Goal: Information Seeking & Learning: Compare options

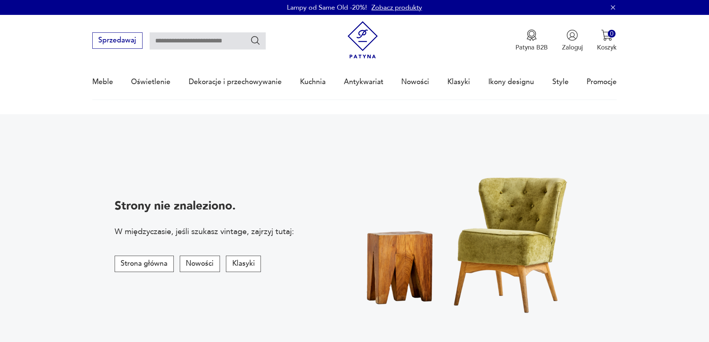
click at [366, 36] on img at bounding box center [363, 40] width 38 height 38
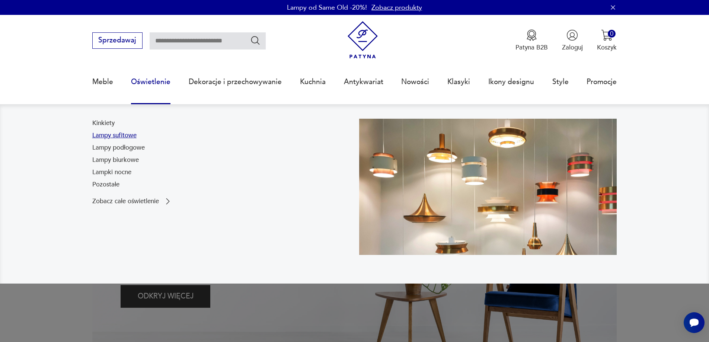
click at [126, 135] on link "Lampy sufitowe" at bounding box center [114, 135] width 44 height 9
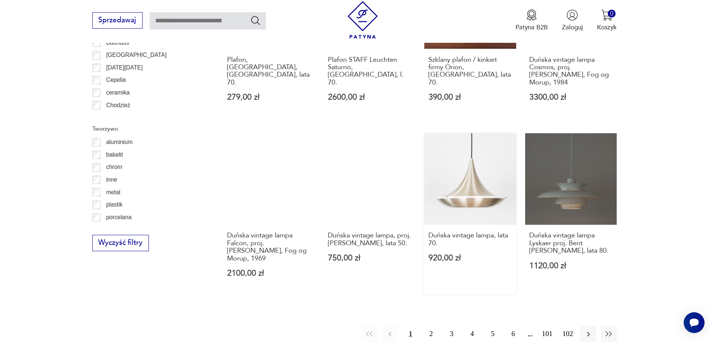
scroll to position [805, 0]
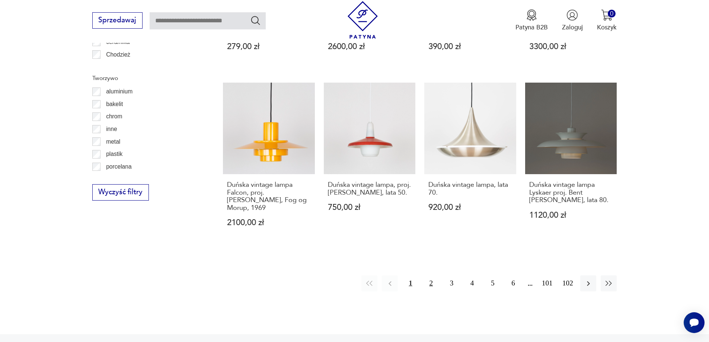
click at [430, 282] on button "2" at bounding box center [431, 283] width 16 height 16
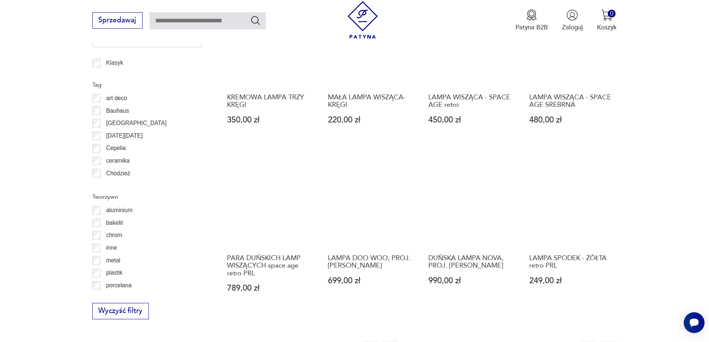
scroll to position [742, 0]
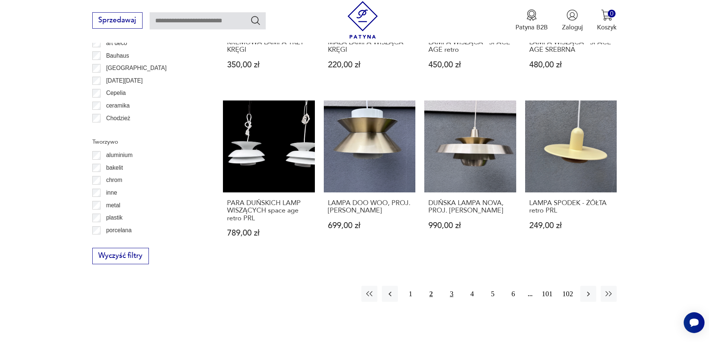
click at [452, 295] on button "3" at bounding box center [451, 294] width 16 height 16
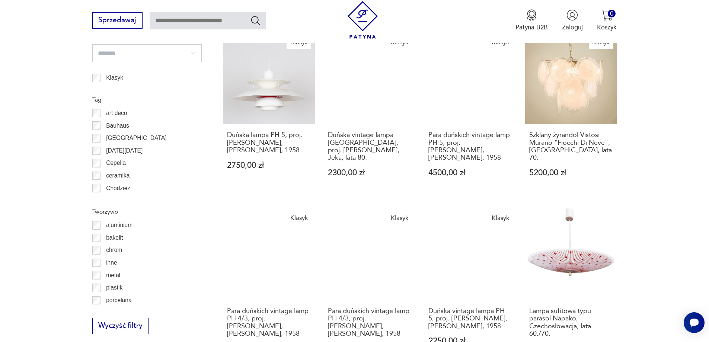
scroll to position [816, 0]
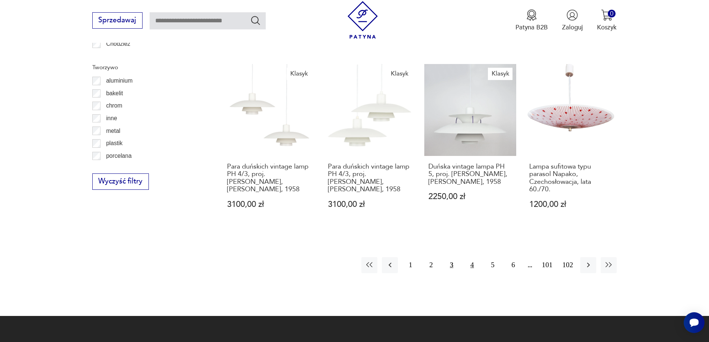
click at [473, 267] on button "4" at bounding box center [472, 265] width 16 height 16
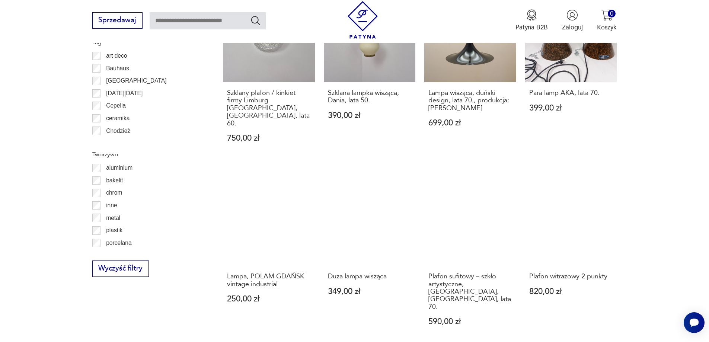
scroll to position [779, 0]
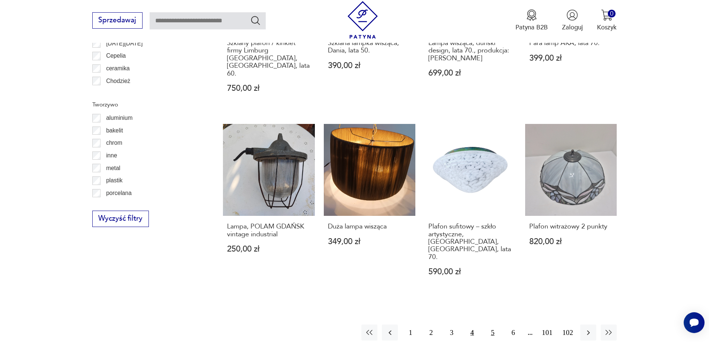
click at [495, 324] on button "5" at bounding box center [492, 332] width 16 height 16
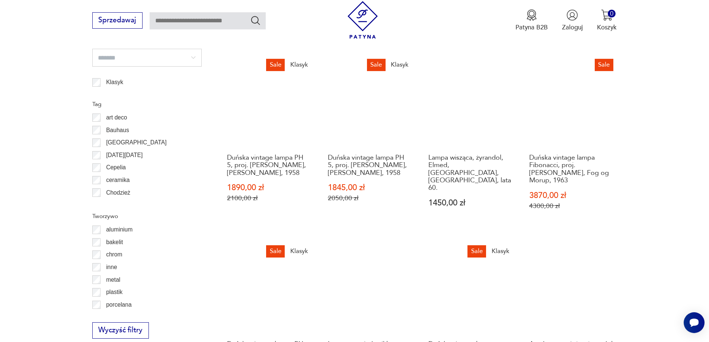
scroll to position [816, 0]
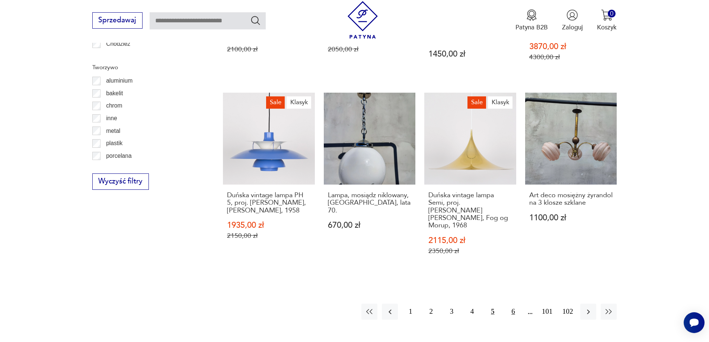
click at [511, 304] on button "6" at bounding box center [513, 312] width 16 height 16
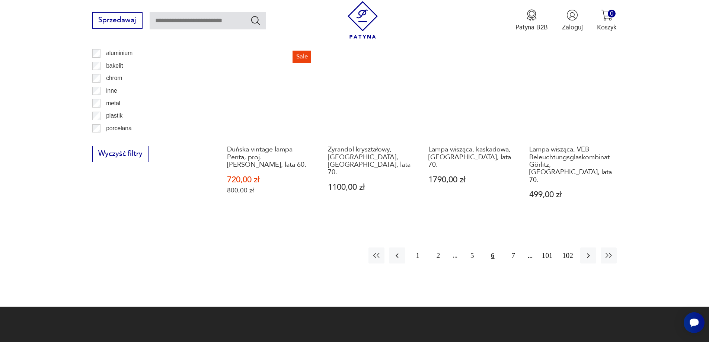
scroll to position [928, 0]
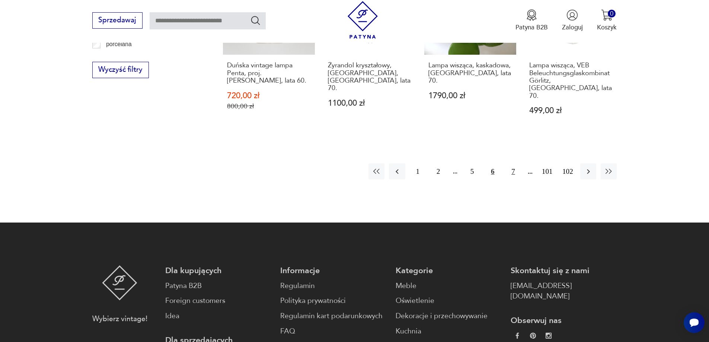
click at [517, 163] on button "7" at bounding box center [513, 171] width 16 height 16
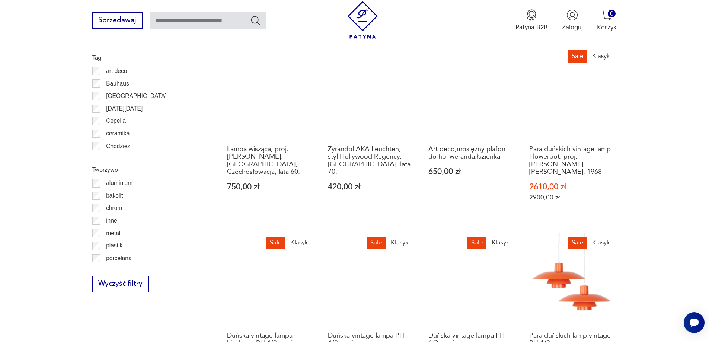
scroll to position [816, 0]
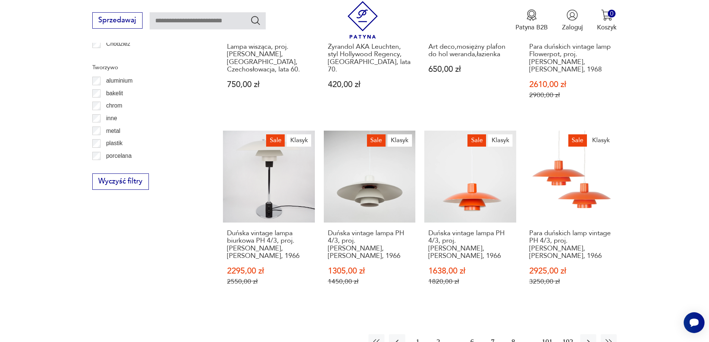
click at [510, 334] on button "8" at bounding box center [513, 342] width 16 height 16
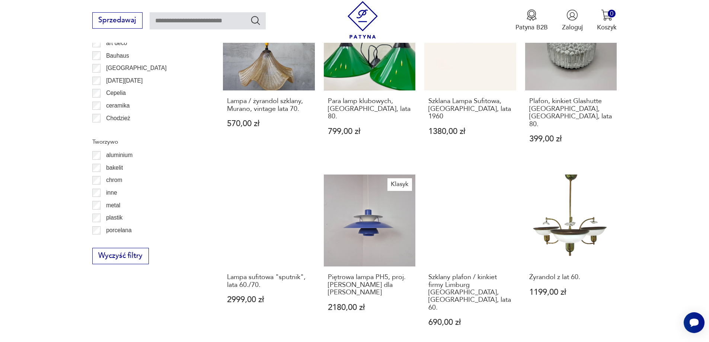
scroll to position [891, 0]
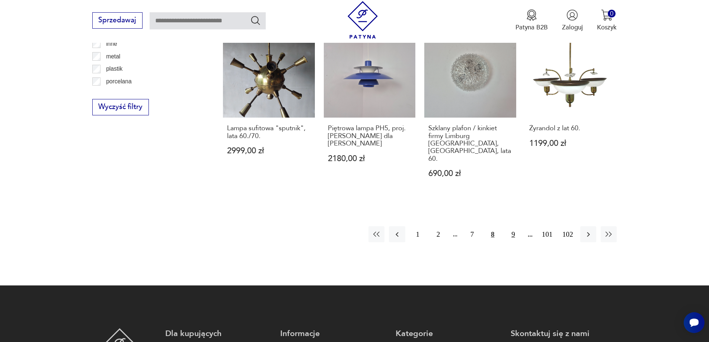
click at [512, 226] on button "9" at bounding box center [513, 234] width 16 height 16
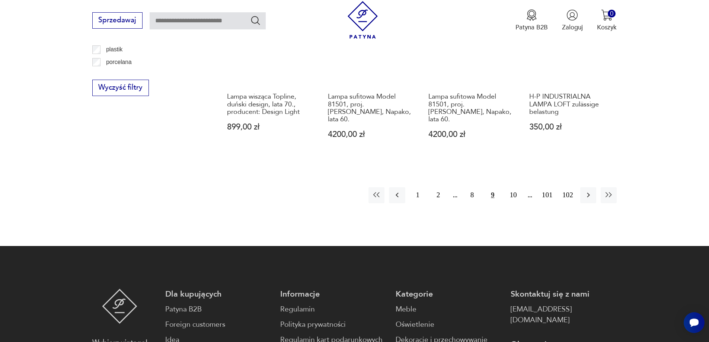
scroll to position [1002, 0]
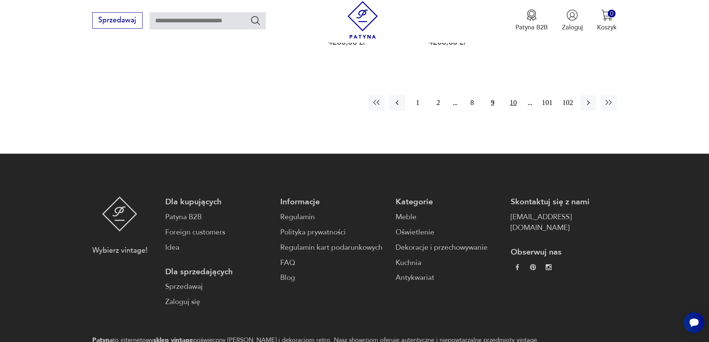
click at [514, 97] on button "10" at bounding box center [513, 103] width 16 height 16
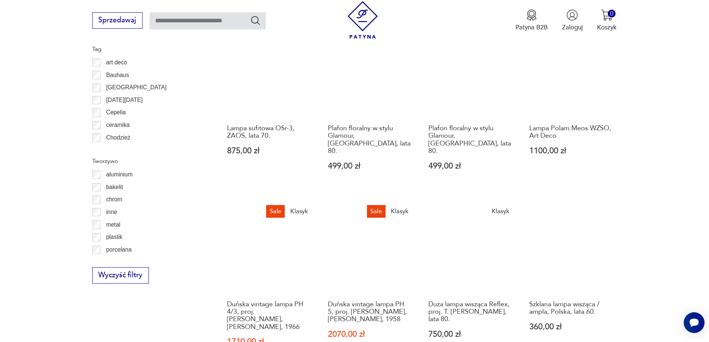
scroll to position [853, 0]
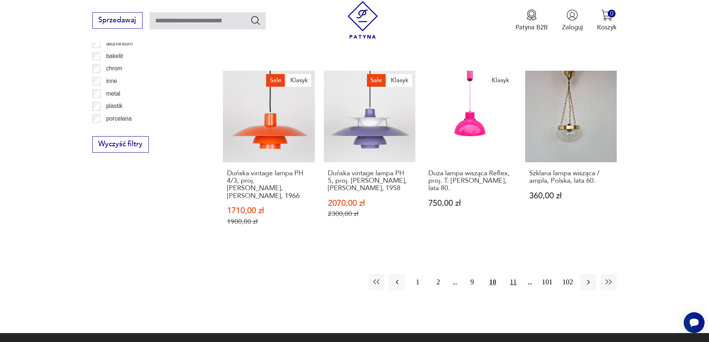
click at [513, 274] on button "11" at bounding box center [513, 282] width 16 height 16
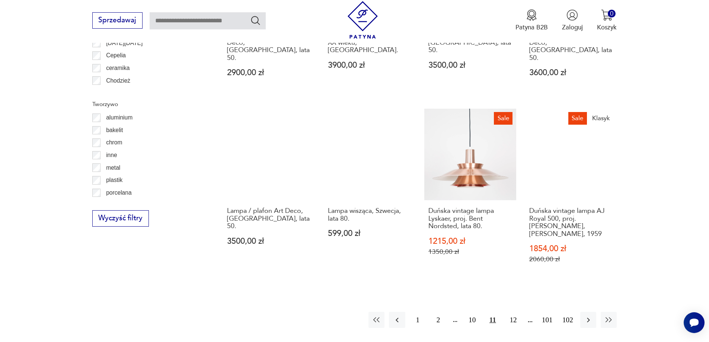
scroll to position [891, 0]
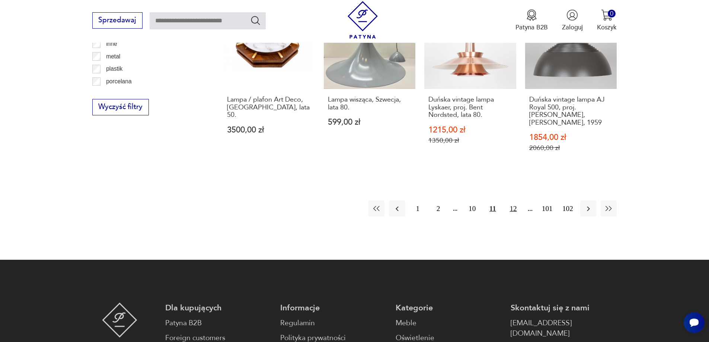
click at [515, 200] on button "12" at bounding box center [513, 208] width 16 height 16
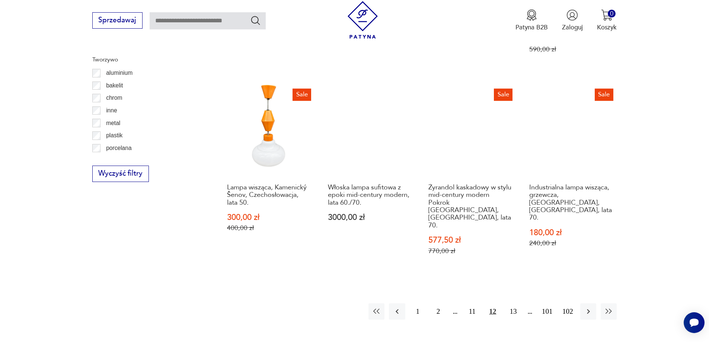
scroll to position [891, 0]
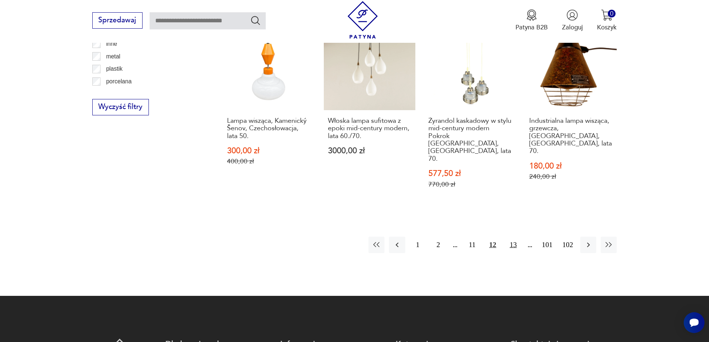
click at [515, 237] on button "13" at bounding box center [513, 245] width 16 height 16
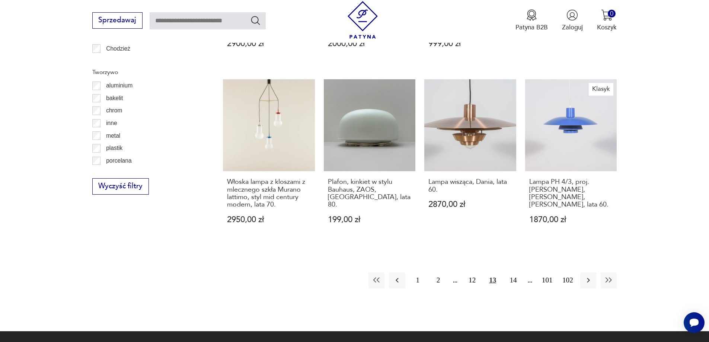
scroll to position [891, 0]
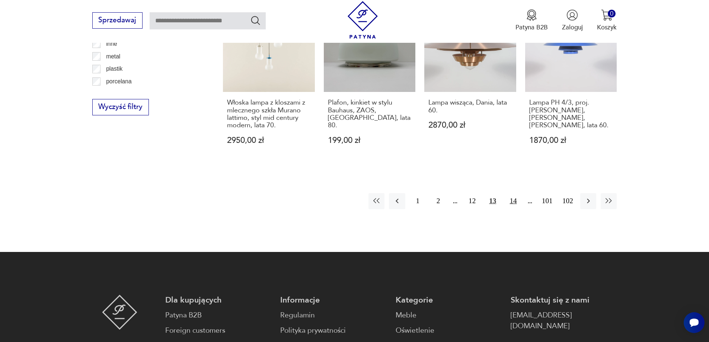
click at [510, 203] on button "14" at bounding box center [513, 201] width 16 height 16
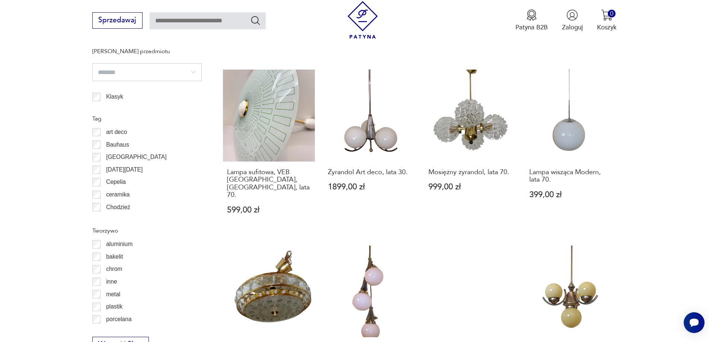
scroll to position [779, 0]
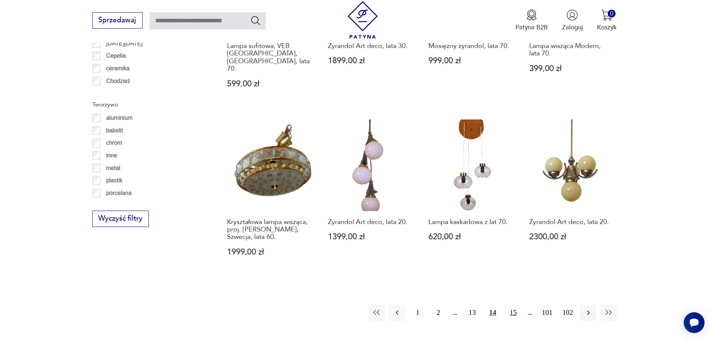
click at [510, 305] on button "15" at bounding box center [513, 313] width 16 height 16
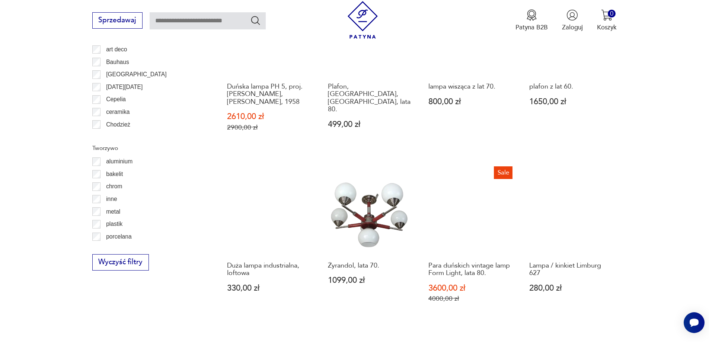
scroll to position [779, 0]
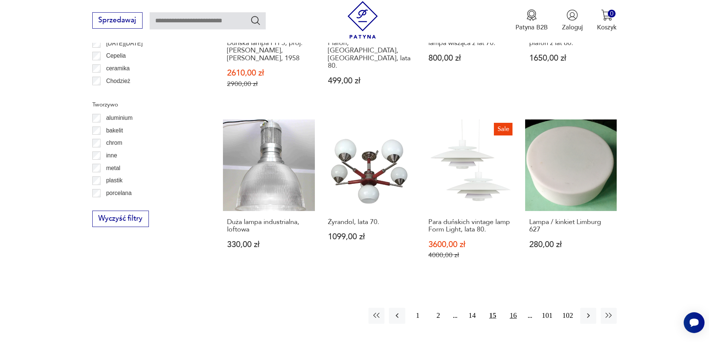
click at [516, 308] on button "16" at bounding box center [513, 316] width 16 height 16
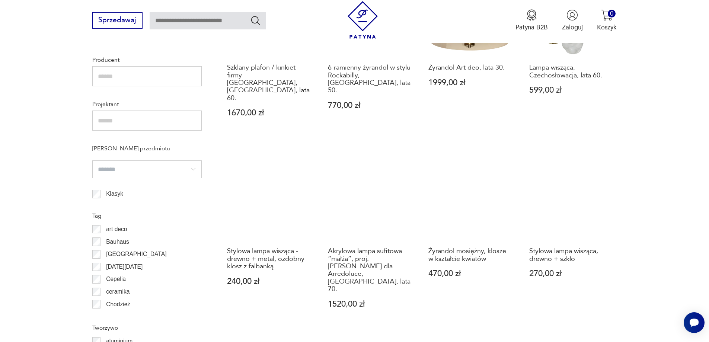
scroll to position [742, 0]
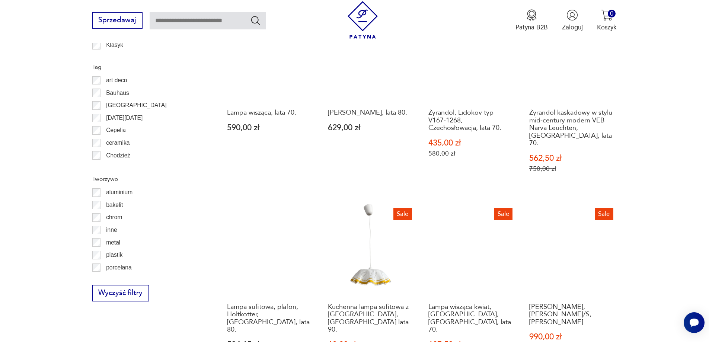
scroll to position [853, 0]
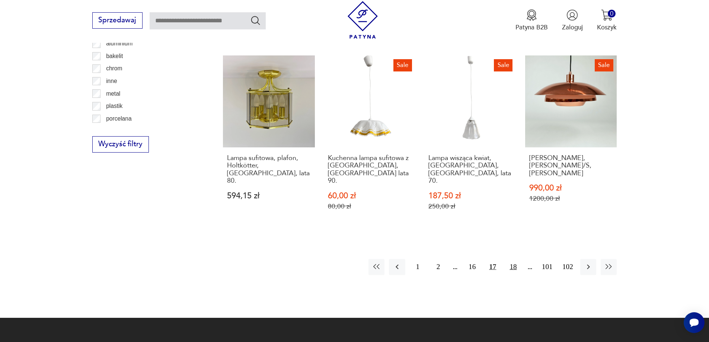
click at [506, 259] on button "18" at bounding box center [513, 267] width 16 height 16
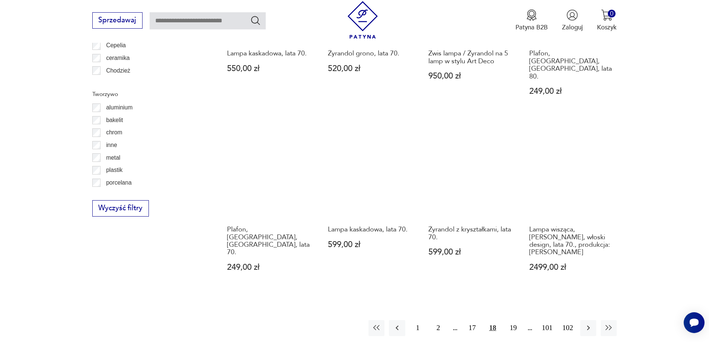
scroll to position [853, 0]
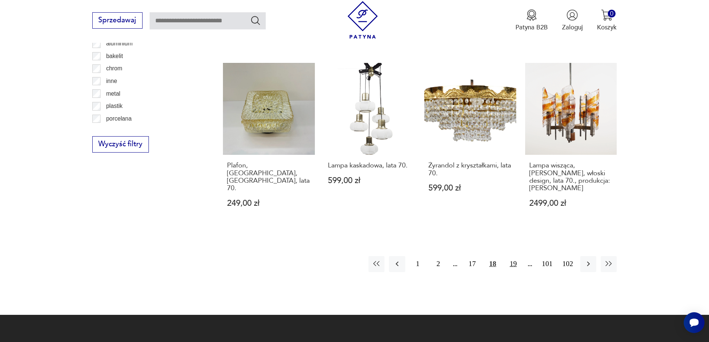
click at [510, 256] on button "19" at bounding box center [513, 264] width 16 height 16
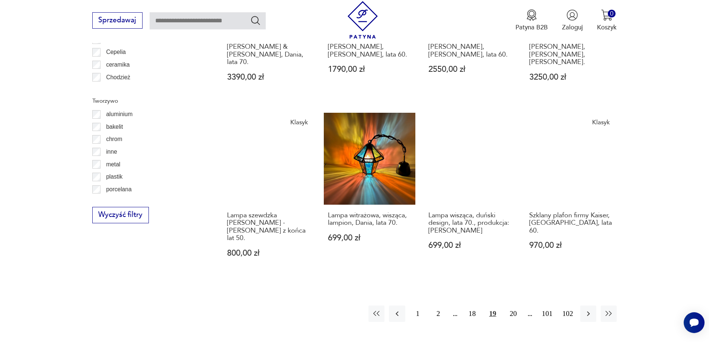
scroll to position [853, 0]
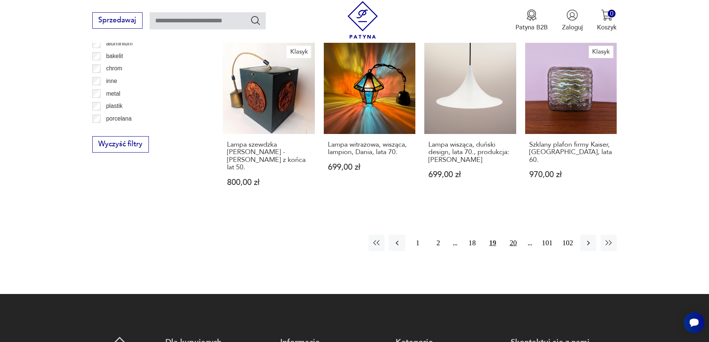
click at [509, 235] on button "20" at bounding box center [513, 243] width 16 height 16
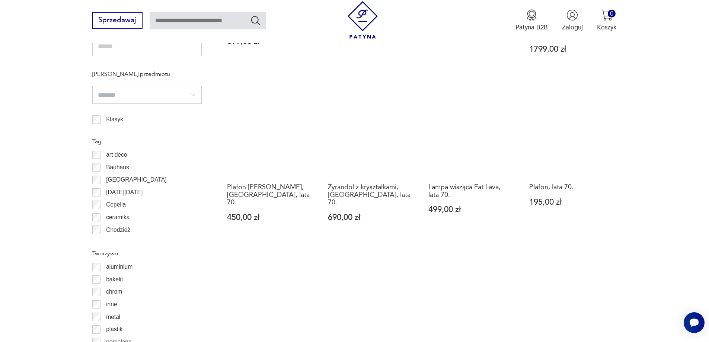
scroll to position [853, 0]
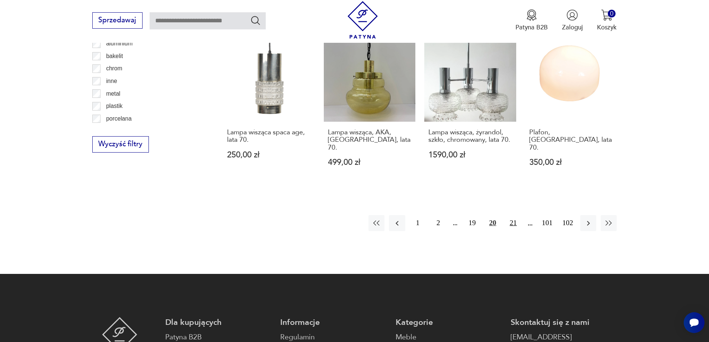
click at [508, 215] on button "21" at bounding box center [513, 223] width 16 height 16
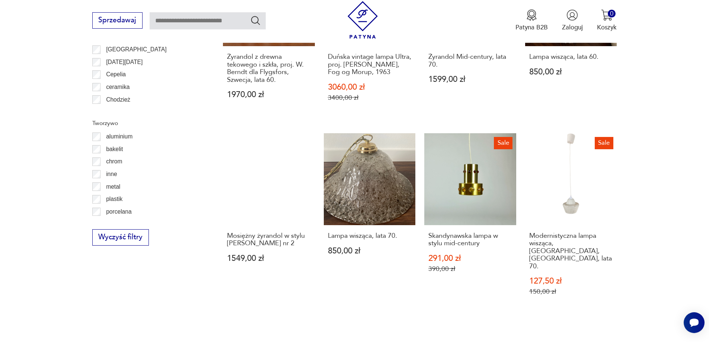
scroll to position [816, 0]
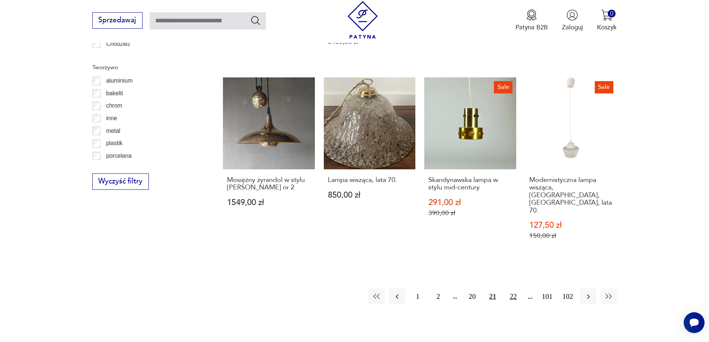
click at [510, 288] on button "22" at bounding box center [513, 296] width 16 height 16
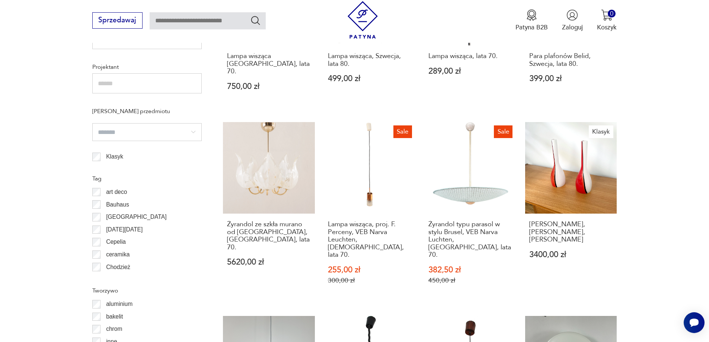
scroll to position [779, 0]
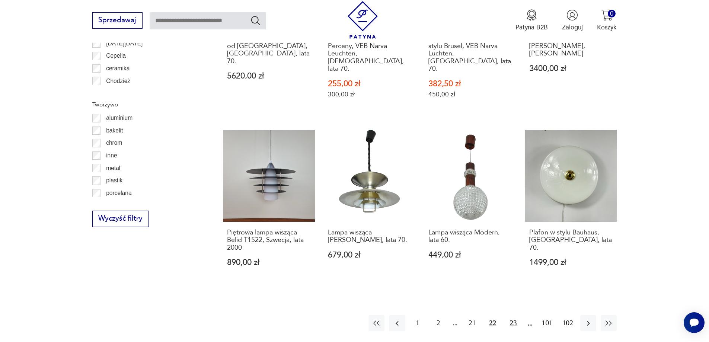
click at [513, 315] on button "23" at bounding box center [513, 323] width 16 height 16
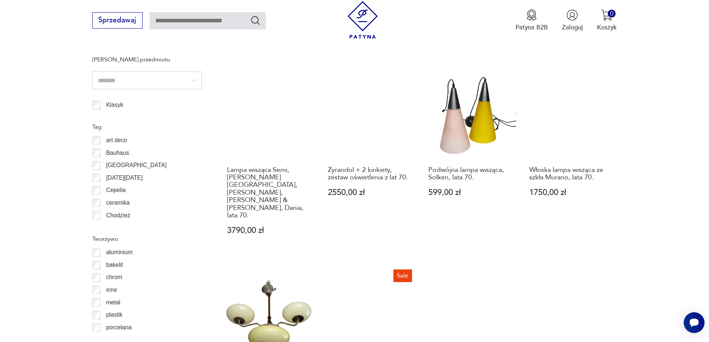
scroll to position [742, 0]
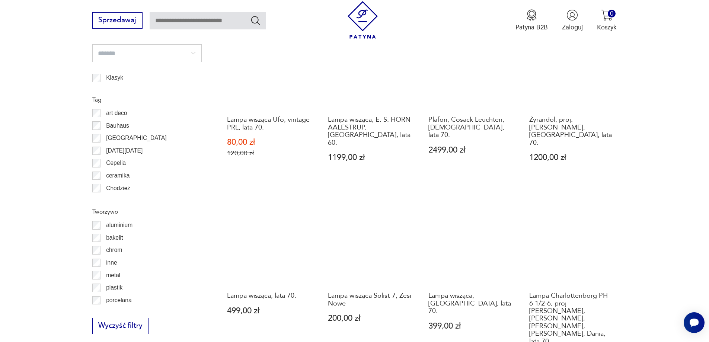
scroll to position [779, 0]
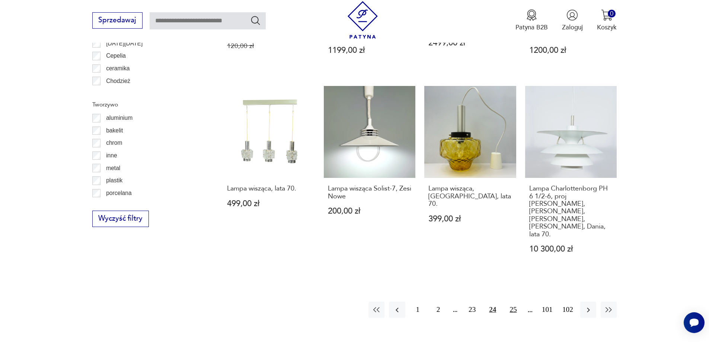
click at [513, 302] on button "25" at bounding box center [513, 310] width 16 height 16
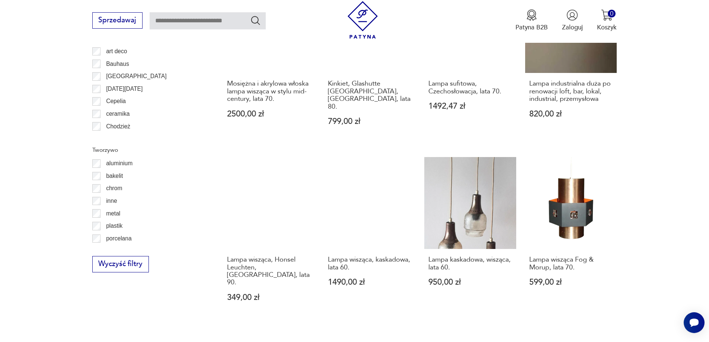
scroll to position [742, 0]
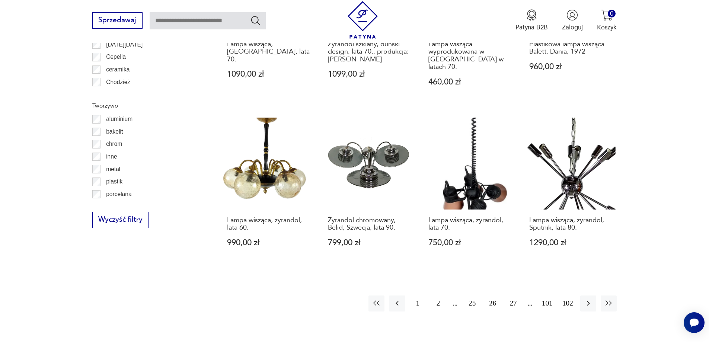
scroll to position [853, 0]
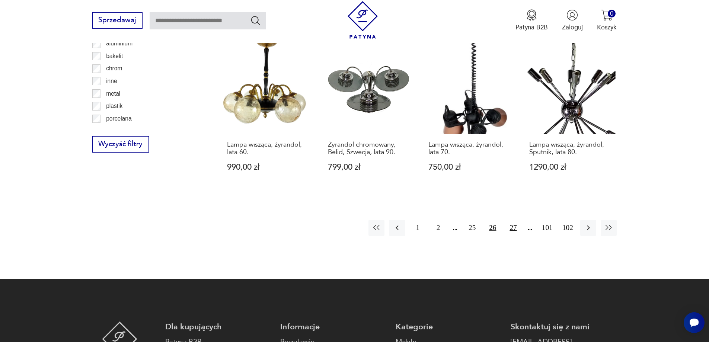
click at [511, 220] on button "27" at bounding box center [513, 228] width 16 height 16
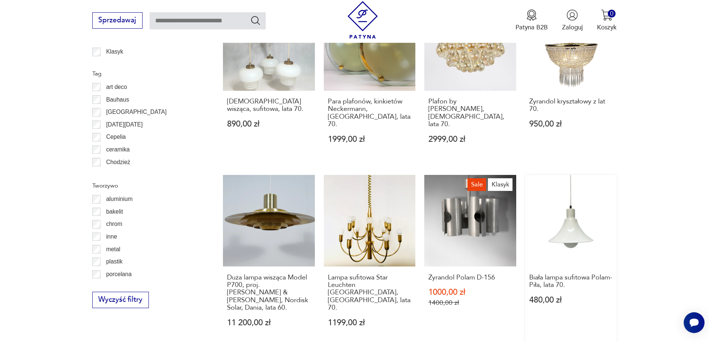
scroll to position [742, 0]
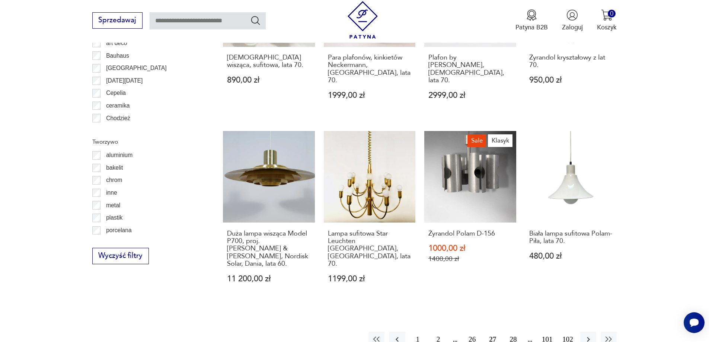
click at [511, 336] on button "28" at bounding box center [513, 339] width 16 height 16
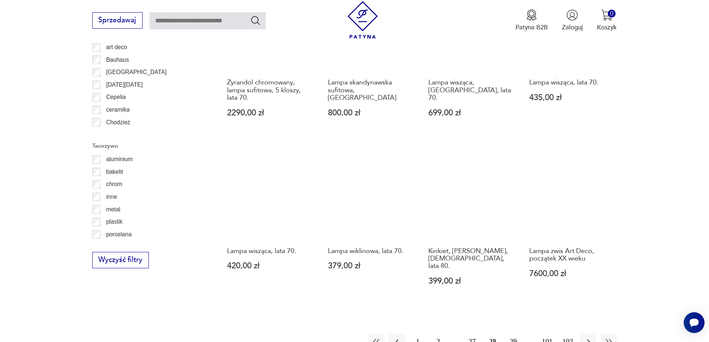
scroll to position [853, 0]
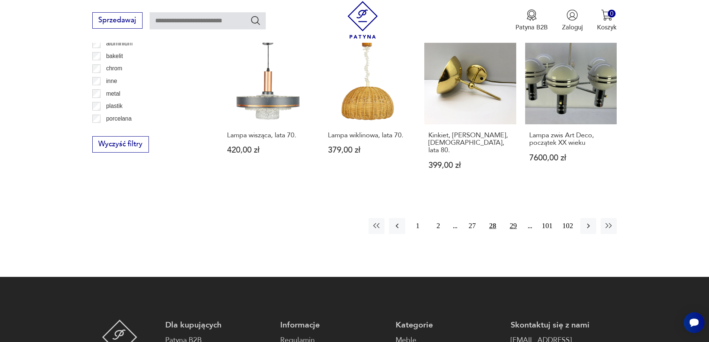
click at [514, 221] on button "29" at bounding box center [513, 226] width 16 height 16
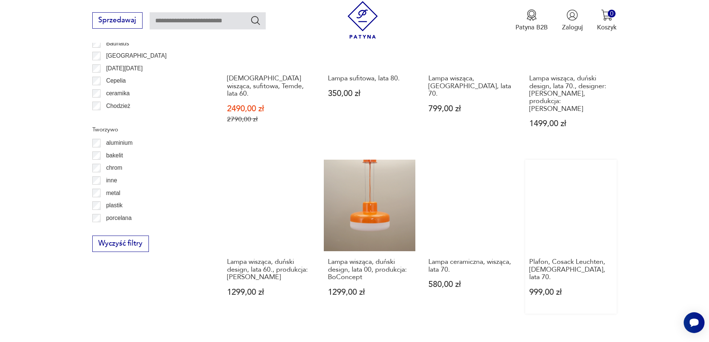
scroll to position [853, 0]
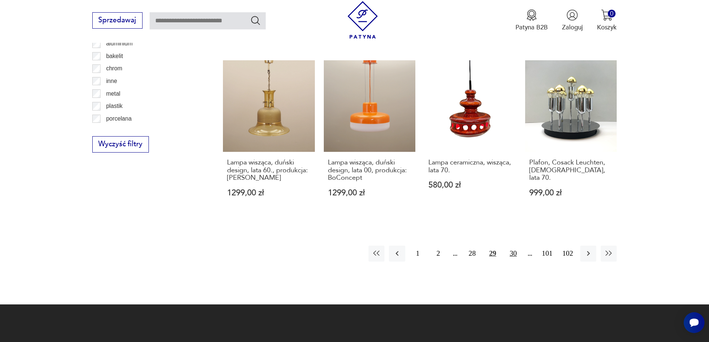
click at [510, 246] on button "30" at bounding box center [513, 254] width 16 height 16
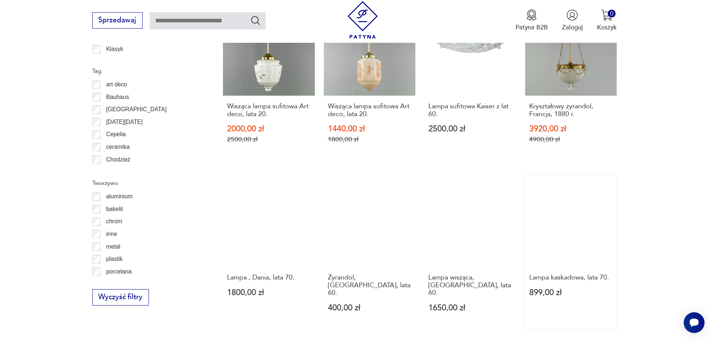
scroll to position [816, 0]
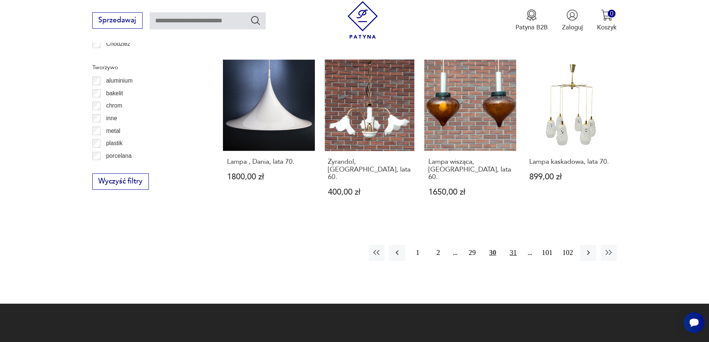
click at [514, 245] on button "31" at bounding box center [513, 253] width 16 height 16
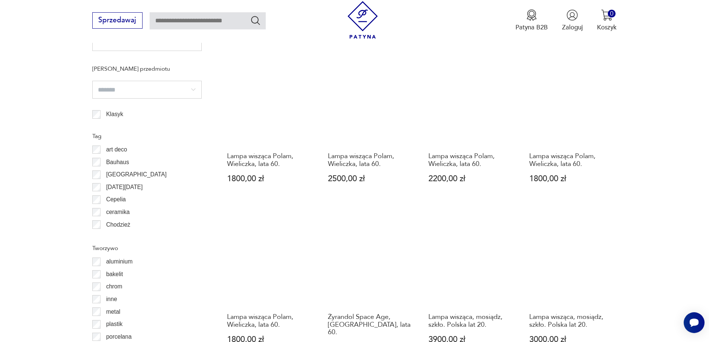
scroll to position [705, 0]
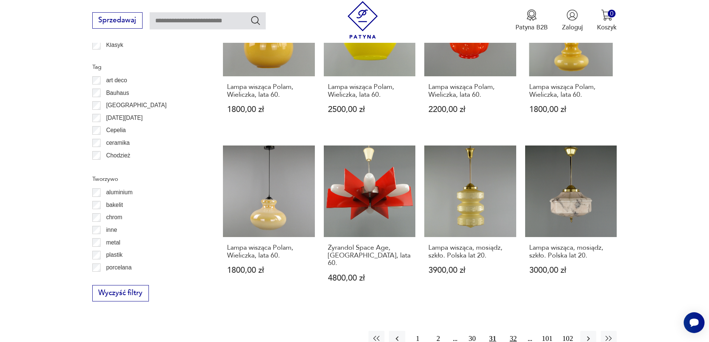
click at [508, 332] on button "32" at bounding box center [513, 339] width 16 height 16
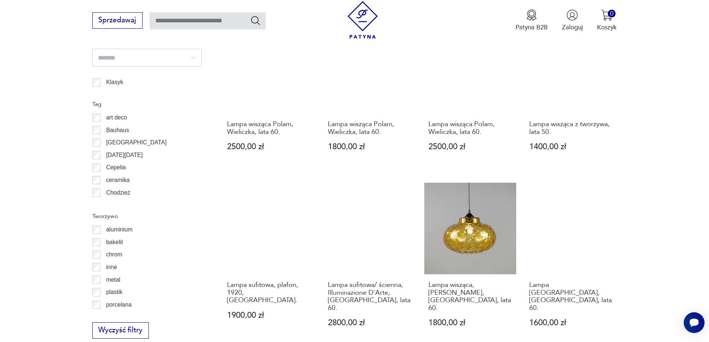
scroll to position [779, 0]
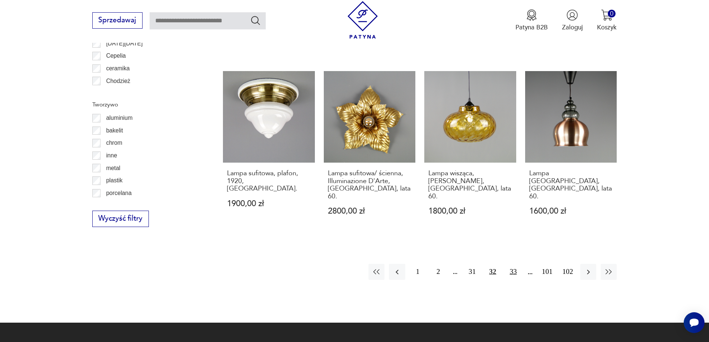
click at [512, 264] on button "33" at bounding box center [513, 272] width 16 height 16
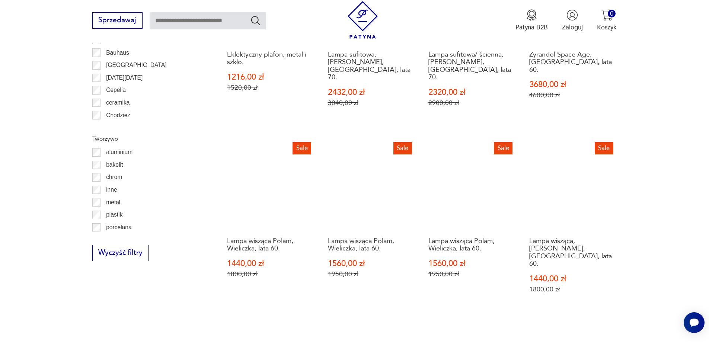
scroll to position [853, 0]
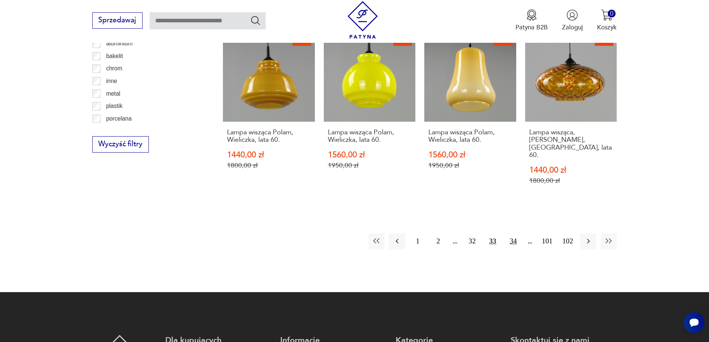
click at [515, 233] on button "34" at bounding box center [513, 241] width 16 height 16
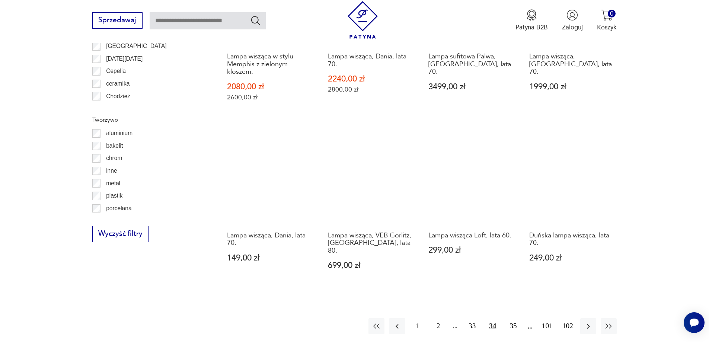
scroll to position [853, 0]
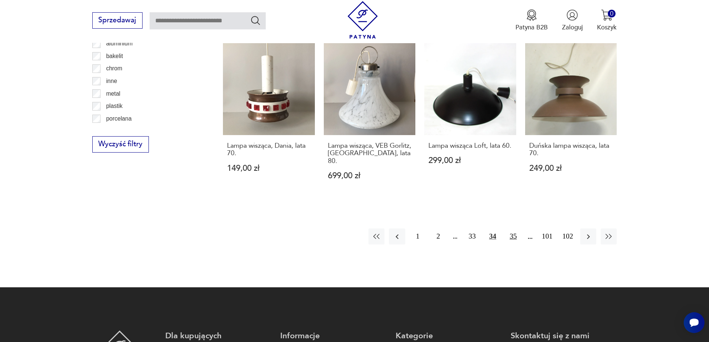
click at [512, 228] on button "35" at bounding box center [513, 236] width 16 height 16
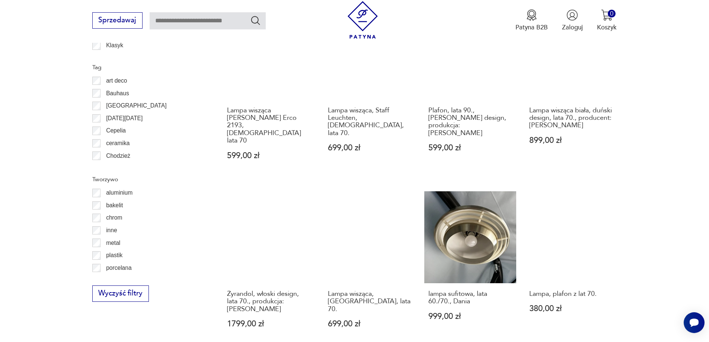
scroll to position [779, 0]
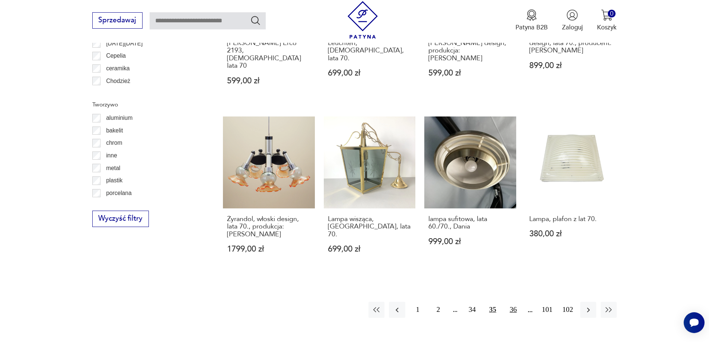
click at [512, 302] on button "36" at bounding box center [513, 310] width 16 height 16
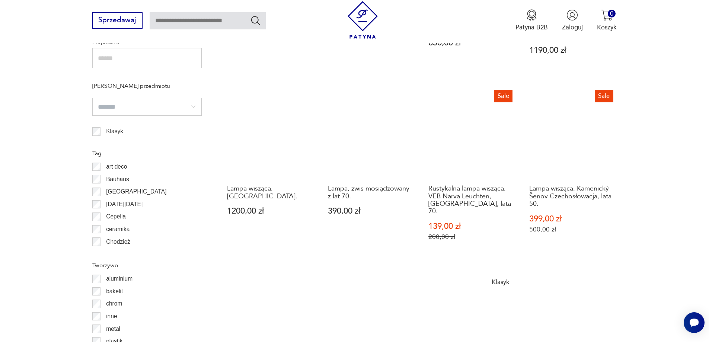
scroll to position [742, 0]
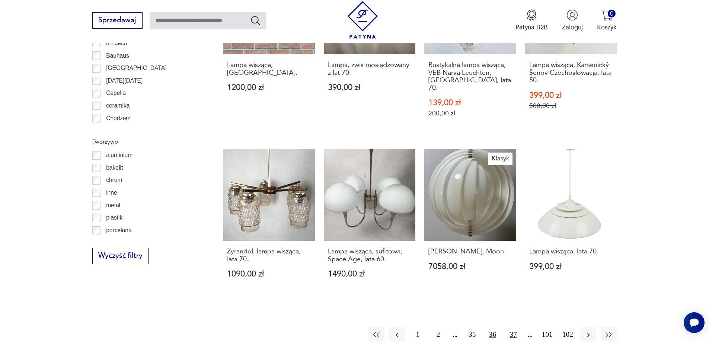
click at [515, 327] on button "37" at bounding box center [513, 335] width 16 height 16
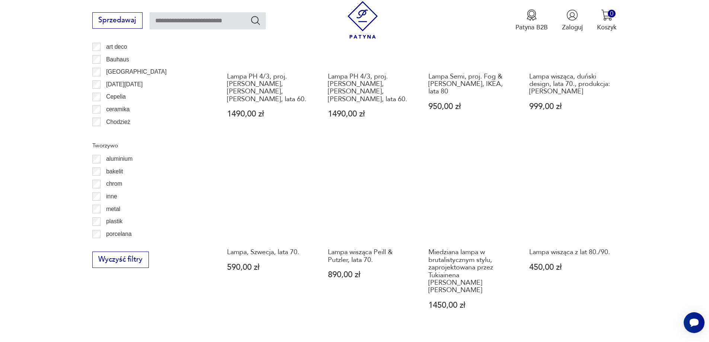
scroll to position [816, 0]
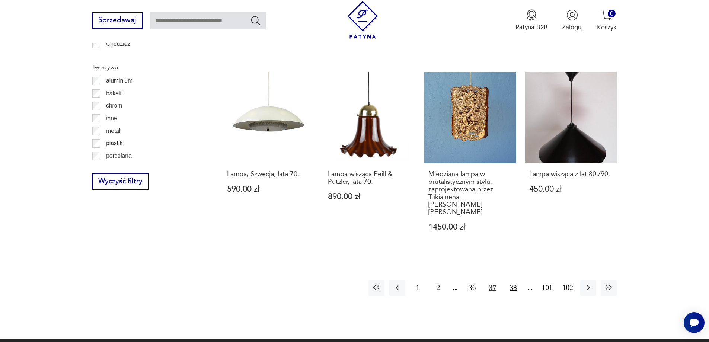
click at [516, 280] on button "38" at bounding box center [513, 288] width 16 height 16
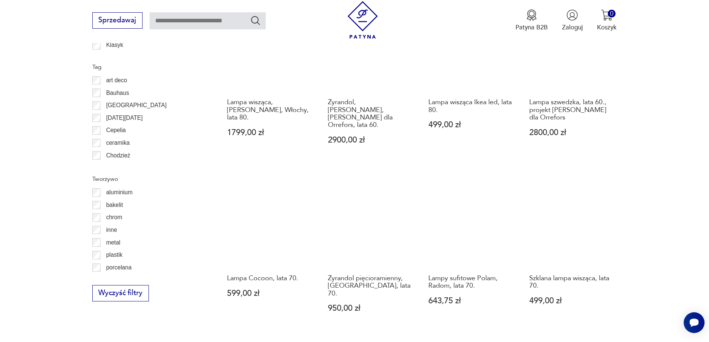
scroll to position [816, 0]
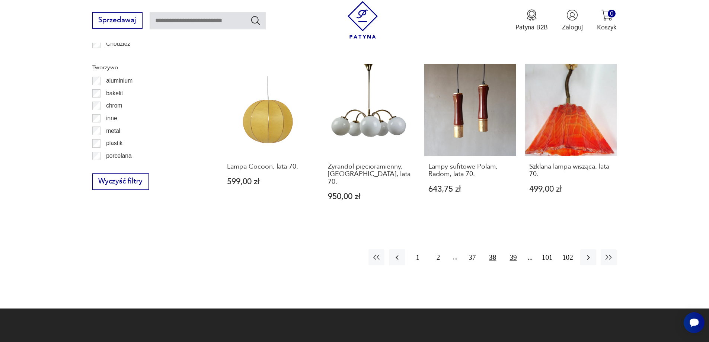
click at [515, 249] on button "39" at bounding box center [513, 257] width 16 height 16
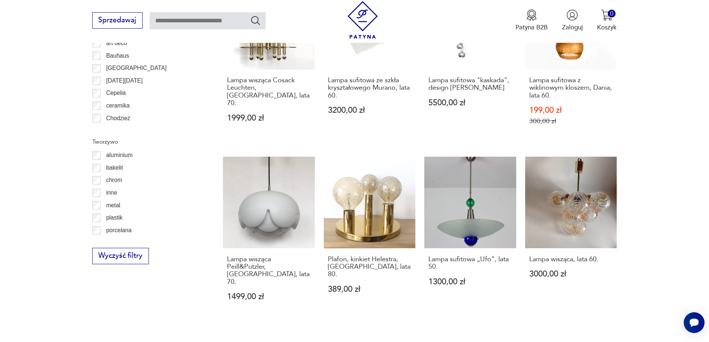
scroll to position [779, 0]
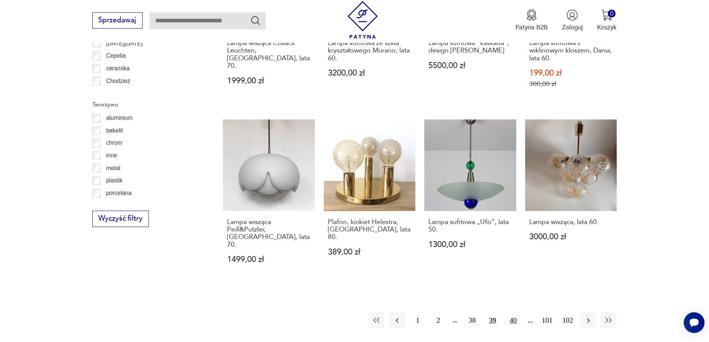
click at [511, 312] on button "40" at bounding box center [513, 320] width 16 height 16
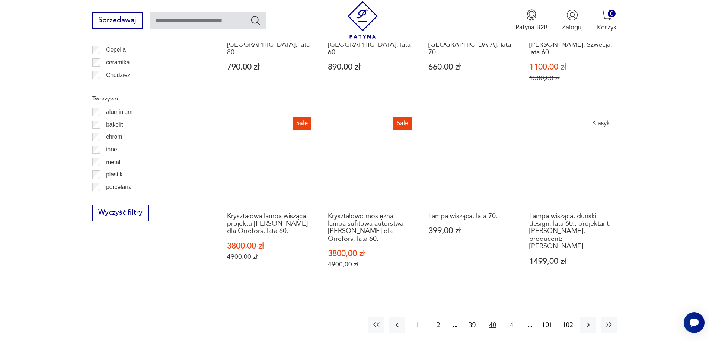
scroll to position [853, 0]
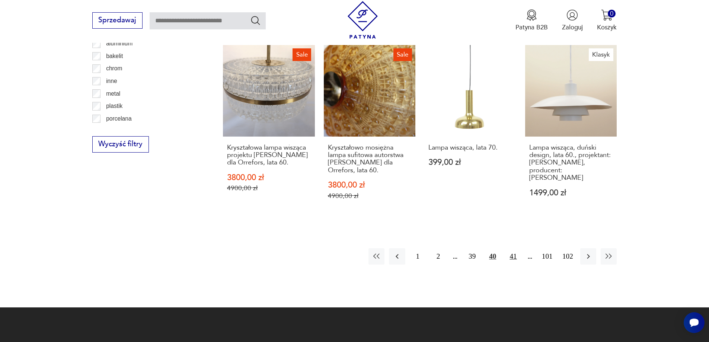
click at [514, 248] on button "41" at bounding box center [513, 256] width 16 height 16
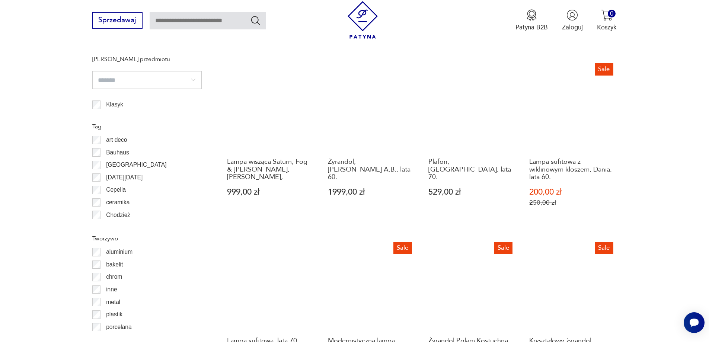
scroll to position [742, 0]
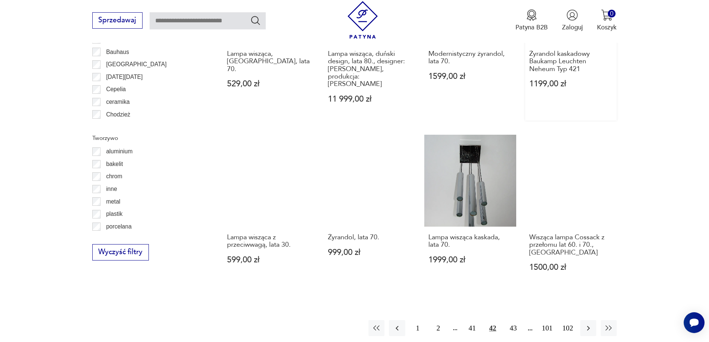
scroll to position [816, 0]
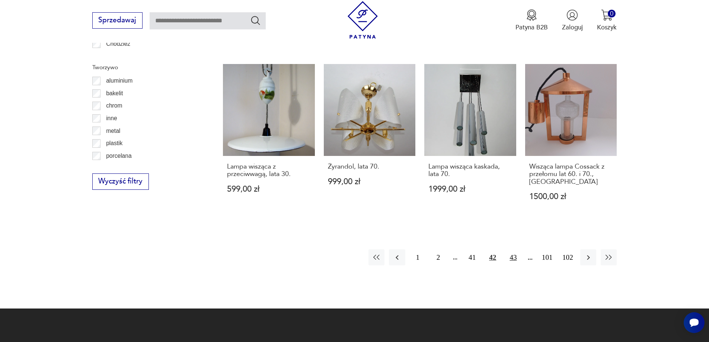
click at [514, 249] on button "43" at bounding box center [513, 257] width 16 height 16
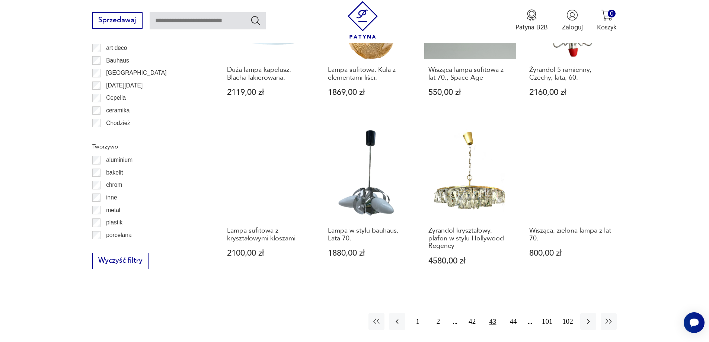
scroll to position [816, 0]
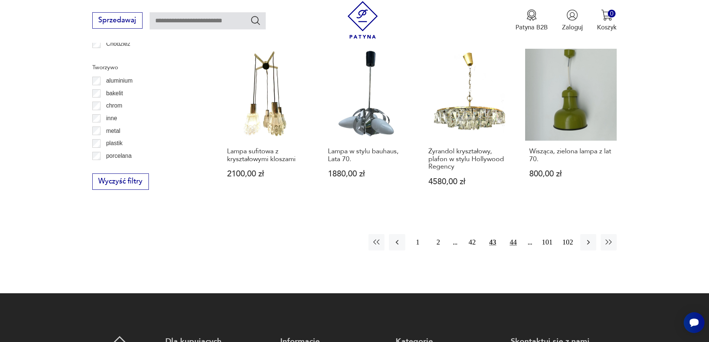
click at [511, 234] on button "44" at bounding box center [513, 242] width 16 height 16
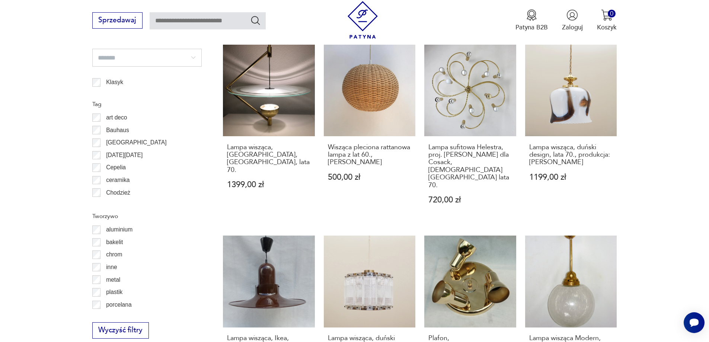
scroll to position [891, 0]
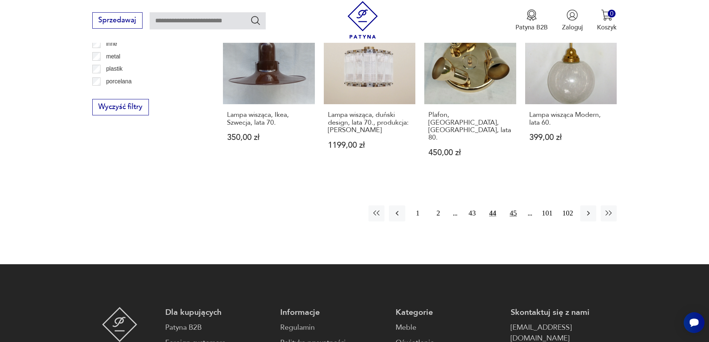
click at [514, 205] on button "45" at bounding box center [513, 213] width 16 height 16
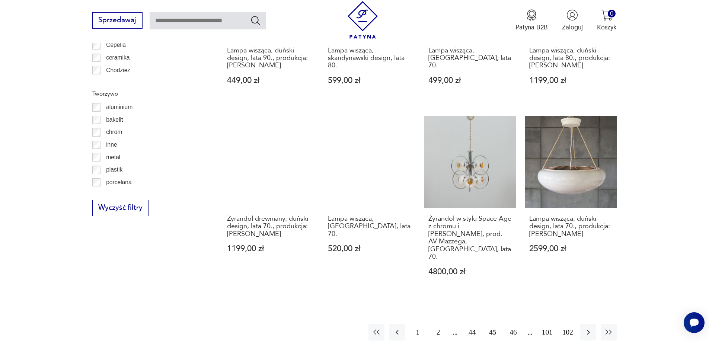
scroll to position [853, 0]
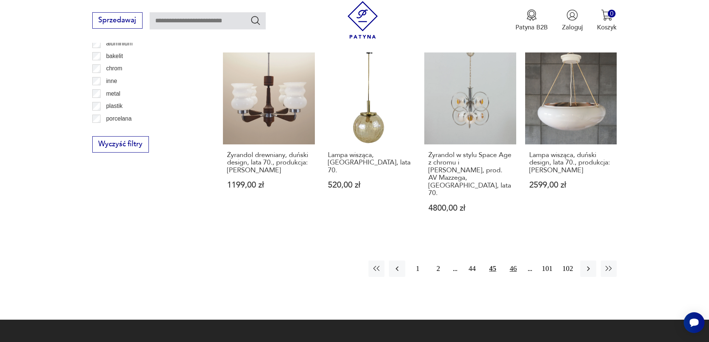
click at [513, 260] on button "46" at bounding box center [513, 268] width 16 height 16
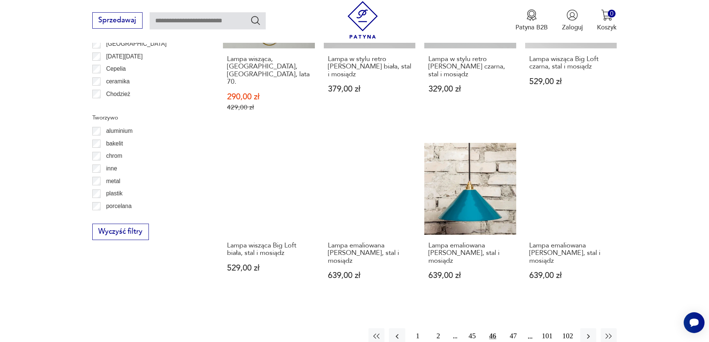
scroll to position [779, 0]
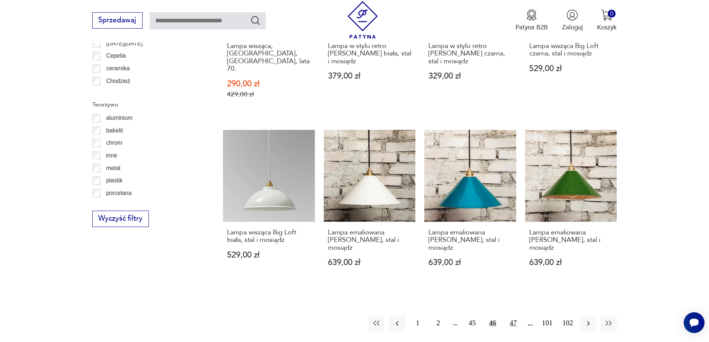
click at [515, 315] on button "47" at bounding box center [513, 323] width 16 height 16
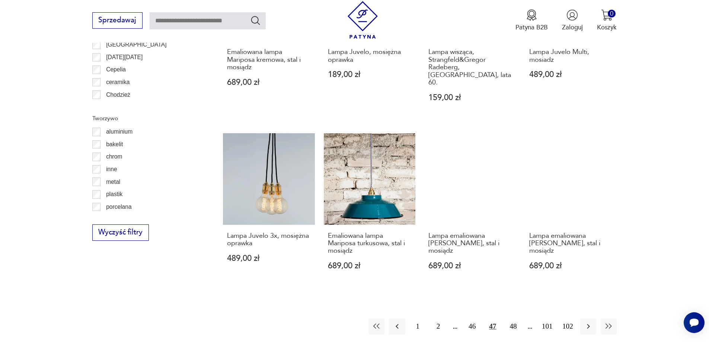
scroll to position [779, 0]
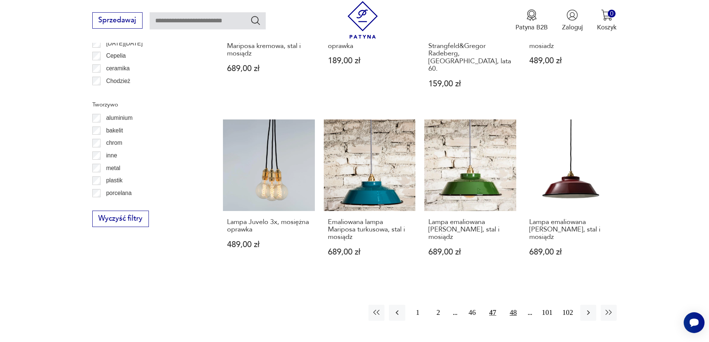
click at [513, 305] on button "48" at bounding box center [513, 313] width 16 height 16
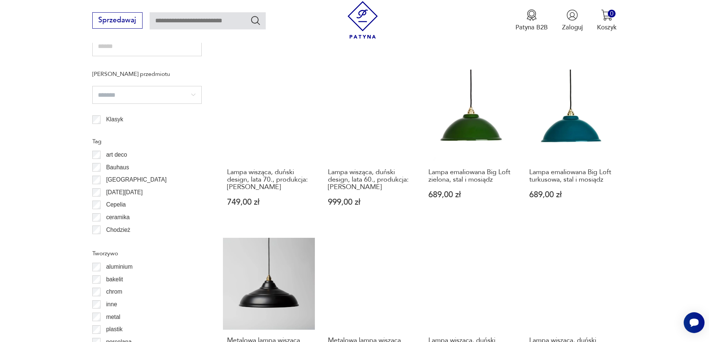
scroll to position [853, 0]
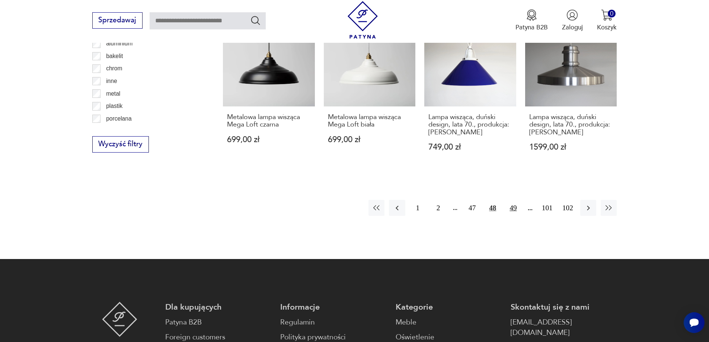
click at [515, 202] on button "49" at bounding box center [513, 208] width 16 height 16
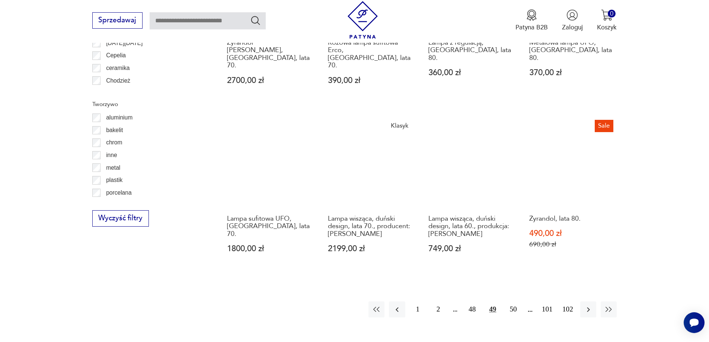
scroll to position [779, 0]
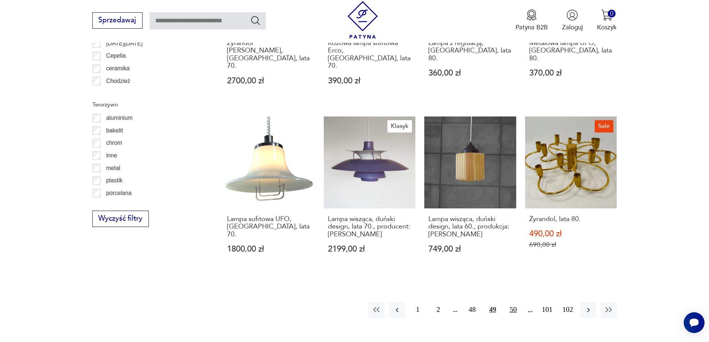
click at [511, 302] on button "50" at bounding box center [513, 310] width 16 height 16
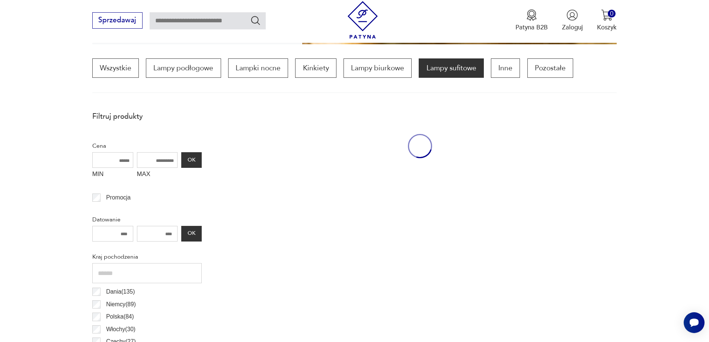
scroll to position [221, 0]
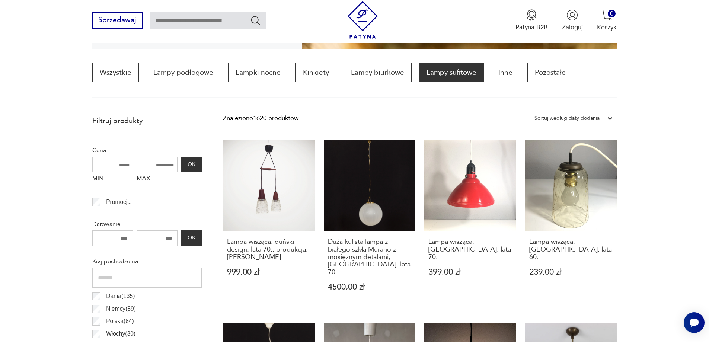
scroll to position [779, 0]
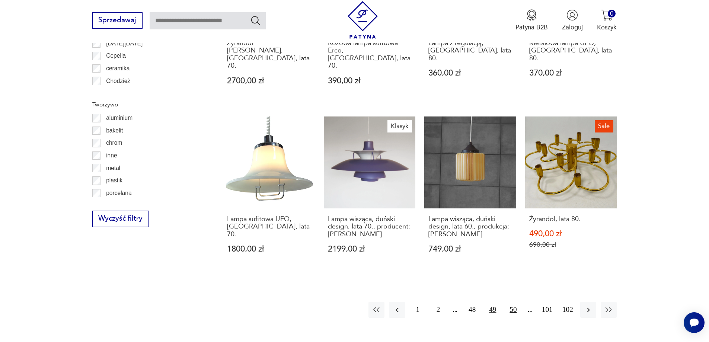
click at [511, 302] on button "50" at bounding box center [513, 310] width 16 height 16
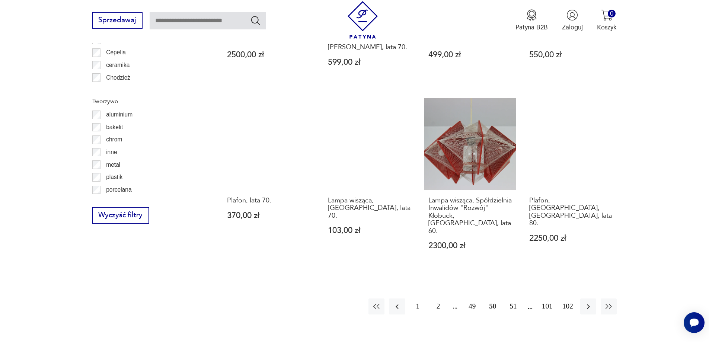
scroll to position [816, 0]
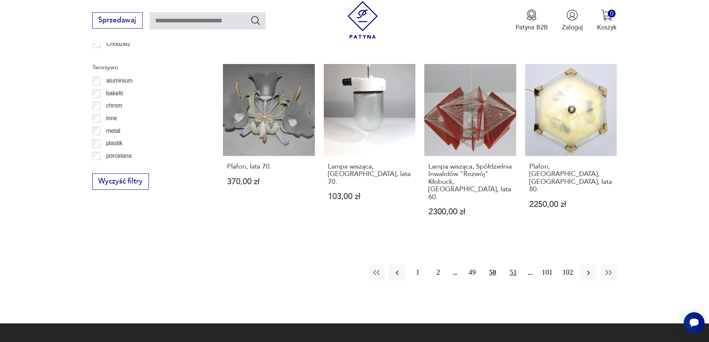
click at [516, 264] on button "51" at bounding box center [513, 272] width 16 height 16
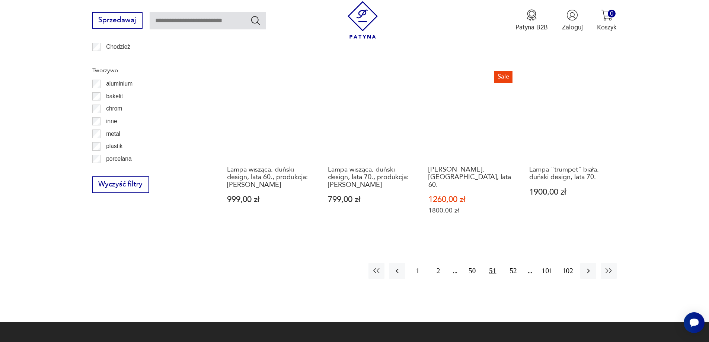
scroll to position [853, 0]
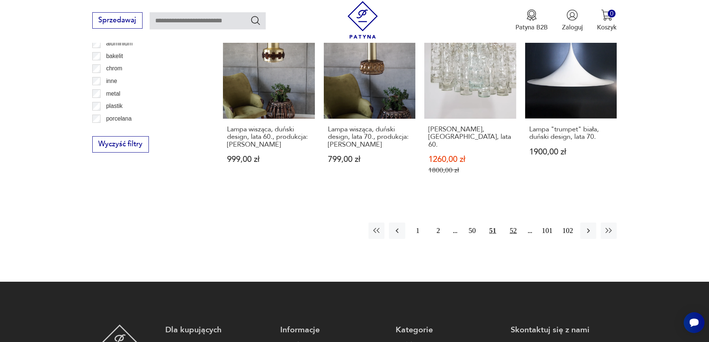
click at [511, 222] on button "52" at bounding box center [513, 230] width 16 height 16
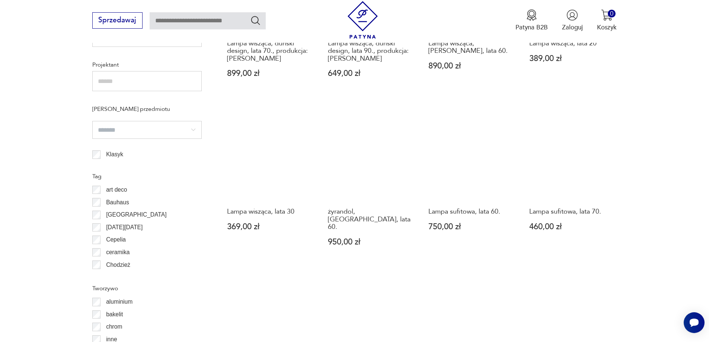
scroll to position [630, 0]
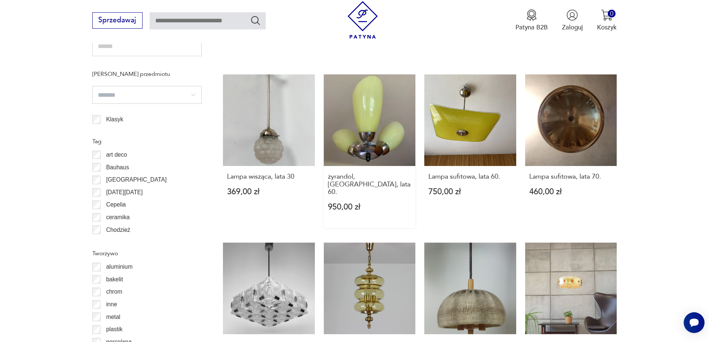
drag, startPoint x: 393, startPoint y: 126, endPoint x: 398, endPoint y: 124, distance: 5.4
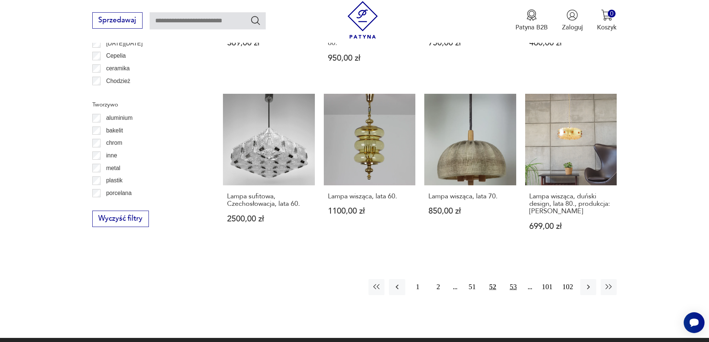
click at [510, 279] on button "53" at bounding box center [513, 287] width 16 height 16
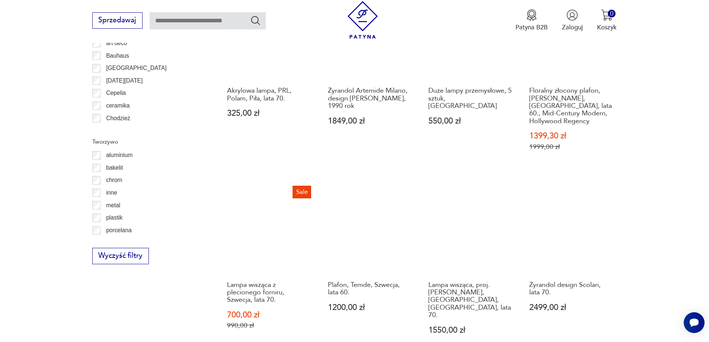
scroll to position [853, 0]
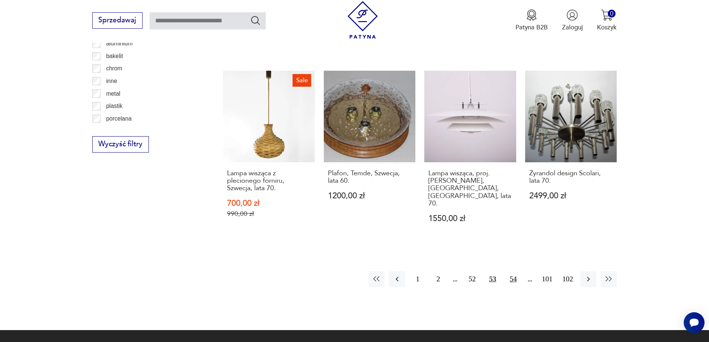
click at [509, 271] on button "54" at bounding box center [513, 279] width 16 height 16
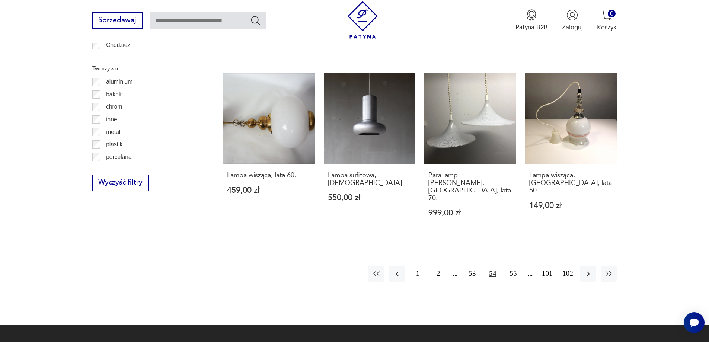
scroll to position [853, 0]
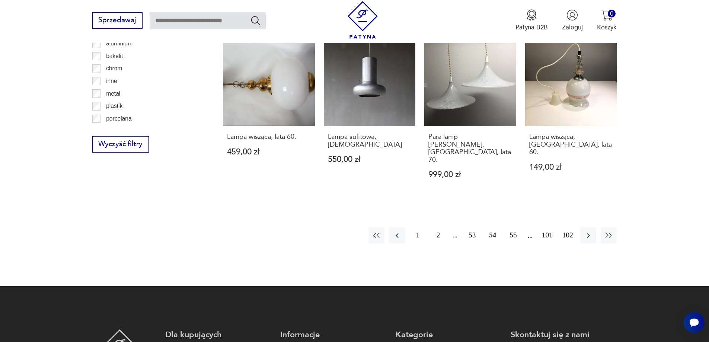
click at [511, 227] on button "55" at bounding box center [513, 235] width 16 height 16
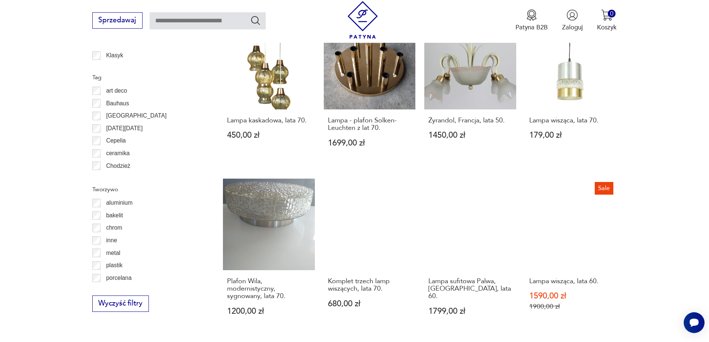
scroll to position [816, 0]
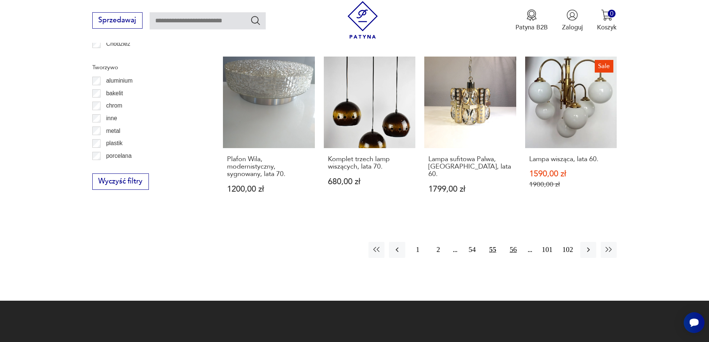
click at [514, 242] on button "56" at bounding box center [513, 250] width 16 height 16
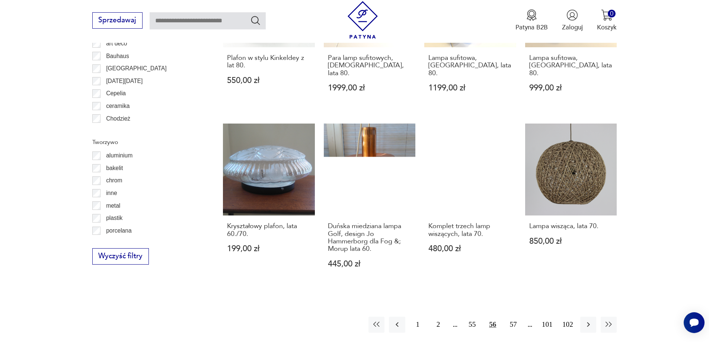
scroll to position [742, 0]
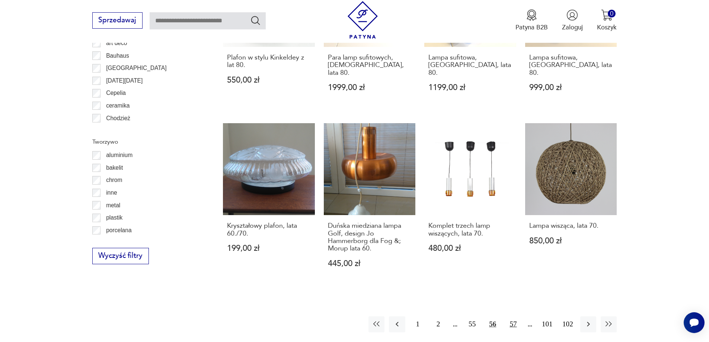
click at [509, 316] on button "57" at bounding box center [513, 324] width 16 height 16
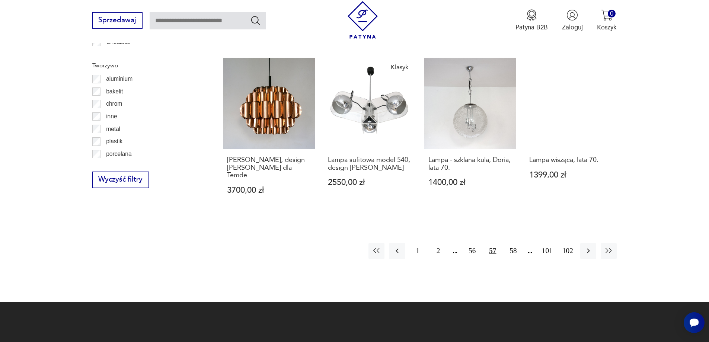
scroll to position [853, 0]
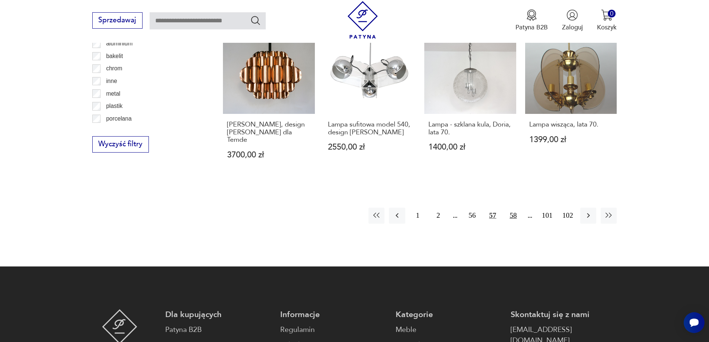
click at [509, 208] on button "58" at bounding box center [513, 216] width 16 height 16
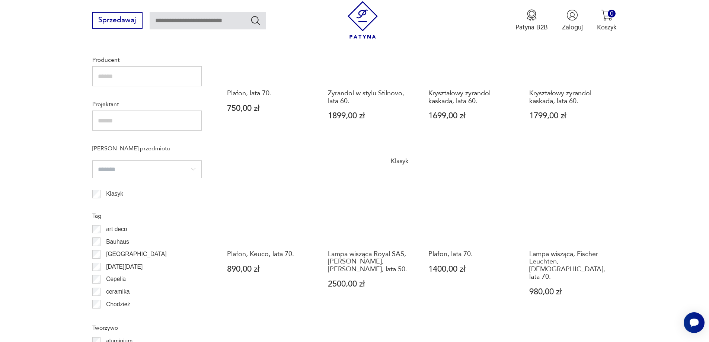
scroll to position [816, 0]
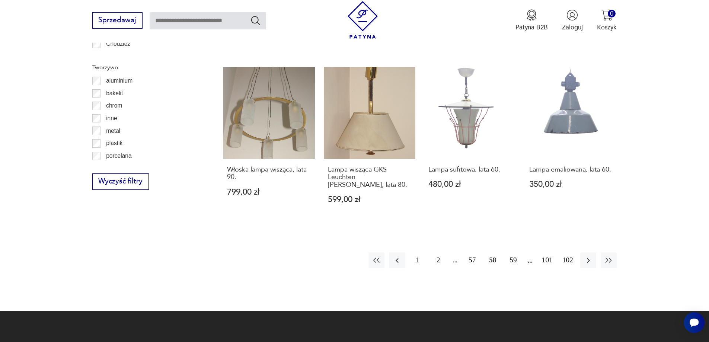
click at [512, 252] on button "59" at bounding box center [513, 260] width 16 height 16
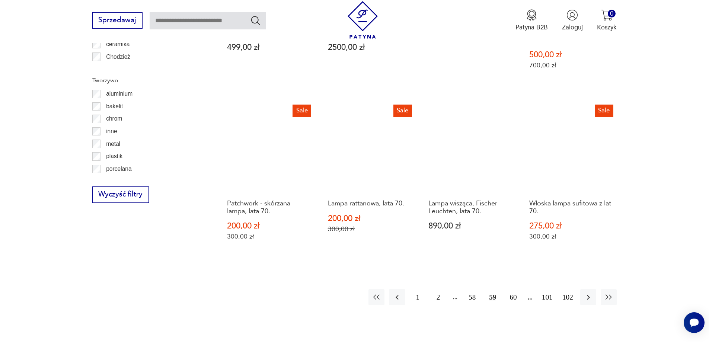
scroll to position [891, 0]
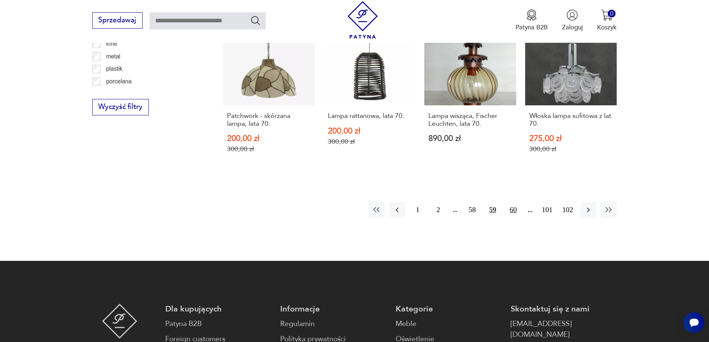
click at [516, 202] on button "60" at bounding box center [513, 210] width 16 height 16
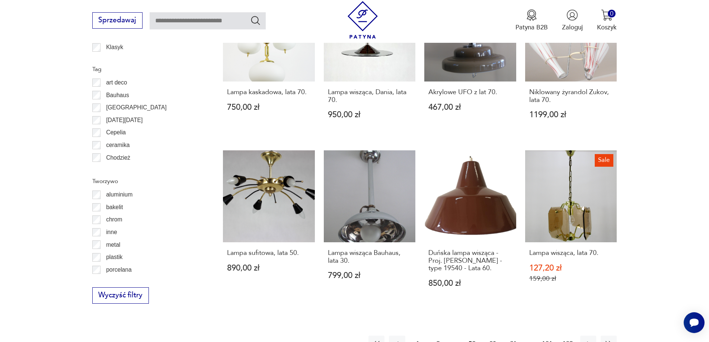
scroll to position [779, 0]
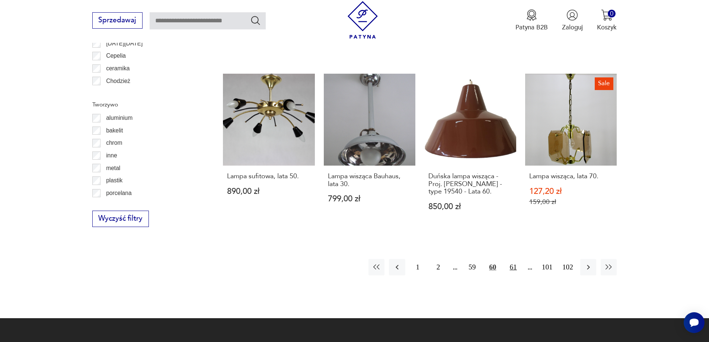
click at [509, 269] on button "61" at bounding box center [513, 267] width 16 height 16
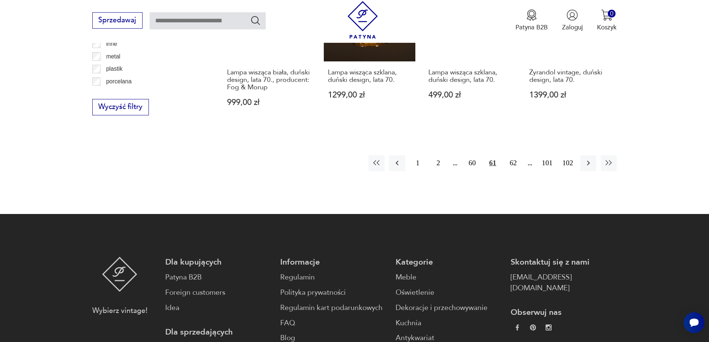
scroll to position [742, 0]
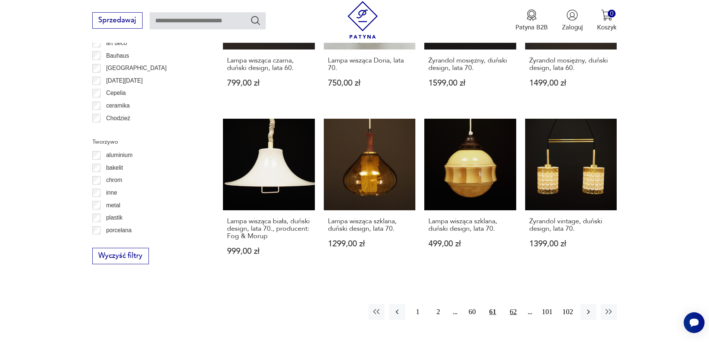
click at [517, 304] on button "62" at bounding box center [513, 312] width 16 height 16
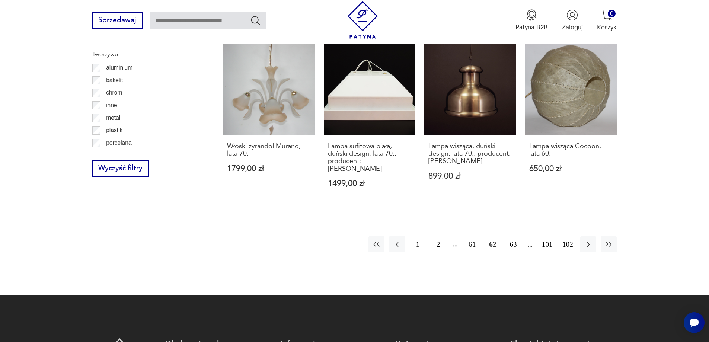
scroll to position [816, 0]
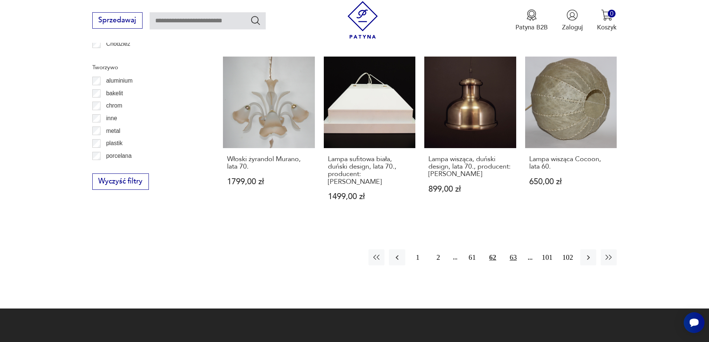
click at [511, 249] on button "63" at bounding box center [513, 257] width 16 height 16
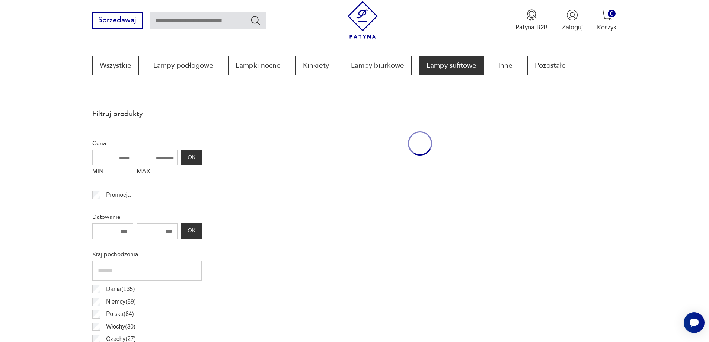
scroll to position [221, 0]
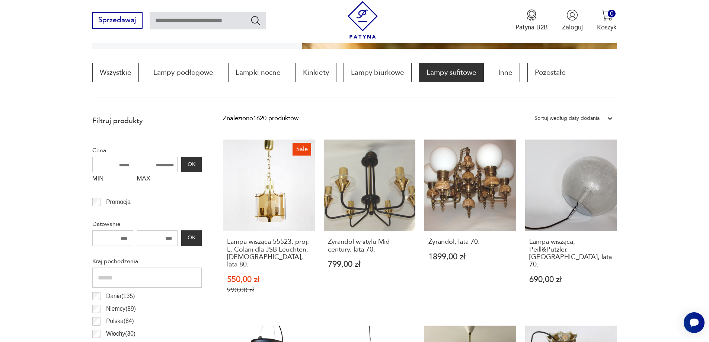
scroll to position [816, 0]
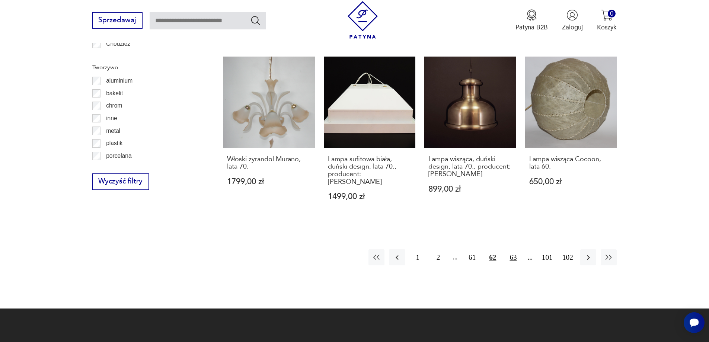
drag, startPoint x: 512, startPoint y: 244, endPoint x: 515, endPoint y: 241, distance: 4.0
click at [512, 249] on button "63" at bounding box center [513, 257] width 16 height 16
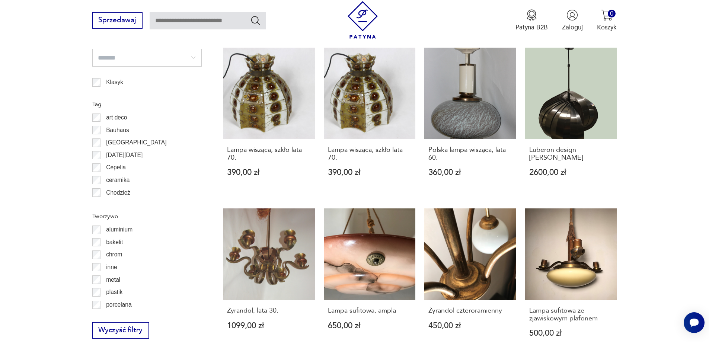
scroll to position [742, 0]
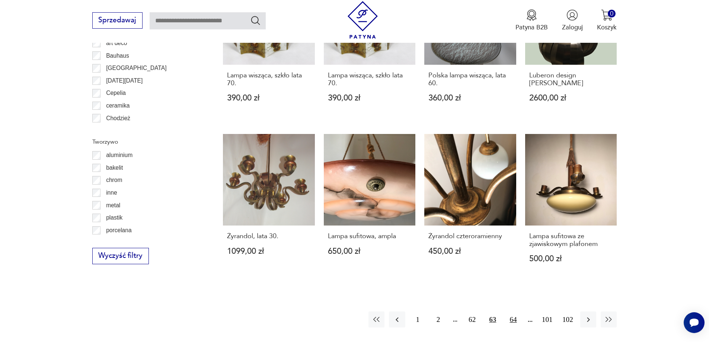
click at [513, 312] on button "64" at bounding box center [513, 319] width 16 height 16
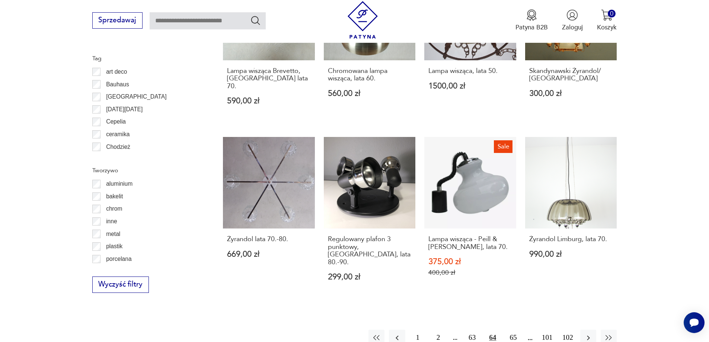
scroll to position [779, 0]
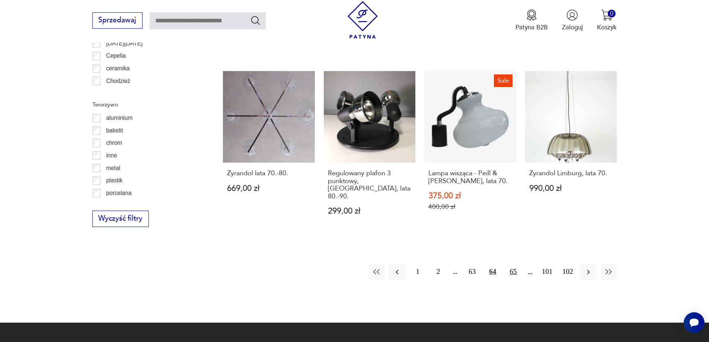
click at [511, 264] on button "65" at bounding box center [513, 272] width 16 height 16
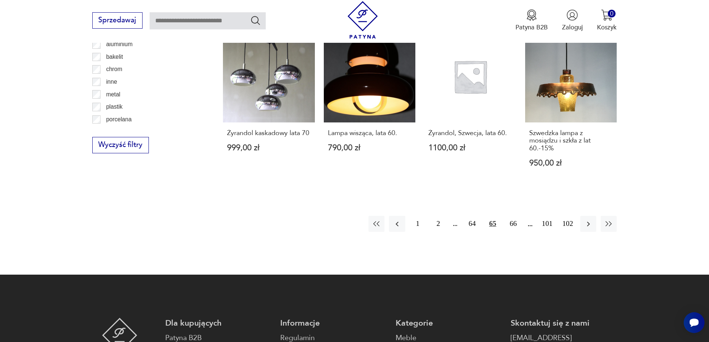
scroll to position [853, 0]
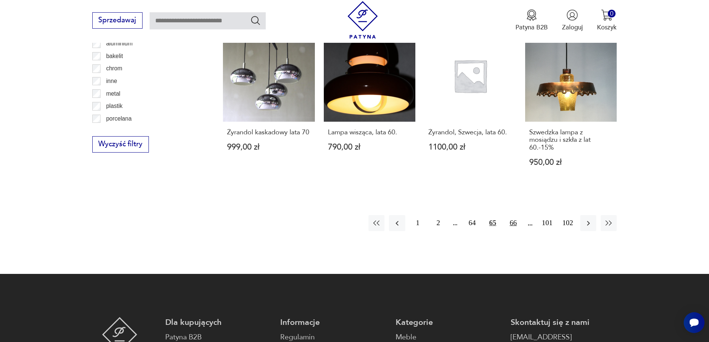
click at [513, 215] on button "66" at bounding box center [513, 223] width 16 height 16
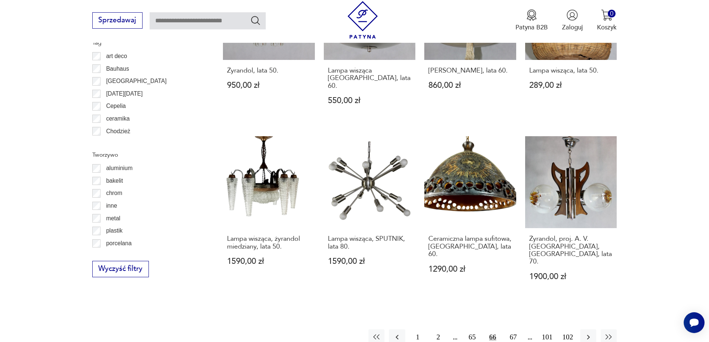
scroll to position [742, 0]
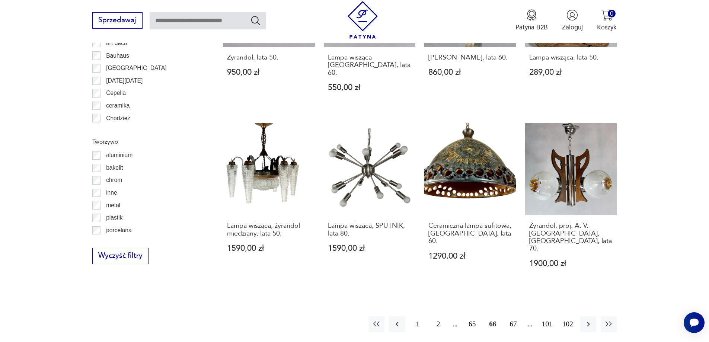
click at [512, 316] on button "67" at bounding box center [513, 324] width 16 height 16
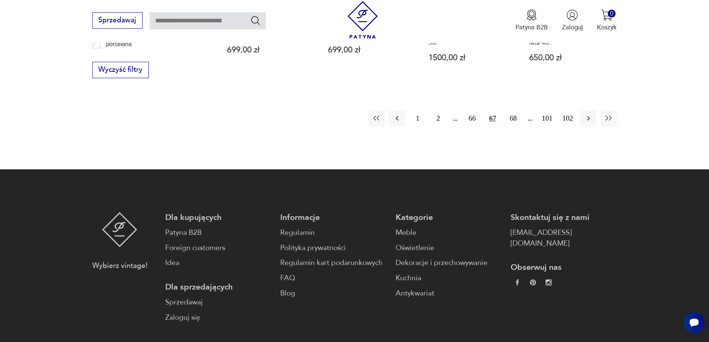
scroll to position [742, 0]
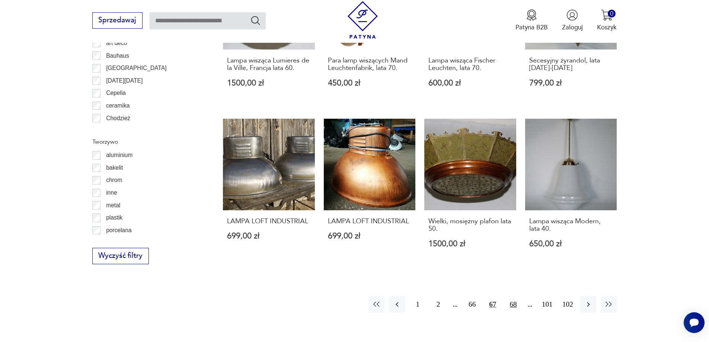
click at [515, 311] on button "68" at bounding box center [513, 304] width 16 height 16
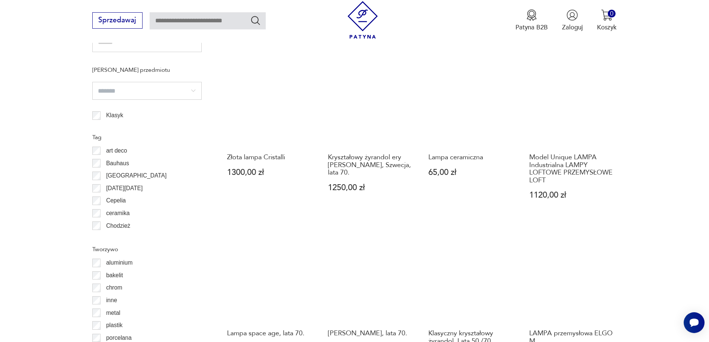
scroll to position [742, 0]
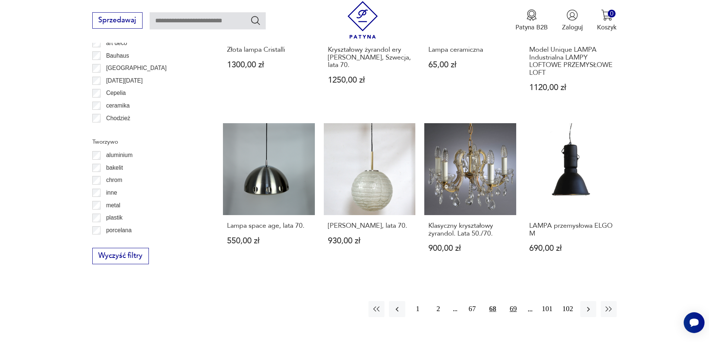
click at [518, 309] on button "69" at bounding box center [513, 309] width 16 height 16
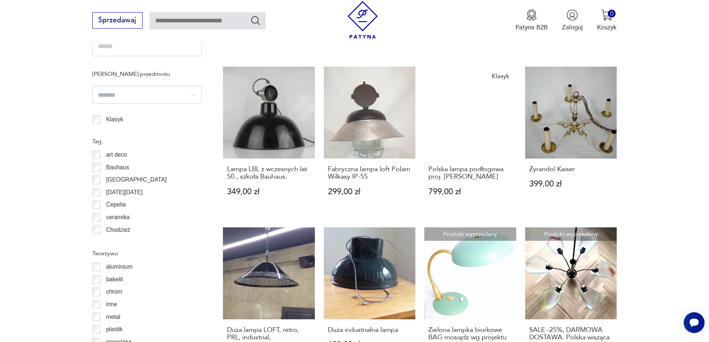
scroll to position [816, 0]
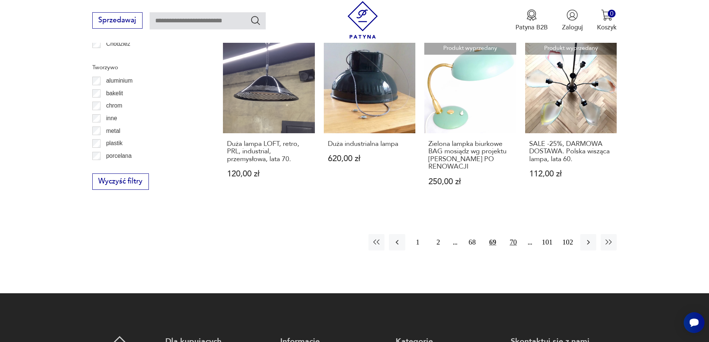
click at [516, 234] on button "70" at bounding box center [513, 242] width 16 height 16
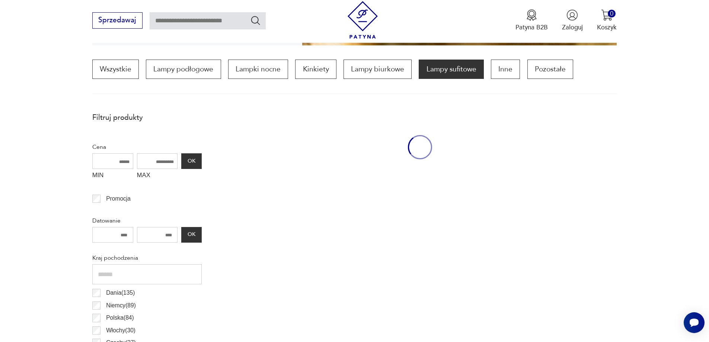
scroll to position [221, 0]
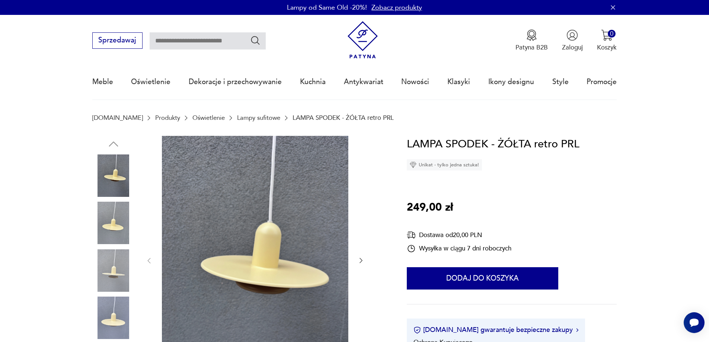
click at [358, 257] on icon "button" at bounding box center [360, 260] width 7 height 7
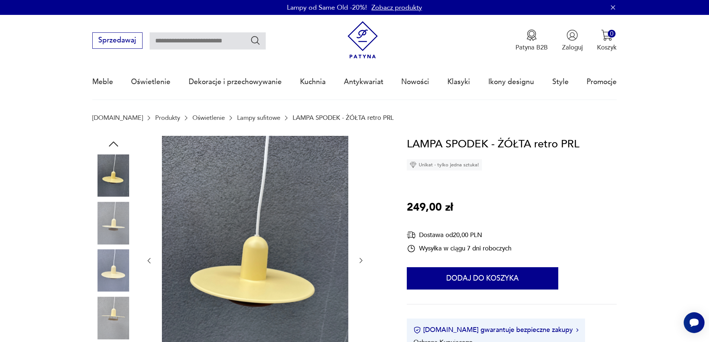
click at [358, 257] on icon "button" at bounding box center [360, 260] width 7 height 7
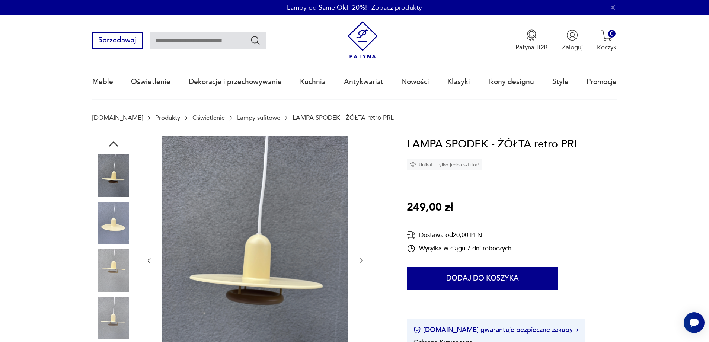
click at [358, 257] on icon "button" at bounding box center [360, 260] width 7 height 7
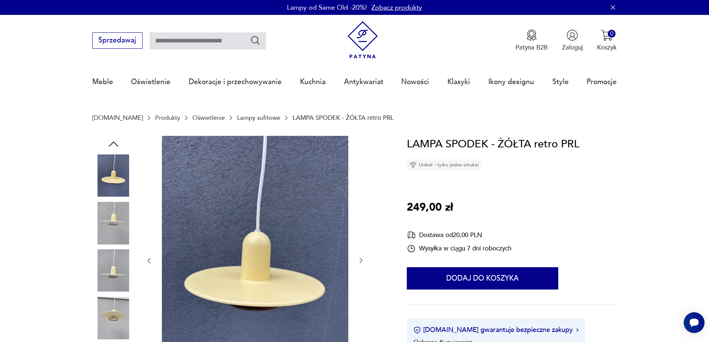
click at [358, 257] on icon "button" at bounding box center [360, 260] width 7 height 7
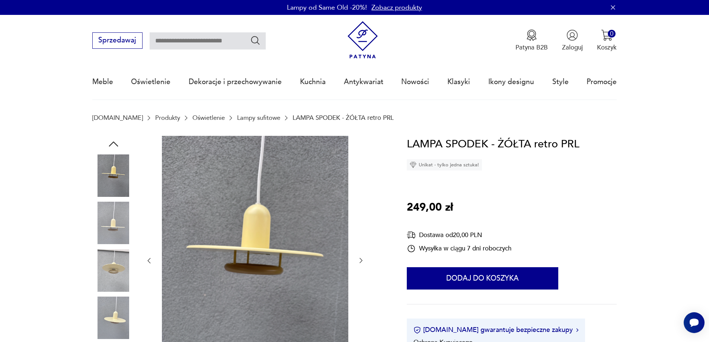
click at [358, 257] on icon "button" at bounding box center [360, 260] width 7 height 7
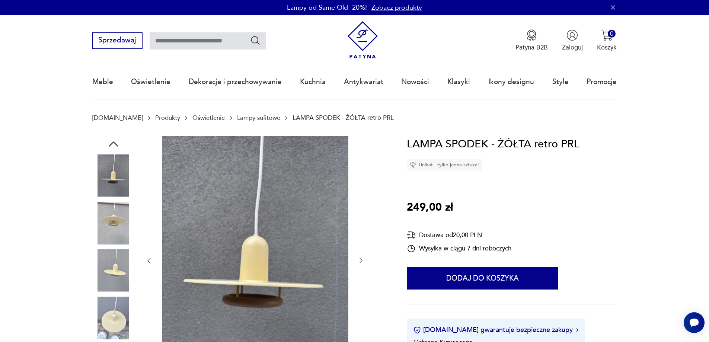
click at [358, 257] on icon "button" at bounding box center [360, 260] width 7 height 7
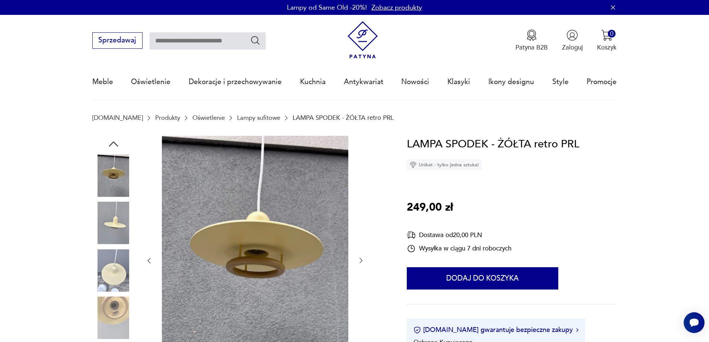
click at [358, 257] on icon "button" at bounding box center [360, 260] width 7 height 7
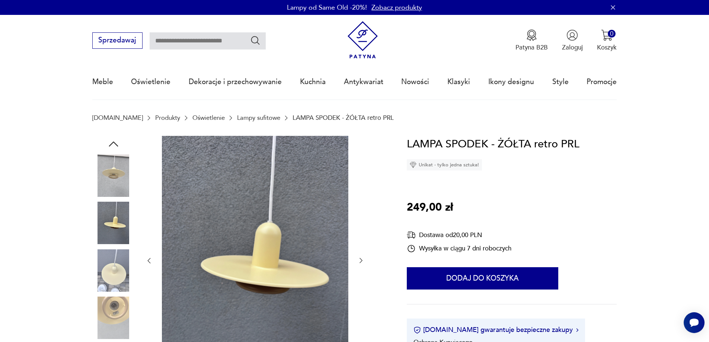
click at [358, 257] on icon "button" at bounding box center [360, 260] width 7 height 7
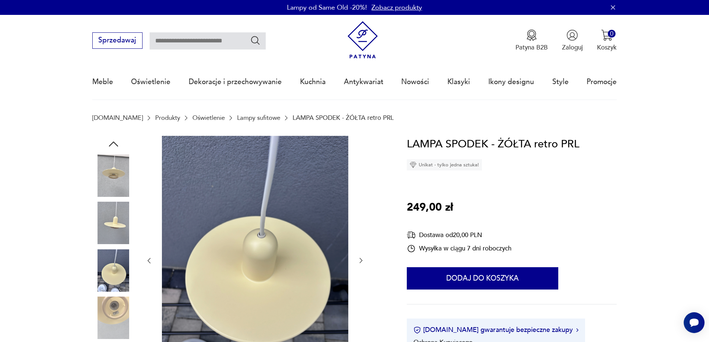
click at [358, 257] on icon "button" at bounding box center [360, 260] width 7 height 7
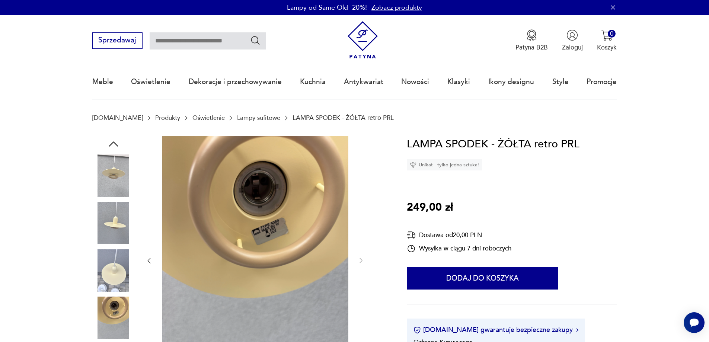
click at [111, 173] on img at bounding box center [113, 175] width 42 height 42
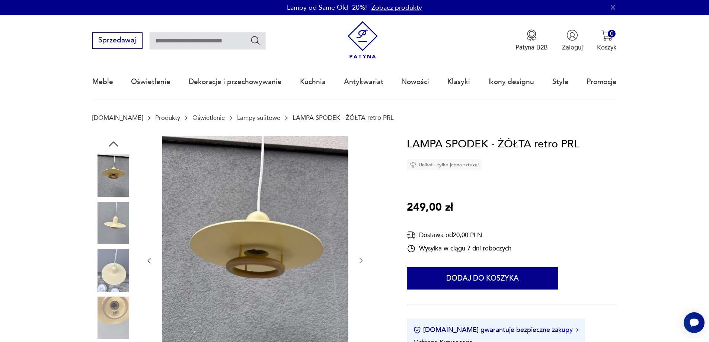
click at [121, 220] on img at bounding box center [113, 223] width 42 height 42
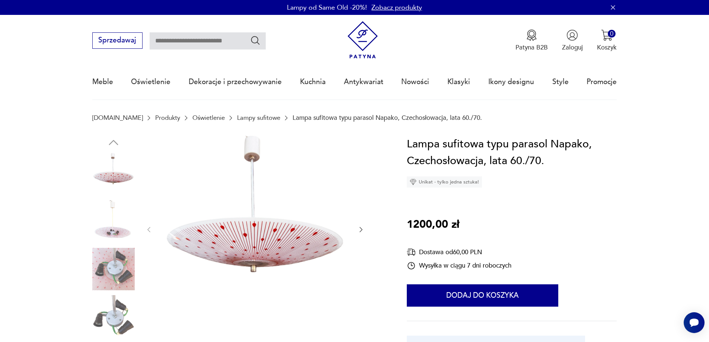
click at [361, 227] on icon "button" at bounding box center [360, 229] width 7 height 7
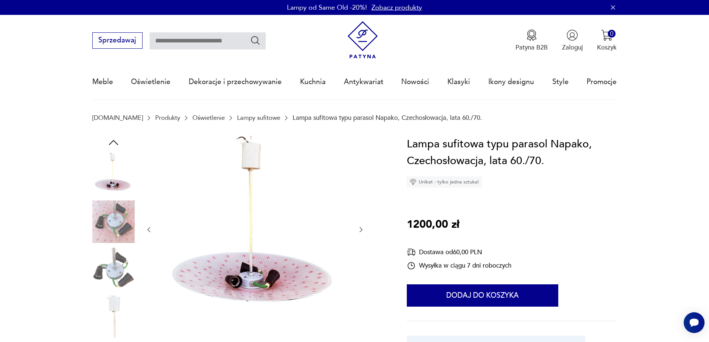
click at [361, 227] on icon "button" at bounding box center [360, 229] width 7 height 7
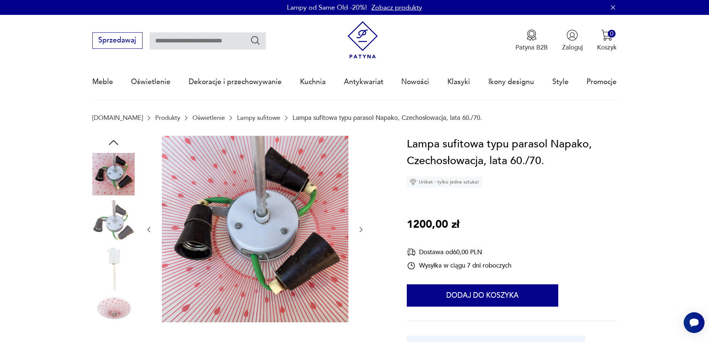
click at [361, 227] on icon "button" at bounding box center [360, 229] width 7 height 7
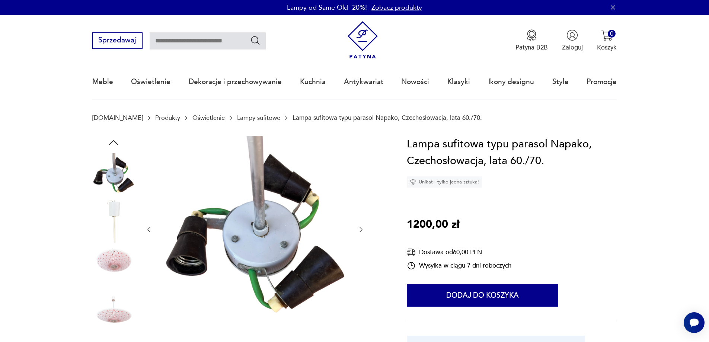
click at [361, 227] on icon "button" at bounding box center [360, 229] width 7 height 7
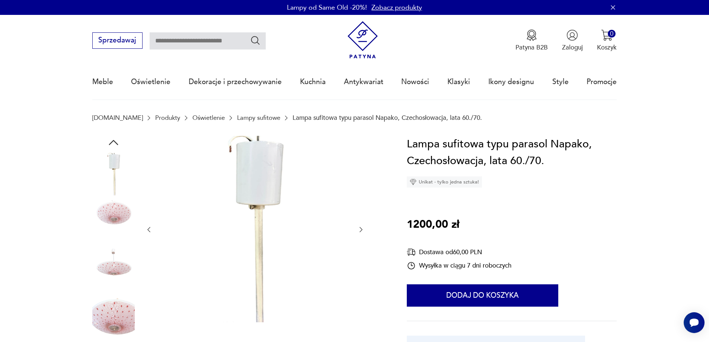
click at [361, 227] on icon "button" at bounding box center [360, 229] width 7 height 7
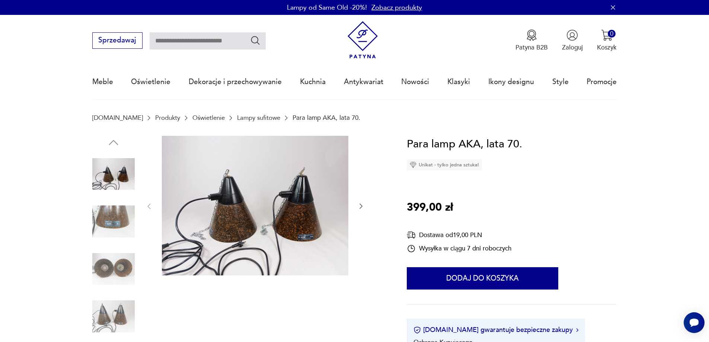
click at [360, 203] on icon "button" at bounding box center [360, 205] width 7 height 7
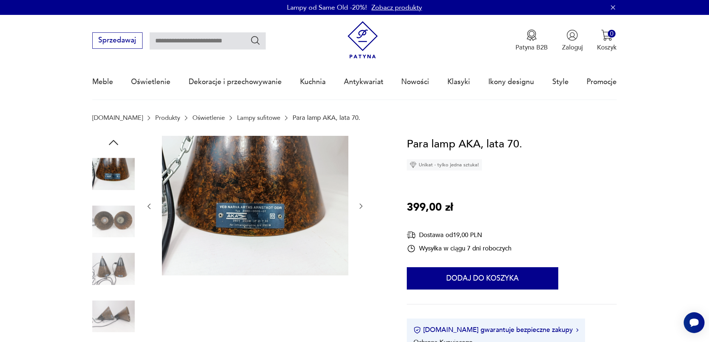
click at [360, 203] on icon "button" at bounding box center [360, 205] width 7 height 7
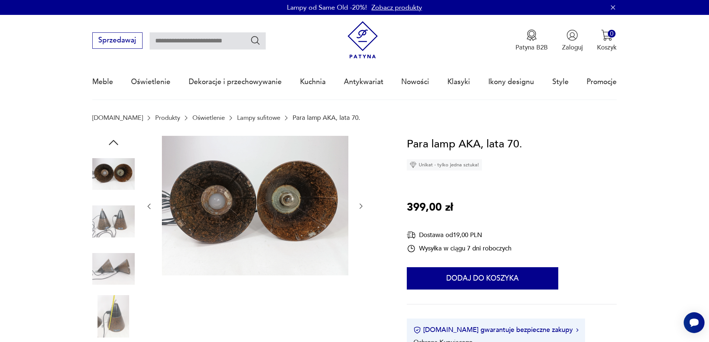
click at [360, 203] on icon "button" at bounding box center [360, 205] width 7 height 7
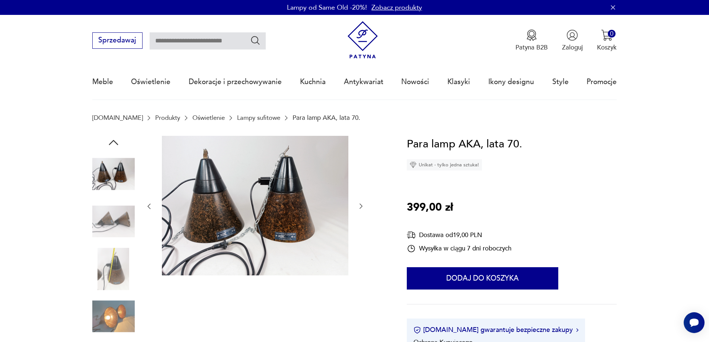
click at [360, 203] on icon "button" at bounding box center [360, 205] width 7 height 7
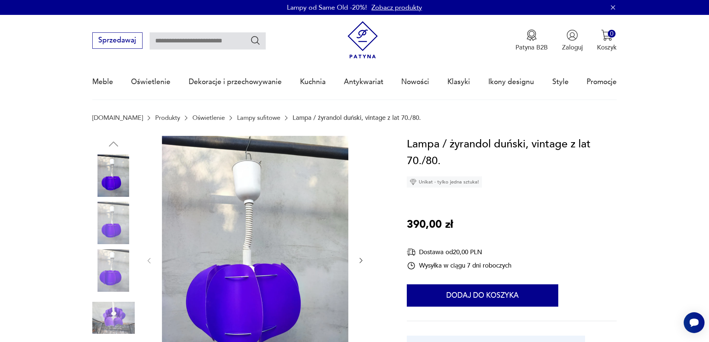
click at [357, 262] on icon "button" at bounding box center [360, 260] width 7 height 7
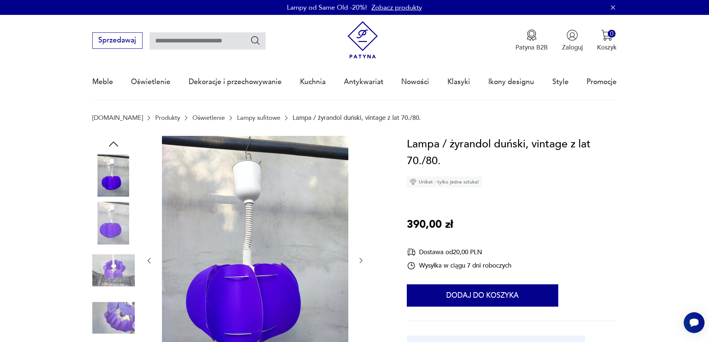
click at [357, 262] on div at bounding box center [254, 261] width 219 height 250
click at [362, 261] on icon "button" at bounding box center [360, 260] width 7 height 7
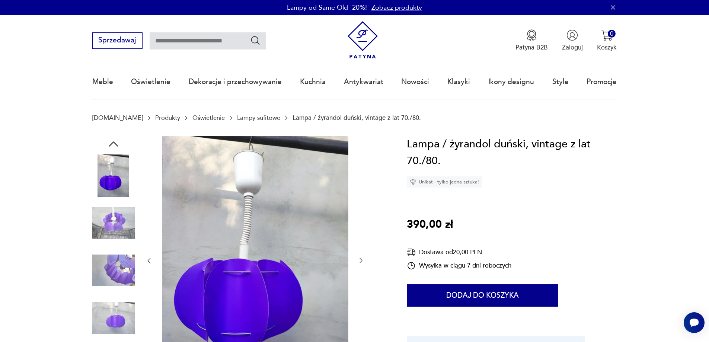
click at [362, 260] on icon "button" at bounding box center [360, 260] width 3 height 5
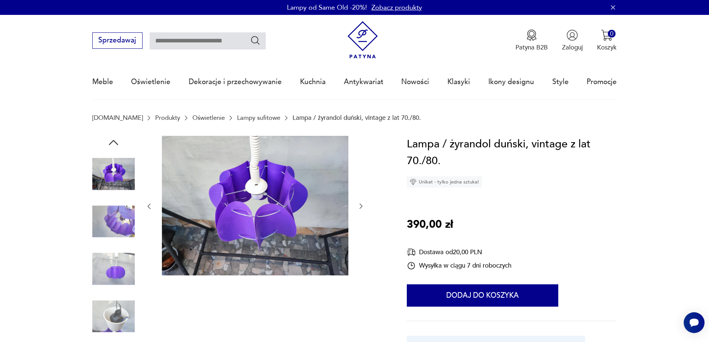
click at [362, 260] on div at bounding box center [254, 206] width 219 height 141
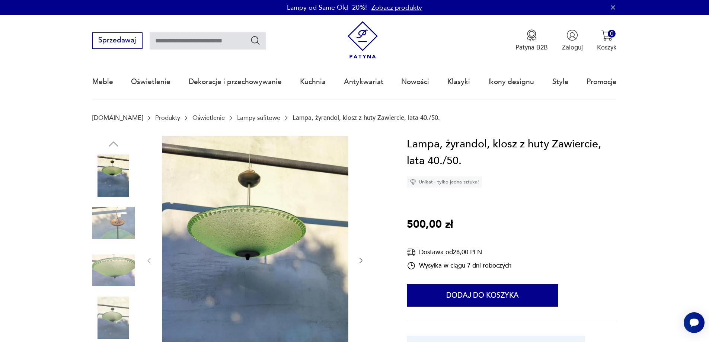
click at [357, 262] on icon "button" at bounding box center [360, 260] width 7 height 7
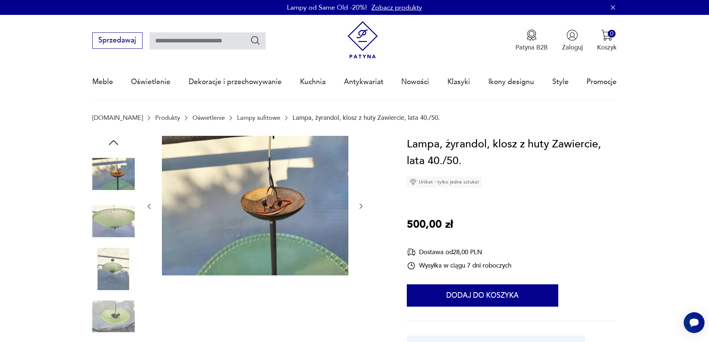
click at [357, 262] on div at bounding box center [254, 206] width 219 height 141
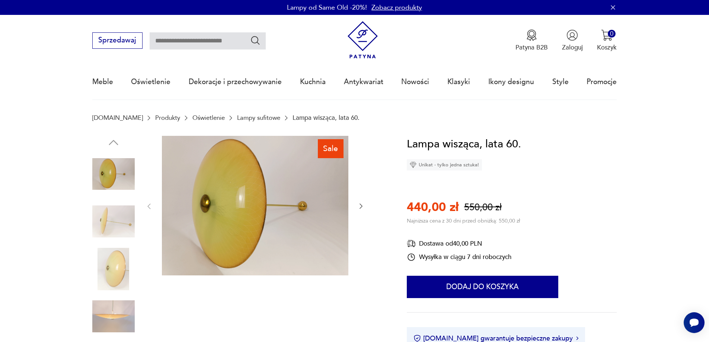
click at [363, 206] on icon "button" at bounding box center [360, 205] width 7 height 7
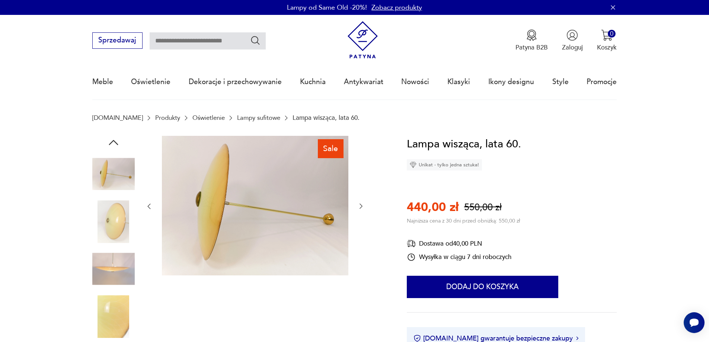
click at [363, 206] on icon "button" at bounding box center [360, 205] width 7 height 7
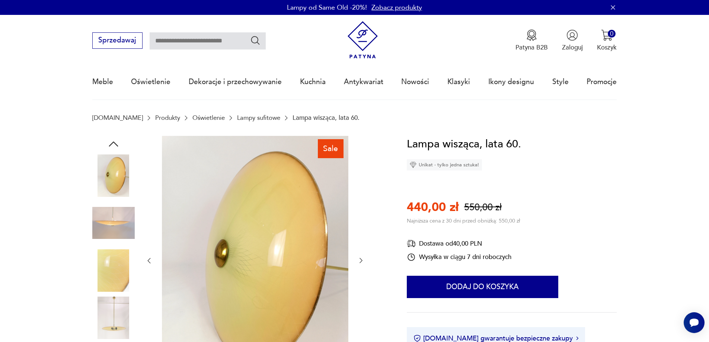
click at [363, 206] on div at bounding box center [254, 261] width 219 height 250
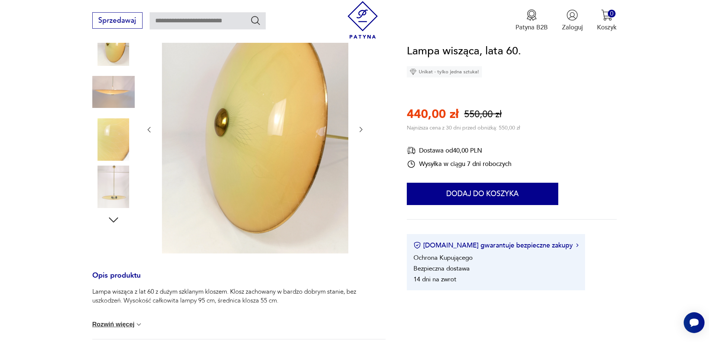
scroll to position [223, 0]
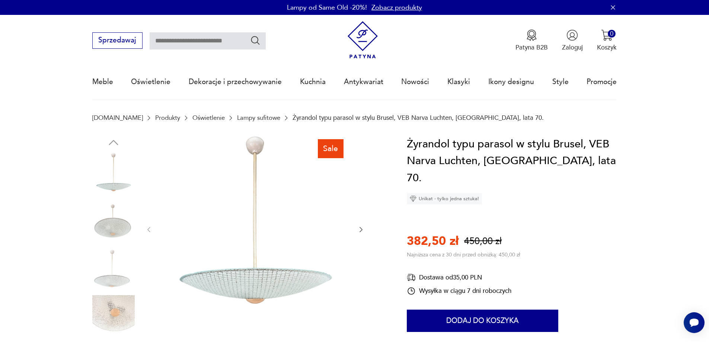
click at [359, 230] on icon "button" at bounding box center [360, 229] width 7 height 7
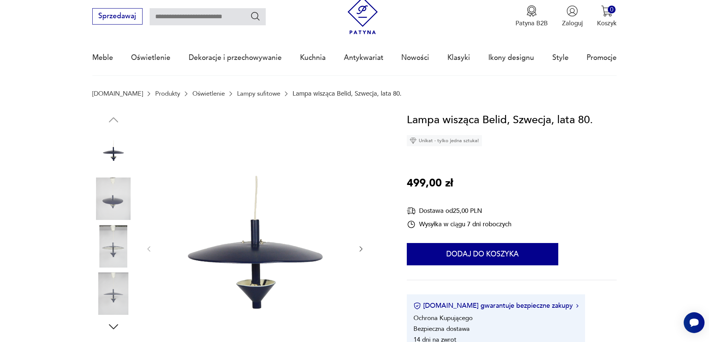
scroll to position [37, 0]
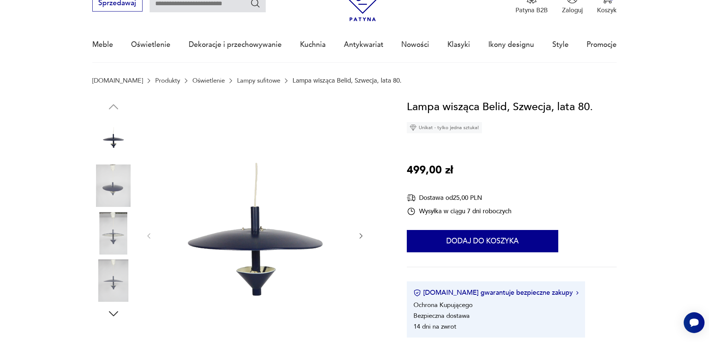
click at [361, 235] on icon "button" at bounding box center [360, 235] width 3 height 5
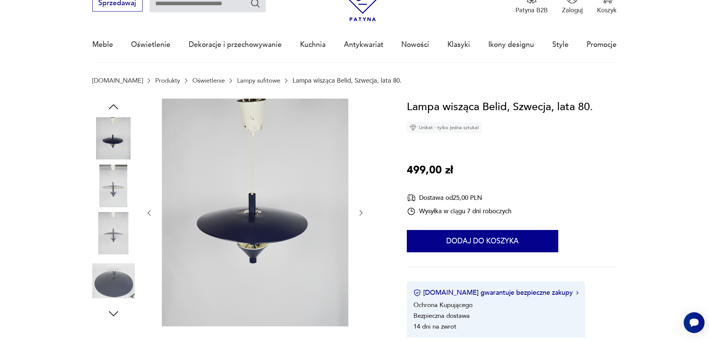
click at [361, 235] on div at bounding box center [254, 213] width 219 height 229
click at [362, 212] on icon "button" at bounding box center [360, 212] width 7 height 7
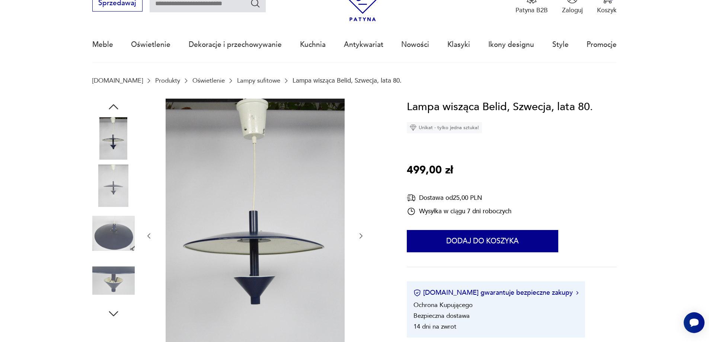
click at [362, 212] on div at bounding box center [254, 236] width 219 height 275
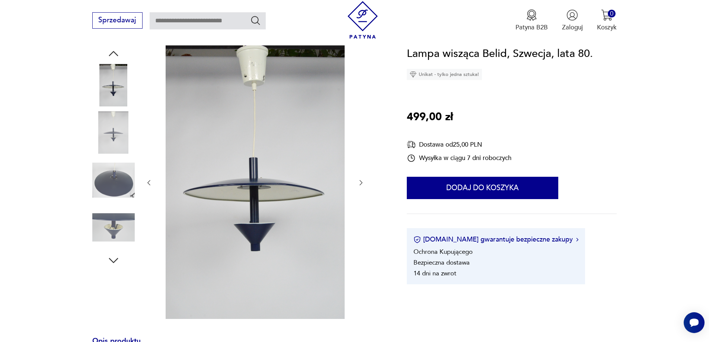
scroll to position [0, 0]
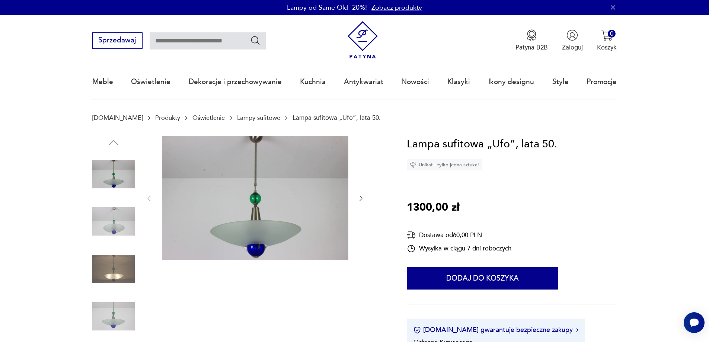
click at [359, 198] on icon "button" at bounding box center [360, 198] width 7 height 7
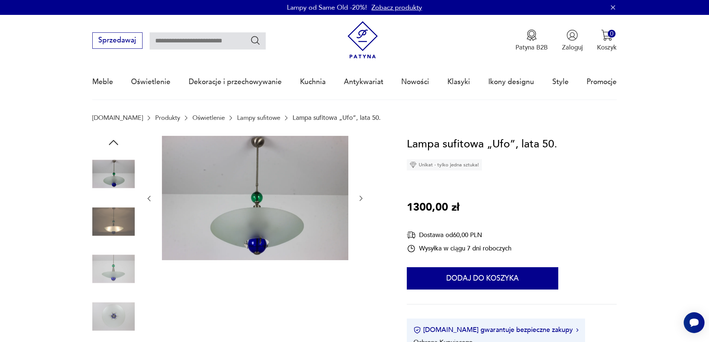
click at [359, 198] on icon "button" at bounding box center [360, 198] width 7 height 7
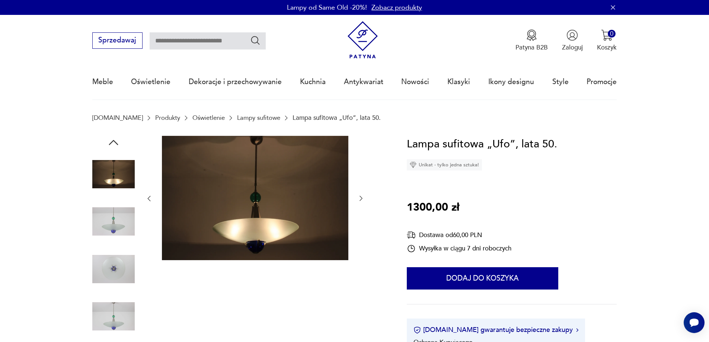
click at [359, 198] on icon "button" at bounding box center [360, 198] width 7 height 7
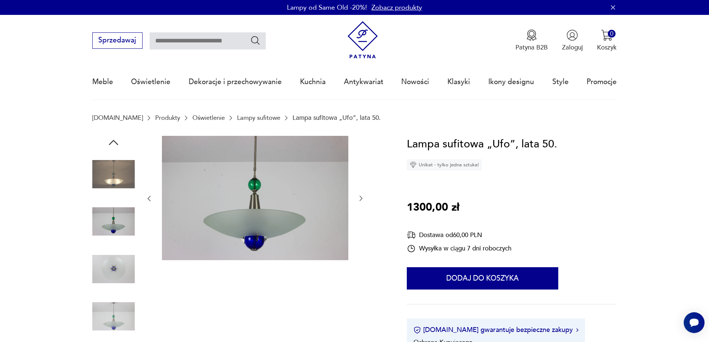
click at [359, 198] on icon "button" at bounding box center [360, 198] width 7 height 7
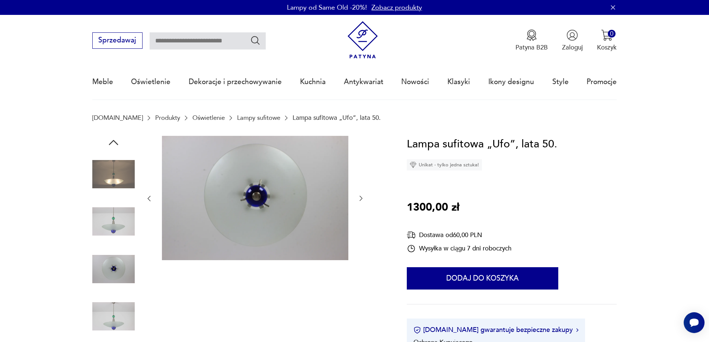
click at [359, 198] on icon "button" at bounding box center [360, 198] width 7 height 7
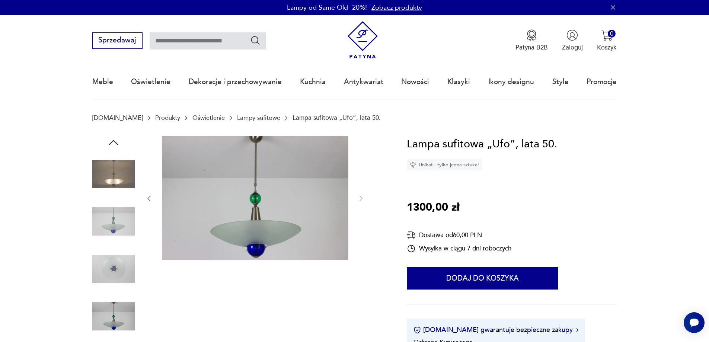
click at [271, 214] on img at bounding box center [255, 198] width 186 height 124
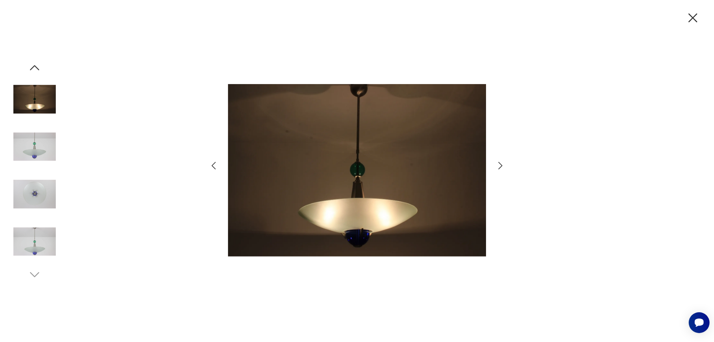
click at [213, 169] on icon "button" at bounding box center [213, 165] width 11 height 11
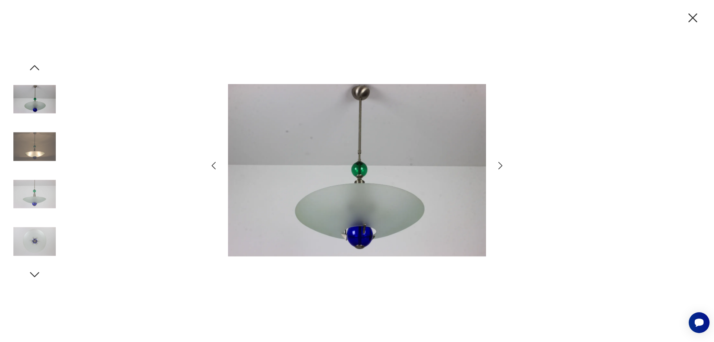
click at [214, 167] on icon "button" at bounding box center [213, 165] width 11 height 11
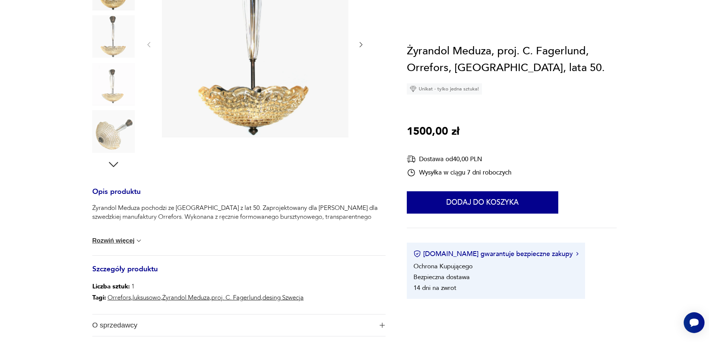
scroll to position [260, 0]
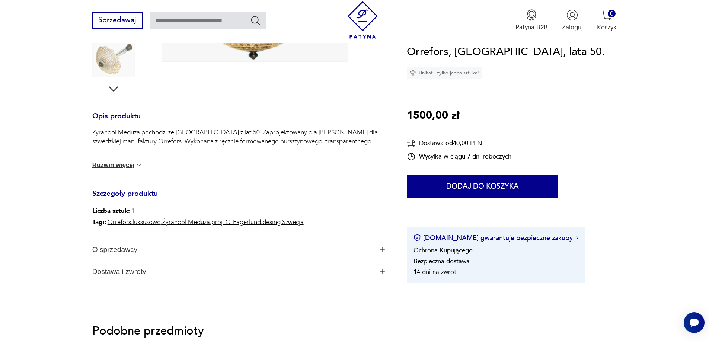
click at [135, 165] on img at bounding box center [138, 164] width 7 height 7
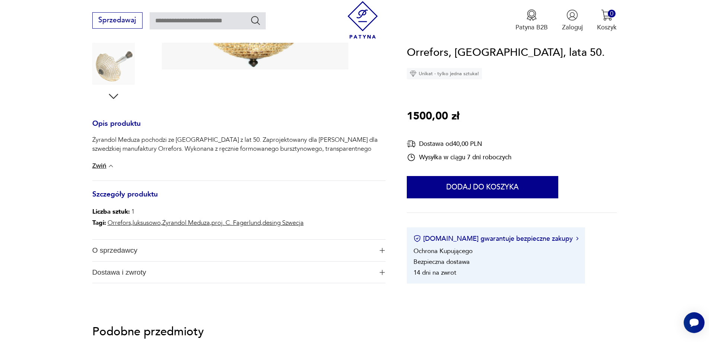
scroll to position [37, 0]
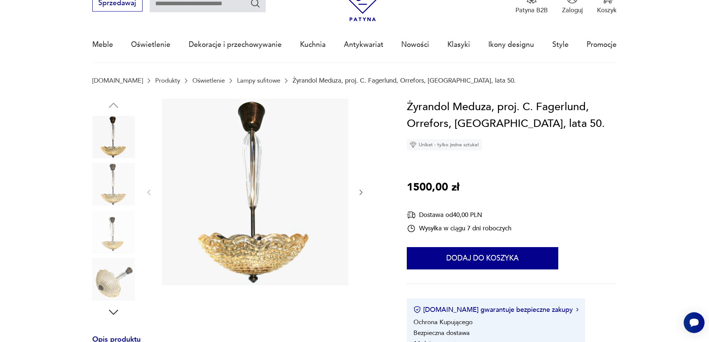
click at [361, 192] on icon "button" at bounding box center [360, 192] width 7 height 7
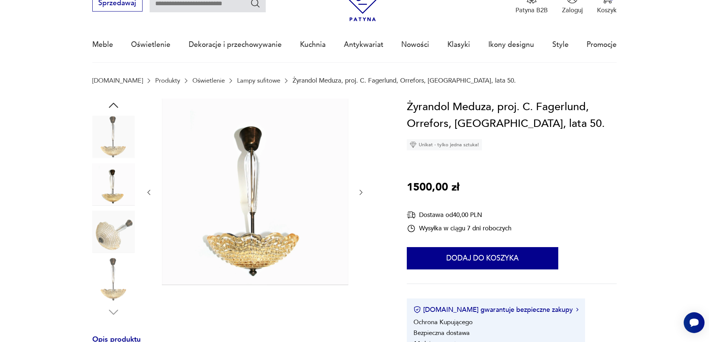
click at [361, 192] on icon "button" at bounding box center [360, 192] width 7 height 7
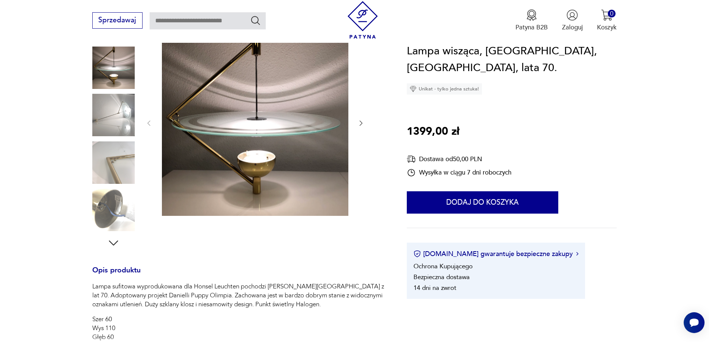
scroll to position [223, 0]
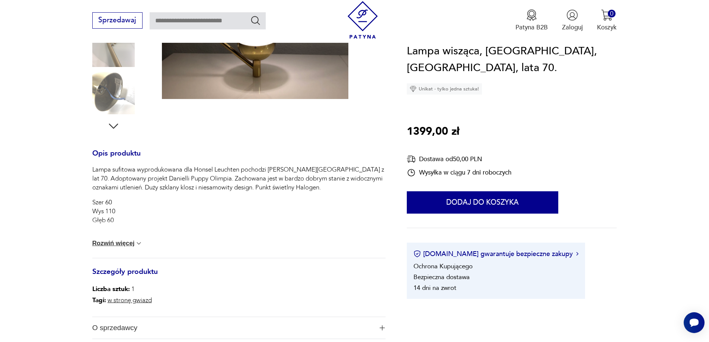
click at [110, 244] on button "Rozwiń więcej" at bounding box center [117, 243] width 51 height 7
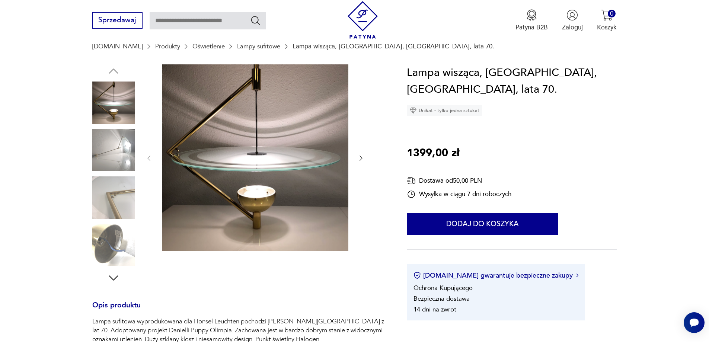
scroll to position [37, 0]
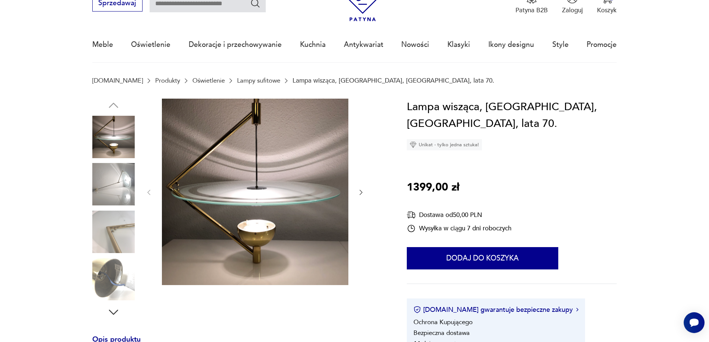
click at [113, 192] on img at bounding box center [113, 184] width 42 height 42
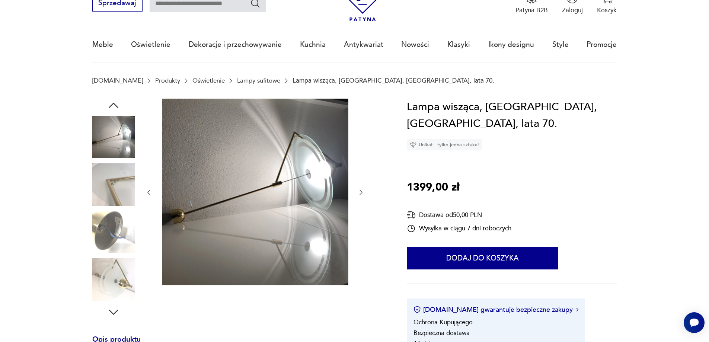
click at [108, 276] on img at bounding box center [113, 279] width 42 height 42
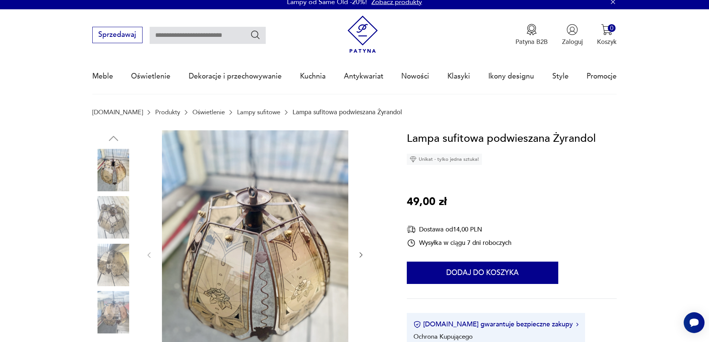
scroll to position [74, 0]
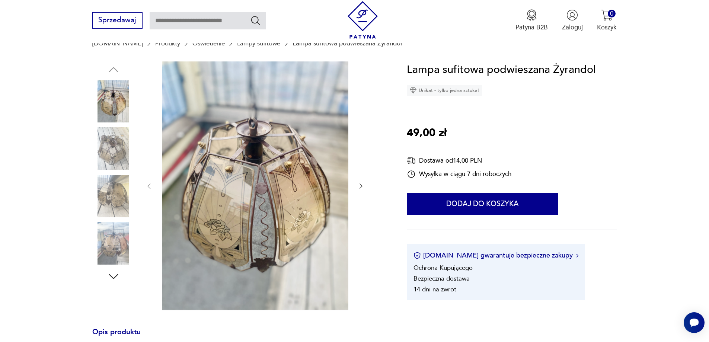
click at [360, 185] on icon "button" at bounding box center [360, 185] width 7 height 7
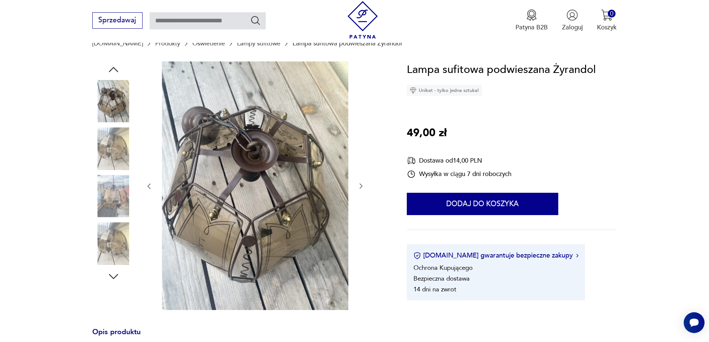
click at [360, 185] on icon "button" at bounding box center [360, 185] width 7 height 7
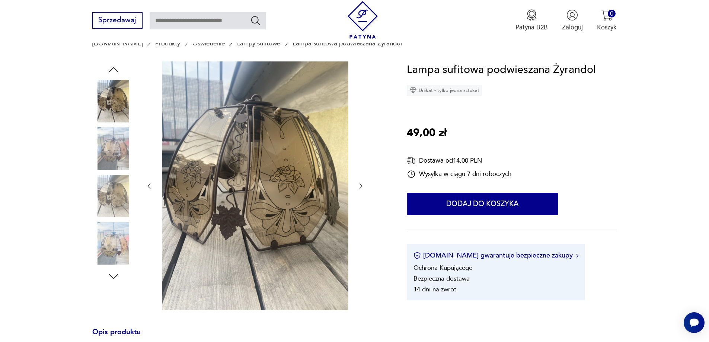
click at [360, 185] on icon "button" at bounding box center [360, 185] width 7 height 7
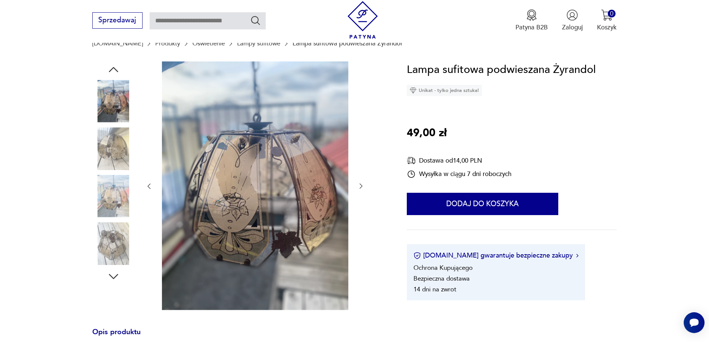
click at [360, 185] on icon "button" at bounding box center [360, 185] width 7 height 7
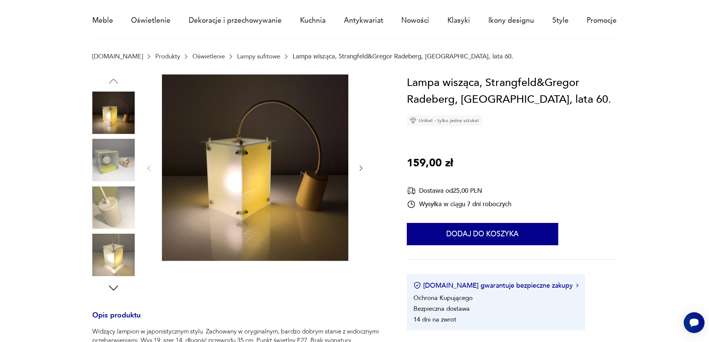
scroll to position [74, 0]
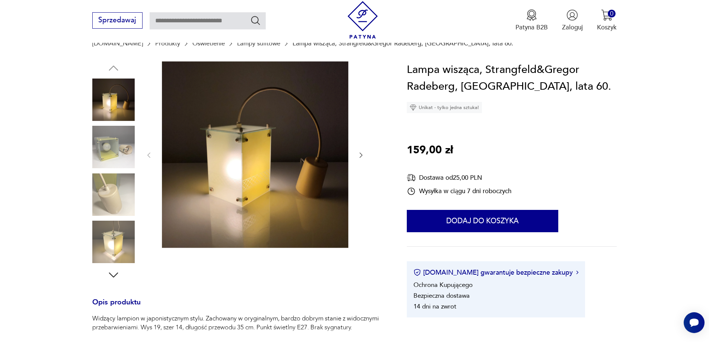
click at [357, 155] on div at bounding box center [254, 155] width 219 height 188
click at [358, 157] on icon "button" at bounding box center [360, 154] width 7 height 7
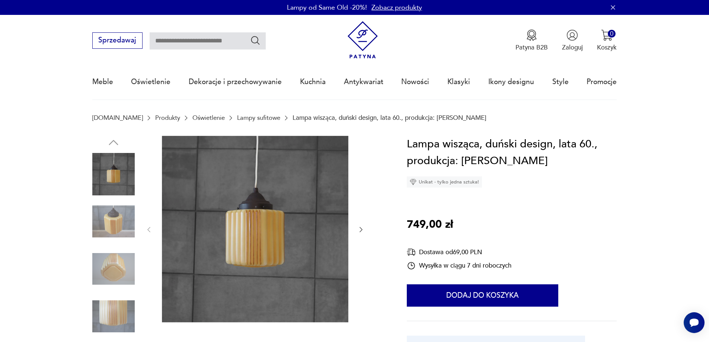
click at [360, 230] on icon "button" at bounding box center [360, 229] width 7 height 7
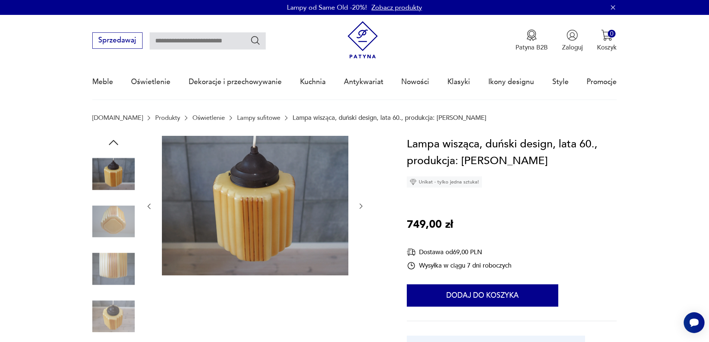
click at [359, 229] on div at bounding box center [254, 206] width 219 height 141
click at [360, 205] on icon "button" at bounding box center [360, 205] width 7 height 7
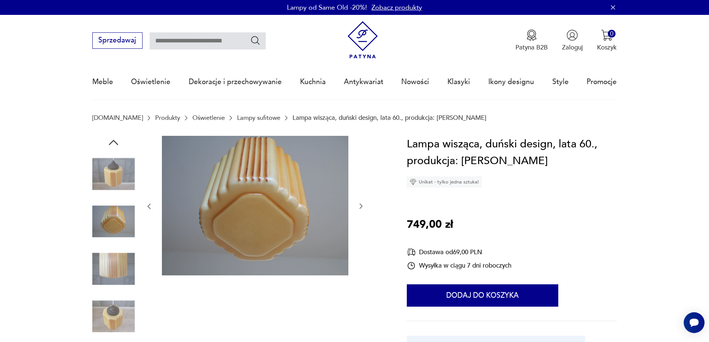
click at [360, 205] on icon "button" at bounding box center [360, 205] width 7 height 7
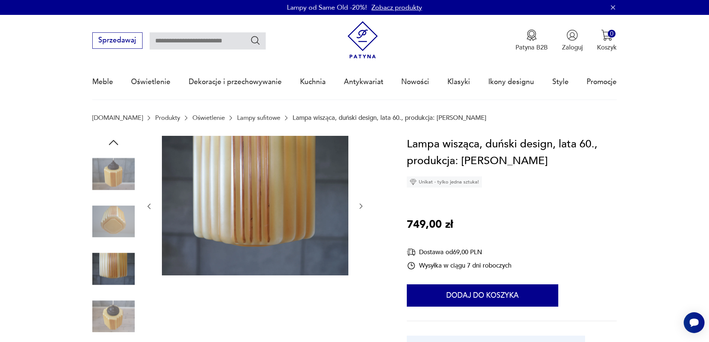
click at [360, 205] on icon "button" at bounding box center [360, 205] width 7 height 7
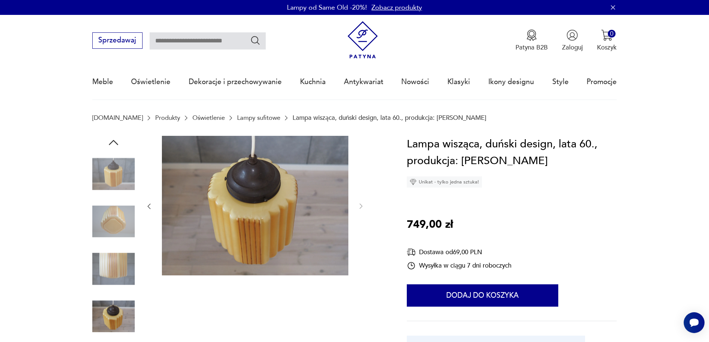
click at [113, 175] on img at bounding box center [113, 174] width 42 height 42
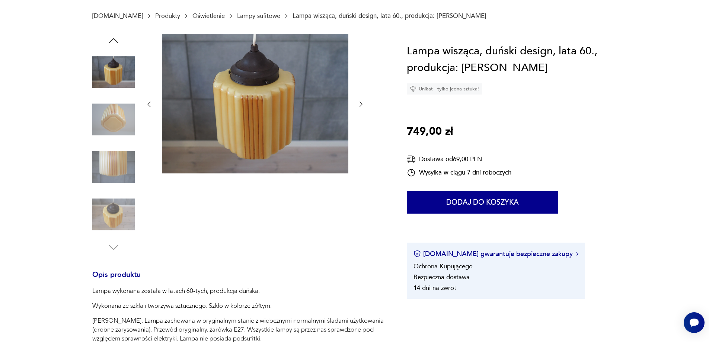
scroll to position [186, 0]
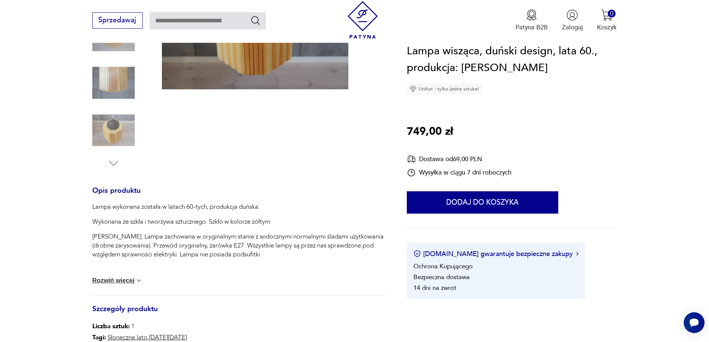
click at [120, 282] on button "Rozwiń więcej" at bounding box center [117, 280] width 51 height 7
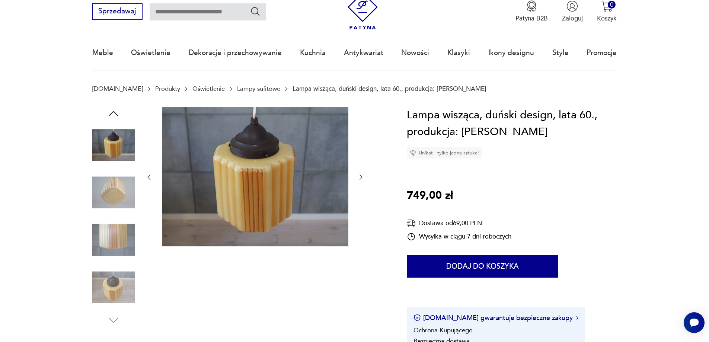
scroll to position [0, 0]
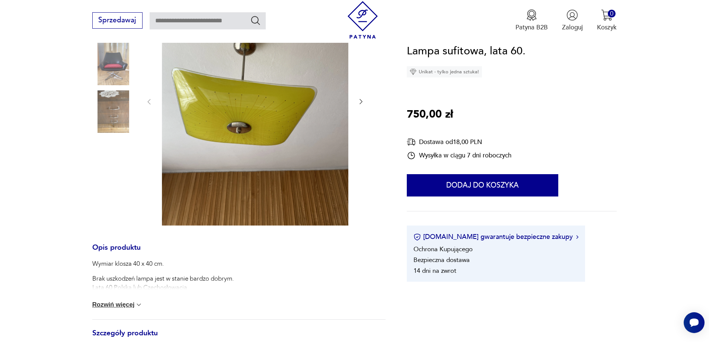
scroll to position [186, 0]
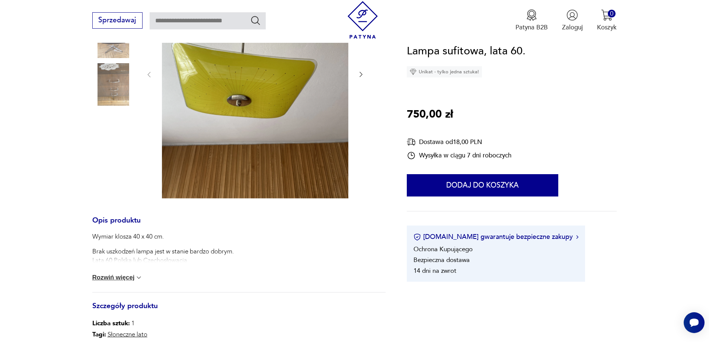
click at [128, 275] on button "Rozwiń więcej" at bounding box center [117, 277] width 51 height 7
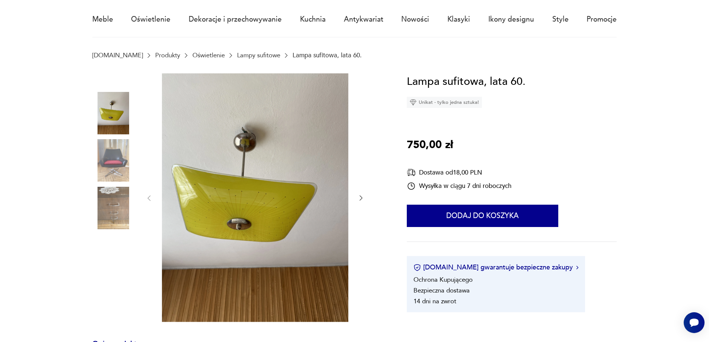
scroll to position [0, 0]
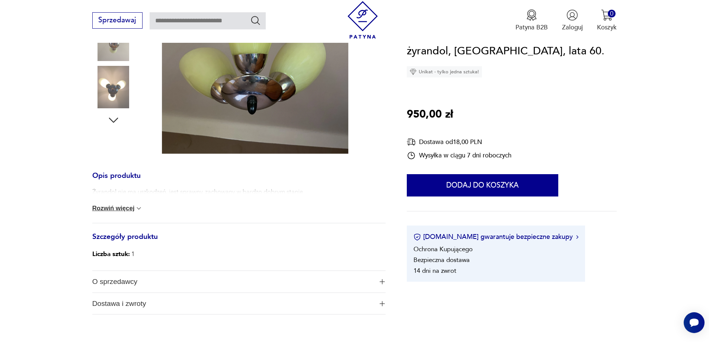
scroll to position [298, 0]
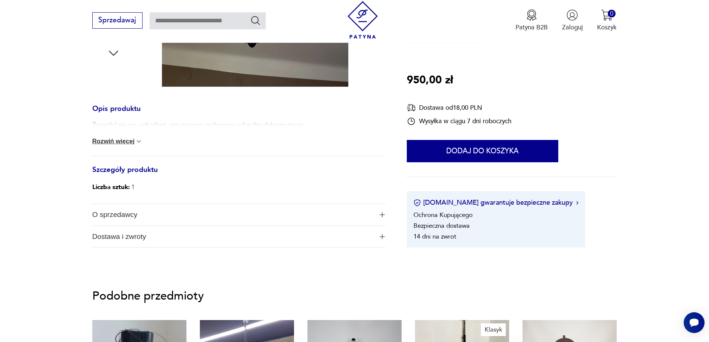
click at [130, 142] on button "Rozwiń więcej" at bounding box center [117, 141] width 51 height 7
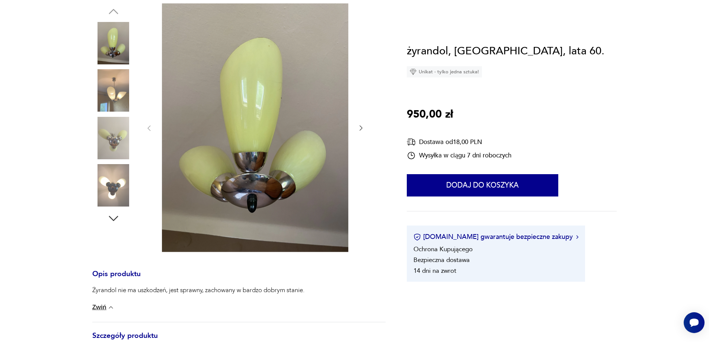
scroll to position [0, 0]
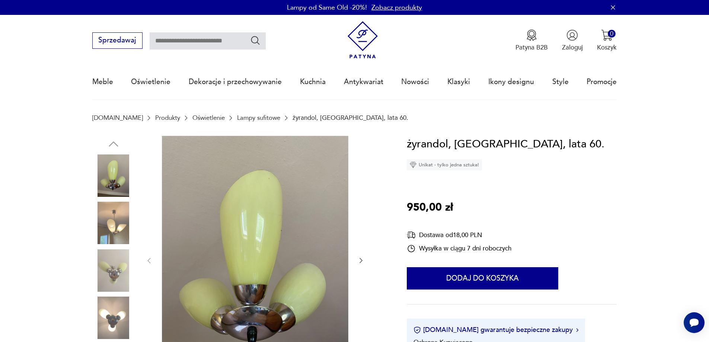
click at [360, 262] on icon "button" at bounding box center [360, 260] width 7 height 7
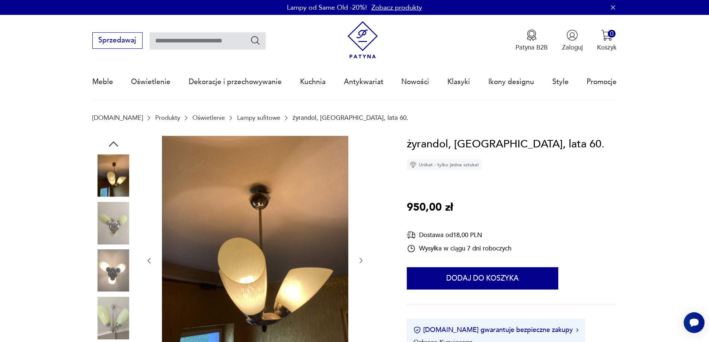
scroll to position [74, 0]
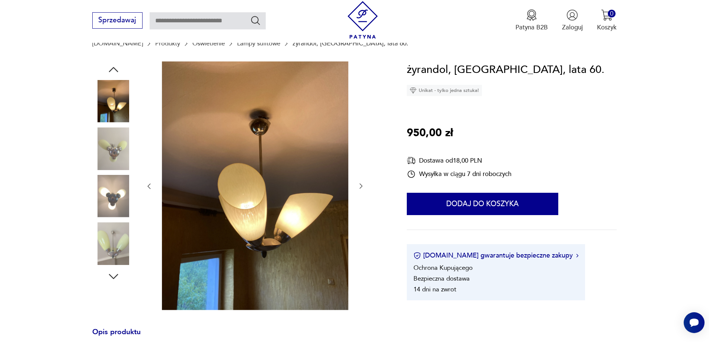
click at [361, 184] on icon "button" at bounding box center [360, 185] width 7 height 7
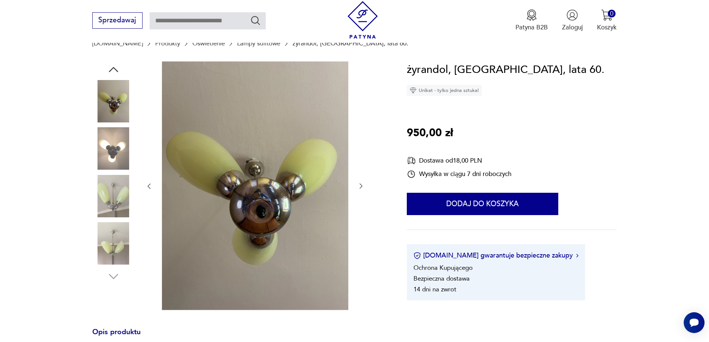
click at [361, 184] on icon "button" at bounding box center [360, 185] width 7 height 7
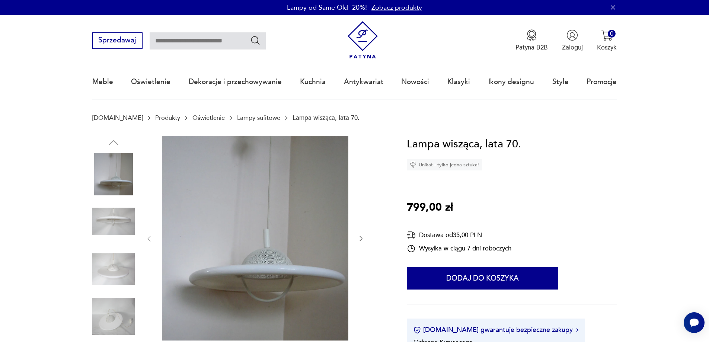
click at [361, 238] on icon "button" at bounding box center [360, 238] width 3 height 5
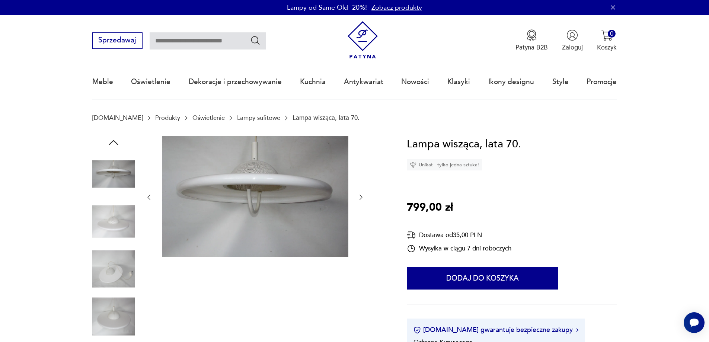
click at [361, 189] on div at bounding box center [254, 197] width 219 height 123
click at [361, 202] on button "button" at bounding box center [360, 197] width 7 height 9
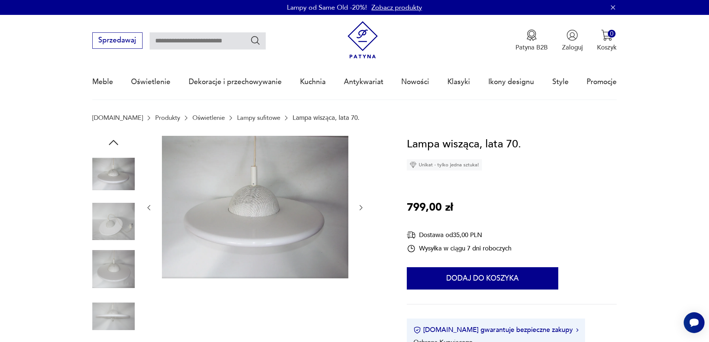
click at [361, 202] on div at bounding box center [254, 208] width 219 height 144
click at [358, 206] on icon "button" at bounding box center [360, 207] width 7 height 7
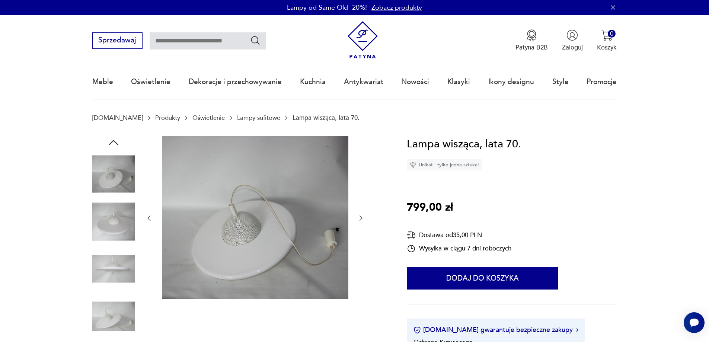
click at [358, 206] on div at bounding box center [254, 218] width 219 height 165
click at [360, 216] on icon "button" at bounding box center [360, 217] width 7 height 7
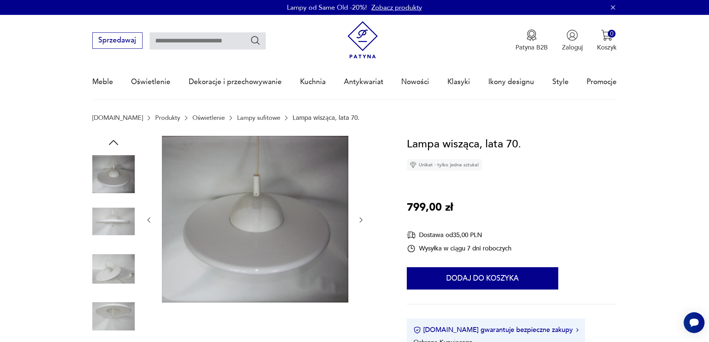
click at [360, 216] on icon "button" at bounding box center [360, 219] width 7 height 7
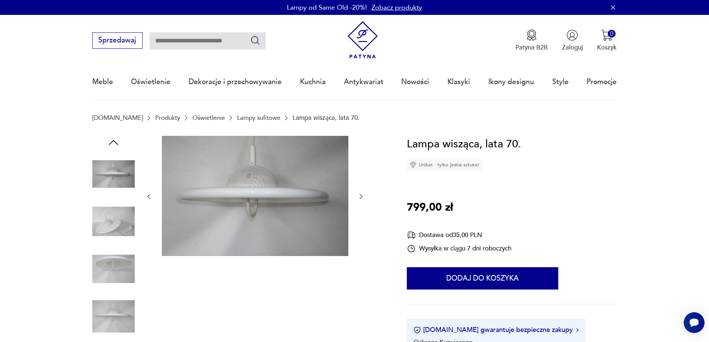
click at [360, 216] on div at bounding box center [254, 197] width 219 height 122
click at [358, 196] on icon "button" at bounding box center [360, 196] width 7 height 7
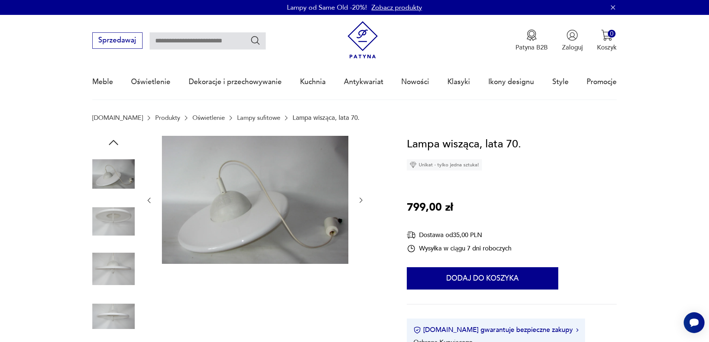
click at [361, 200] on icon "button" at bounding box center [360, 199] width 7 height 7
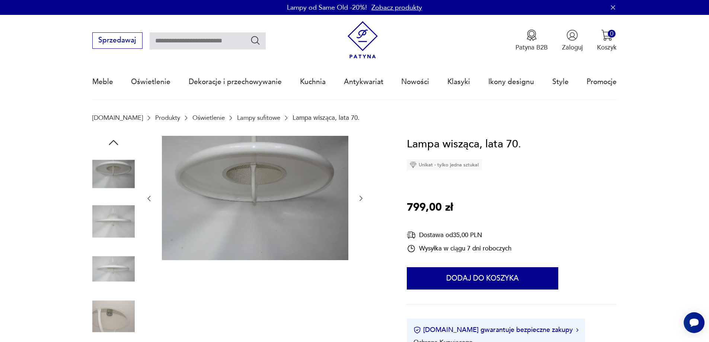
scroll to position [186, 0]
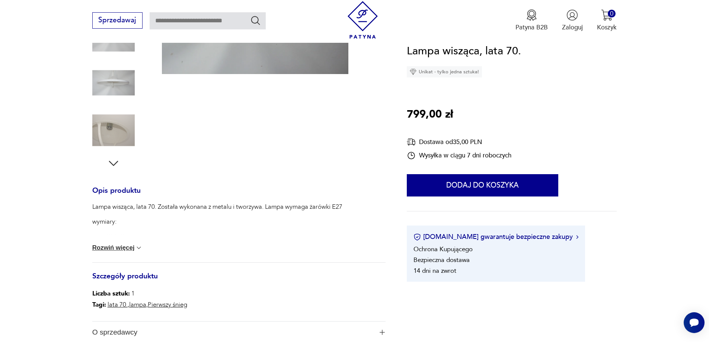
click at [108, 246] on button "Rozwiń więcej" at bounding box center [117, 247] width 51 height 7
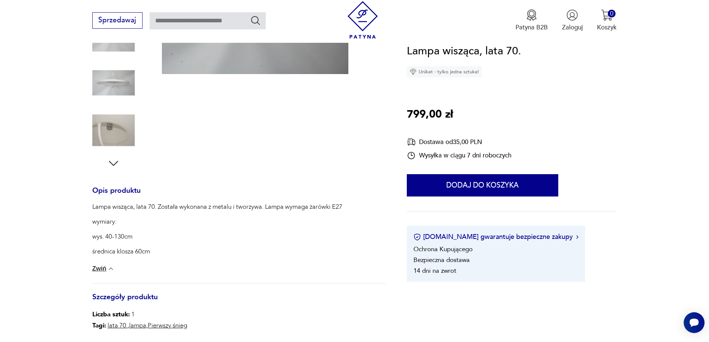
scroll to position [0, 0]
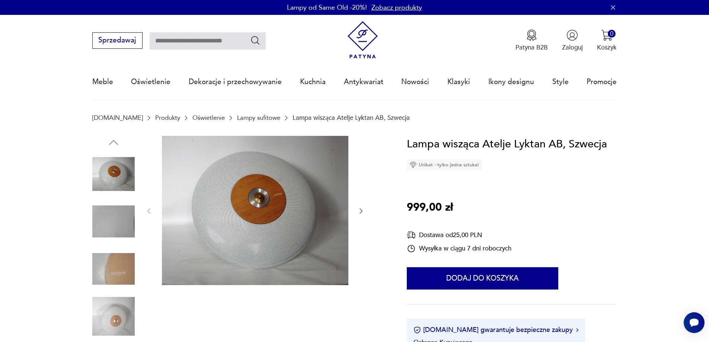
click at [361, 209] on icon "button" at bounding box center [360, 210] width 3 height 5
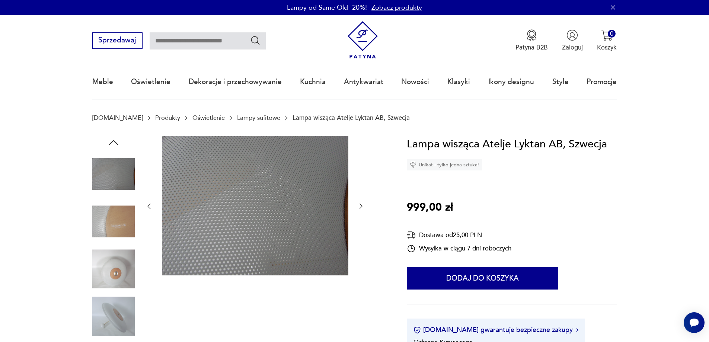
click at [359, 206] on icon "button" at bounding box center [360, 205] width 7 height 7
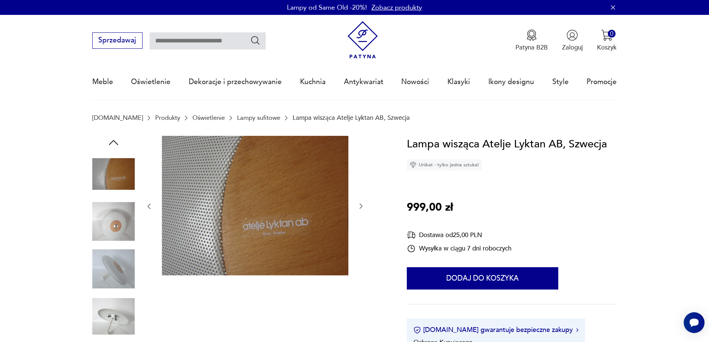
click at [360, 206] on icon "button" at bounding box center [360, 205] width 7 height 7
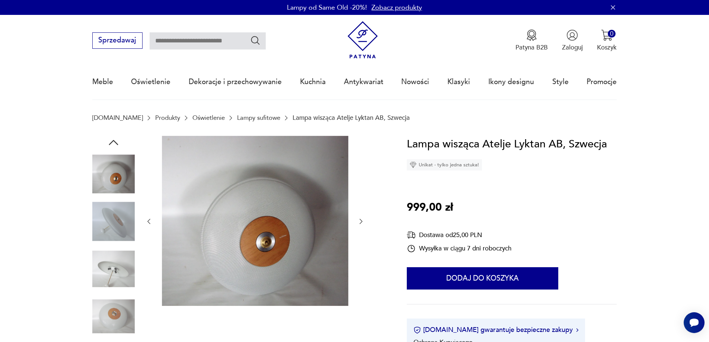
click at [358, 222] on icon "button" at bounding box center [360, 221] width 7 height 7
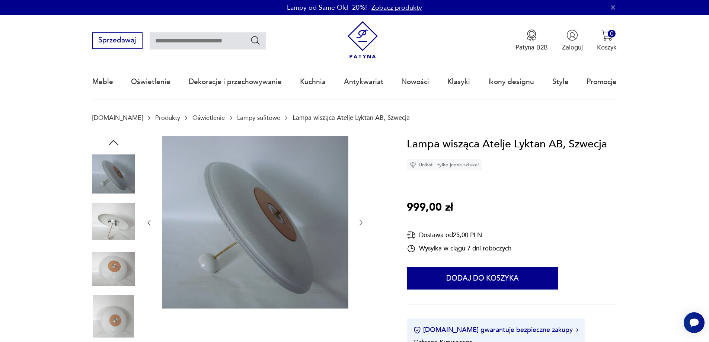
click at [359, 222] on icon "button" at bounding box center [360, 222] width 7 height 7
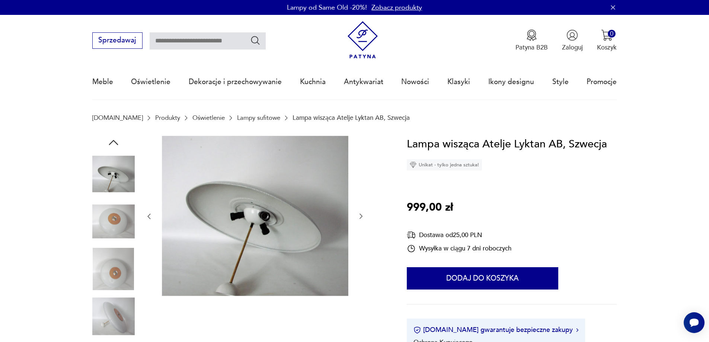
click at [359, 222] on div at bounding box center [254, 216] width 219 height 161
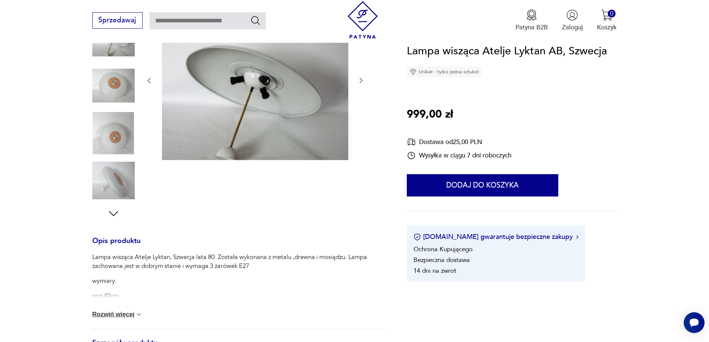
scroll to position [149, 0]
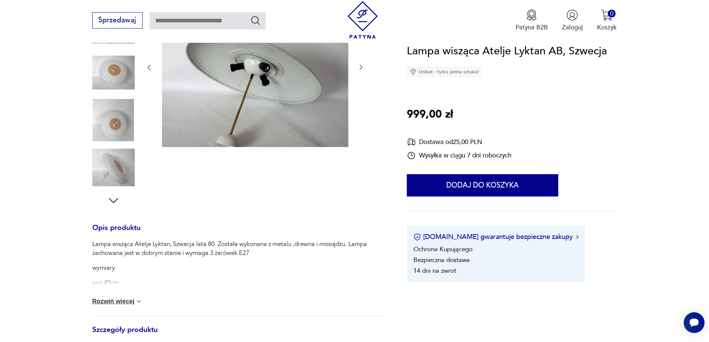
click at [122, 301] on button "Rozwiń więcej" at bounding box center [117, 301] width 51 height 7
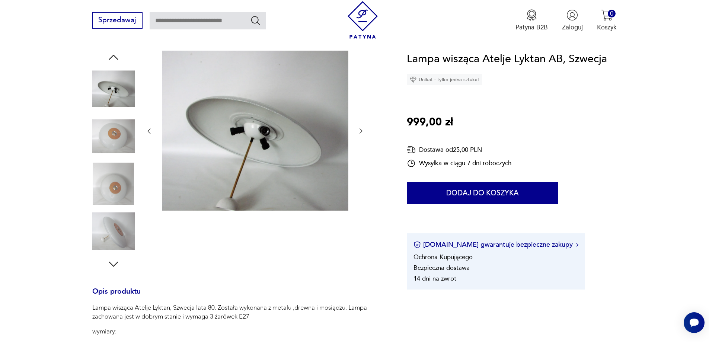
scroll to position [37, 0]
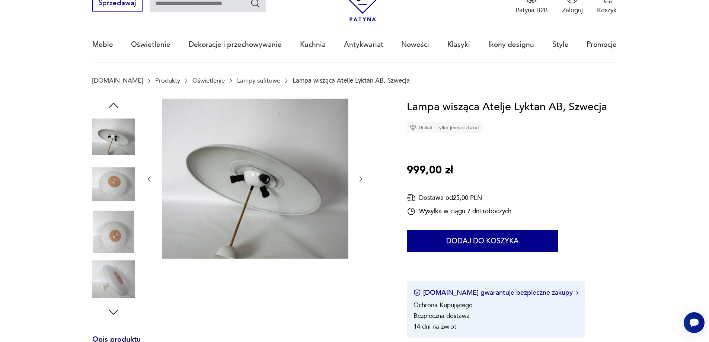
click at [118, 193] on img at bounding box center [113, 184] width 42 height 42
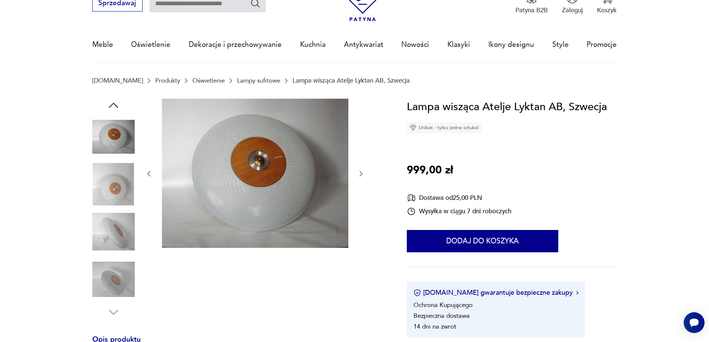
click at [250, 210] on img at bounding box center [255, 173] width 186 height 149
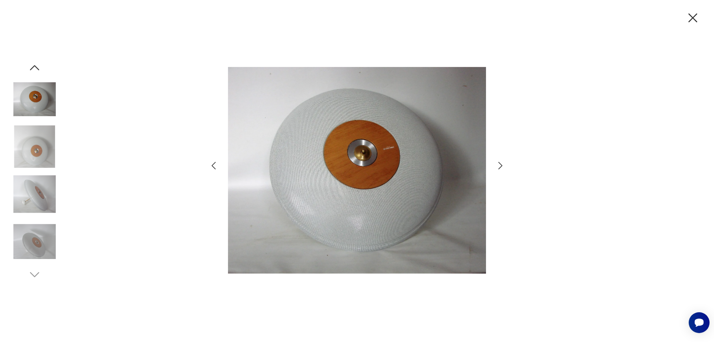
click at [689, 17] on icon "button" at bounding box center [693, 18] width 16 height 16
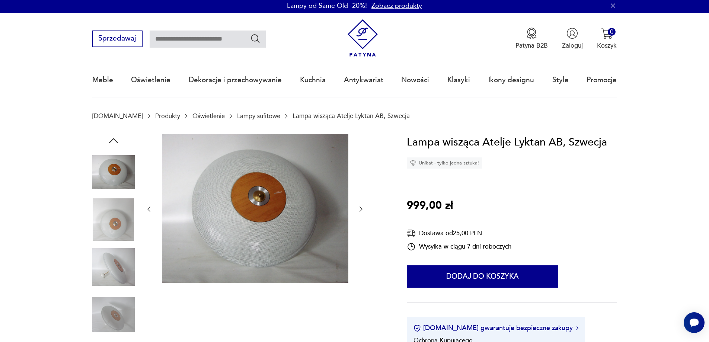
scroll to position [0, 0]
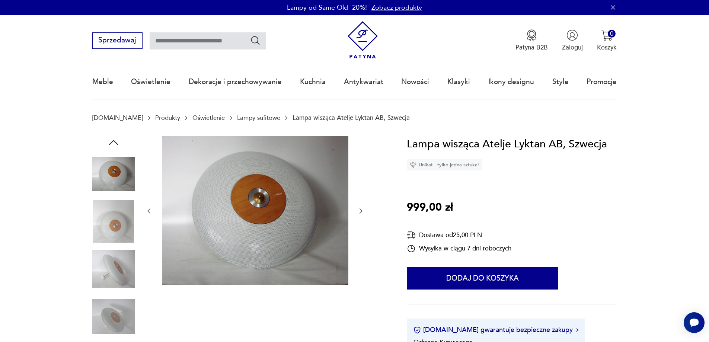
click at [102, 273] on img at bounding box center [113, 269] width 42 height 42
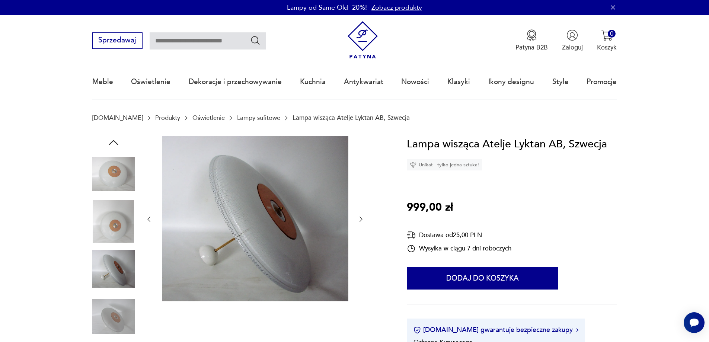
click at [253, 244] on img at bounding box center [255, 219] width 186 height 166
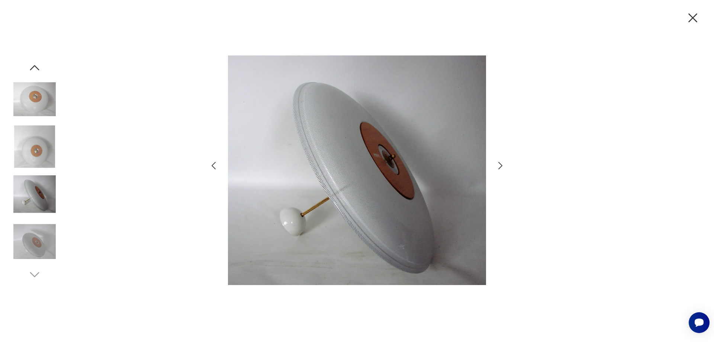
click at [334, 185] on img at bounding box center [357, 169] width 258 height 273
click at [692, 13] on icon "button" at bounding box center [693, 18] width 16 height 16
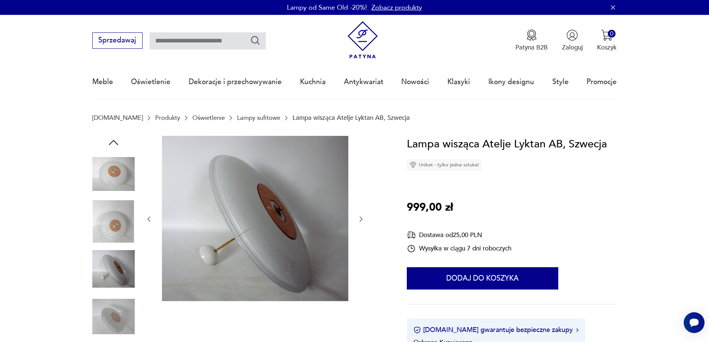
click at [131, 181] on img at bounding box center [113, 174] width 42 height 42
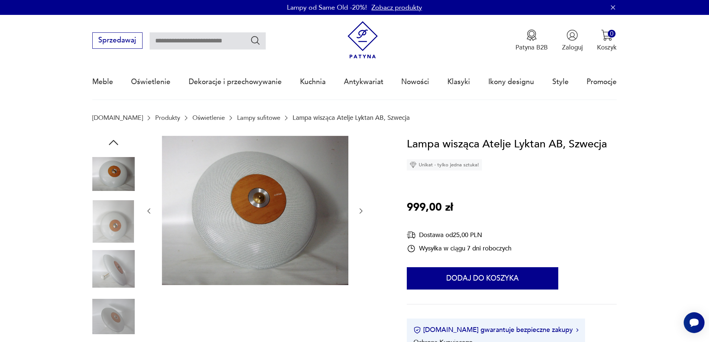
click at [253, 195] on img at bounding box center [255, 210] width 186 height 149
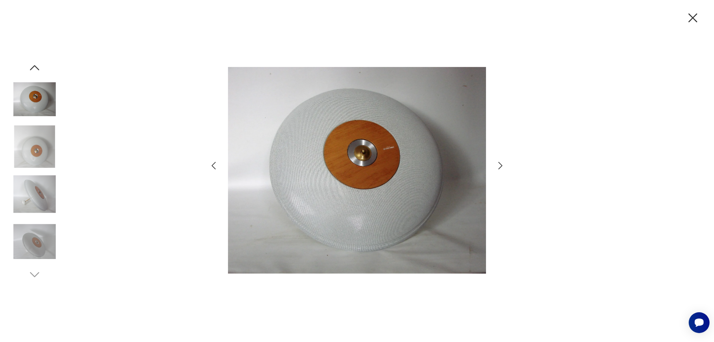
click at [357, 149] on img at bounding box center [357, 169] width 258 height 273
click at [686, 17] on icon "button" at bounding box center [693, 18] width 16 height 16
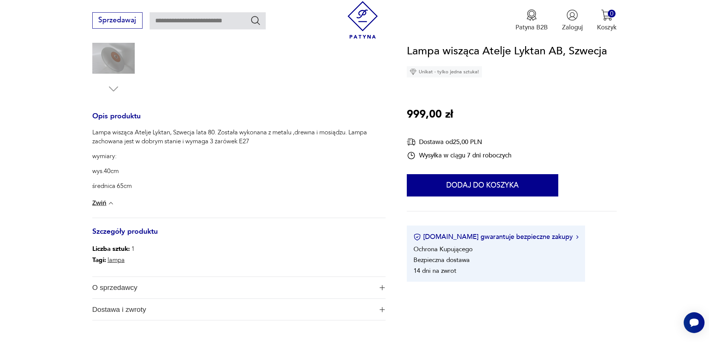
scroll to position [335, 0]
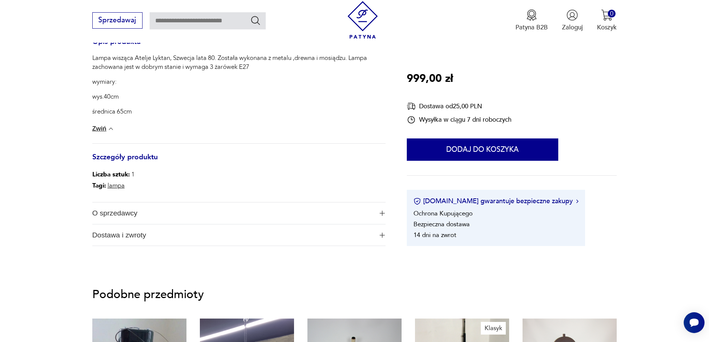
click at [195, 212] on span "O sprzedawcy" at bounding box center [232, 213] width 281 height 22
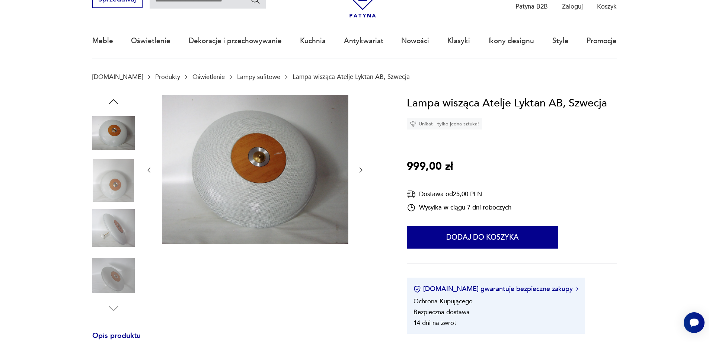
scroll to position [0, 0]
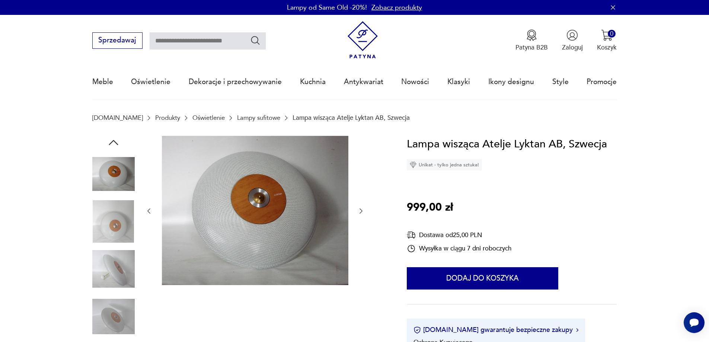
click at [108, 141] on icon "button" at bounding box center [113, 142] width 13 height 13
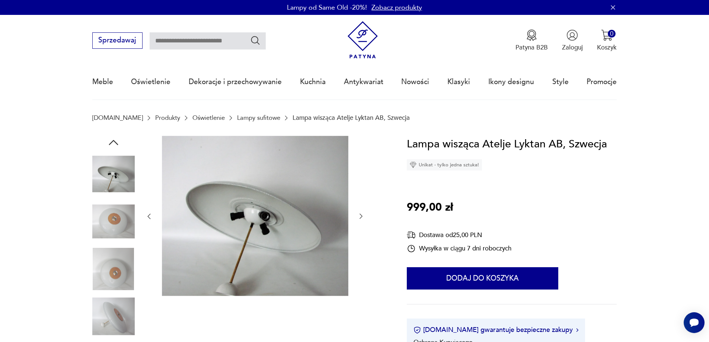
click at [113, 141] on icon "button" at bounding box center [113, 142] width 9 height 5
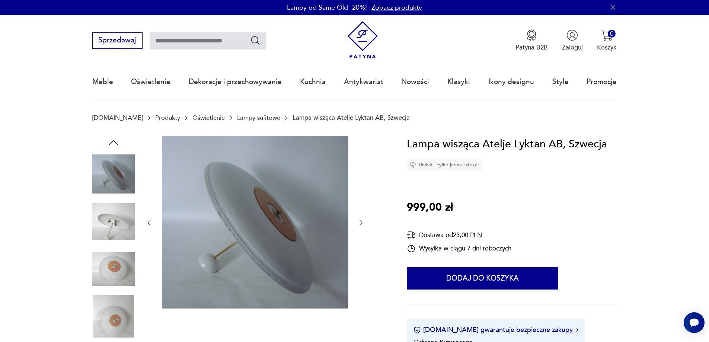
click at [113, 141] on icon "button" at bounding box center [113, 142] width 9 height 5
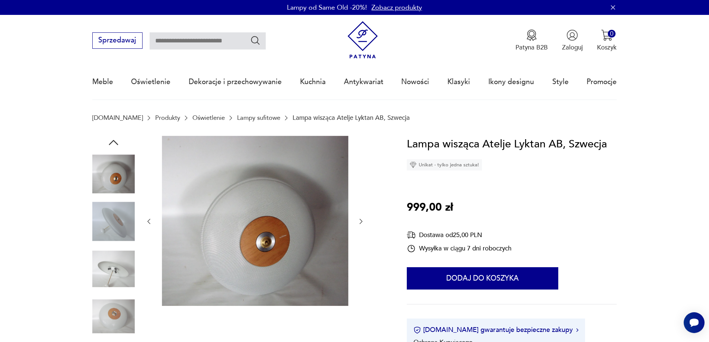
click at [113, 141] on icon "button" at bounding box center [113, 142] width 9 height 5
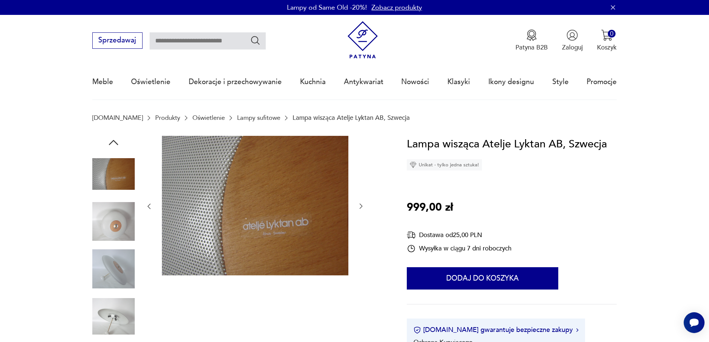
click at [113, 141] on icon "button" at bounding box center [113, 142] width 9 height 5
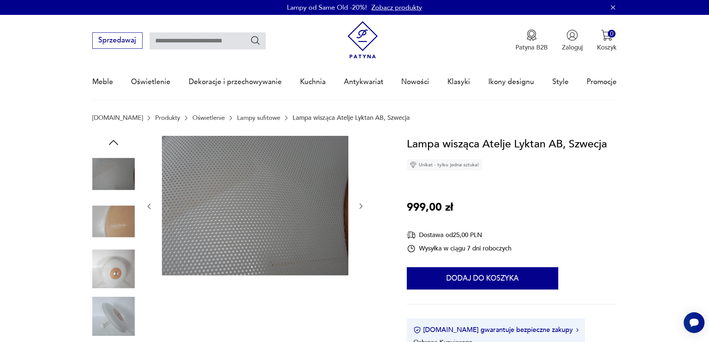
click at [113, 141] on icon "button" at bounding box center [113, 142] width 9 height 5
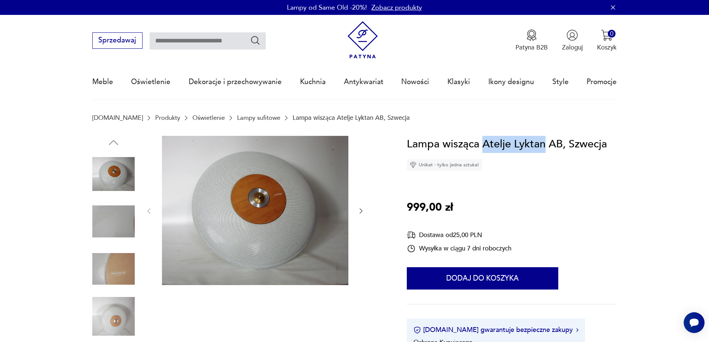
drag, startPoint x: 542, startPoint y: 145, endPoint x: 484, endPoint y: 149, distance: 58.2
click at [484, 149] on h1 "Lampa wisząca Atelje Lyktan AB, Szwecja" at bounding box center [507, 144] width 200 height 17
copy h1 "Atelje Lyktan"
click at [266, 187] on img at bounding box center [255, 210] width 186 height 149
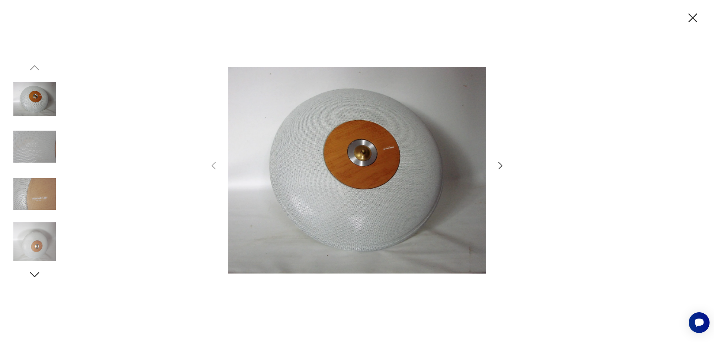
click at [501, 165] on icon "button" at bounding box center [500, 165] width 4 height 7
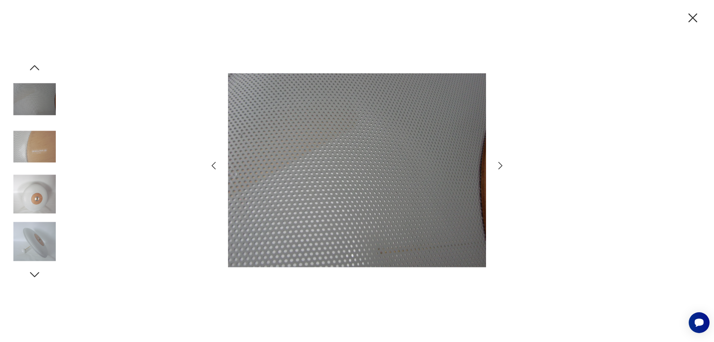
click at [501, 163] on icon "button" at bounding box center [500, 165] width 11 height 11
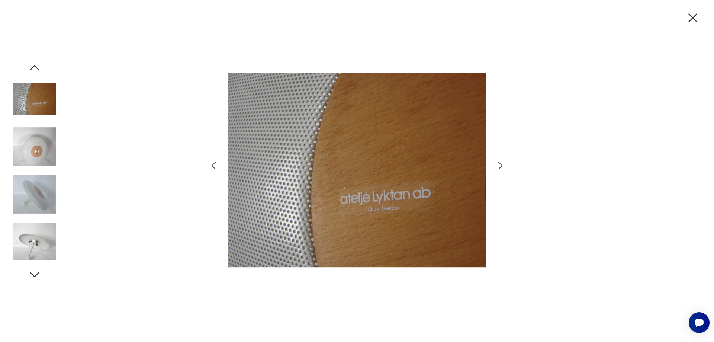
click at [501, 163] on icon "button" at bounding box center [500, 165] width 11 height 11
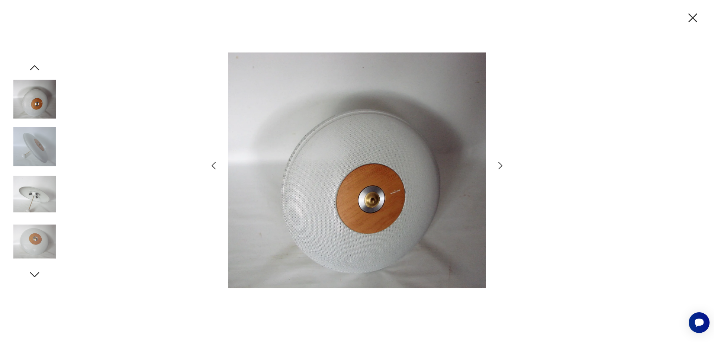
click at [501, 163] on icon "button" at bounding box center [500, 165] width 11 height 11
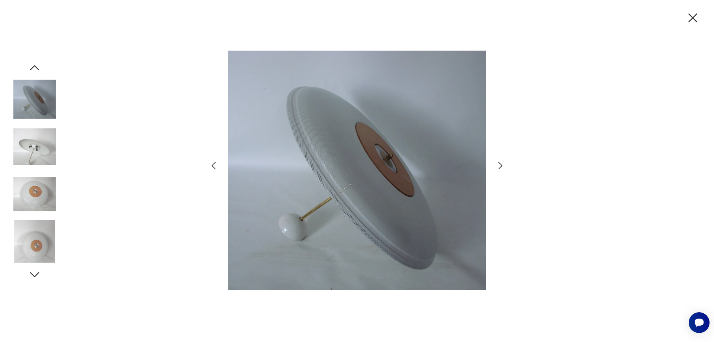
click at [501, 163] on icon "button" at bounding box center [500, 165] width 11 height 11
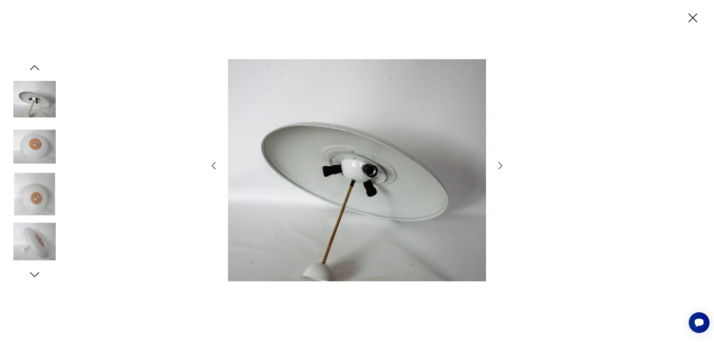
click at [501, 163] on icon "button" at bounding box center [500, 165] width 11 height 11
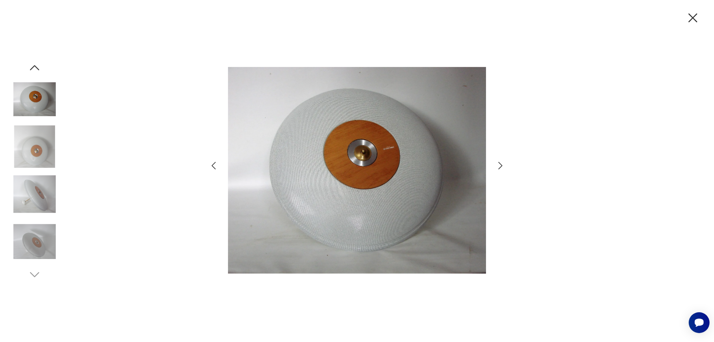
click at [501, 163] on icon "button" at bounding box center [500, 165] width 11 height 11
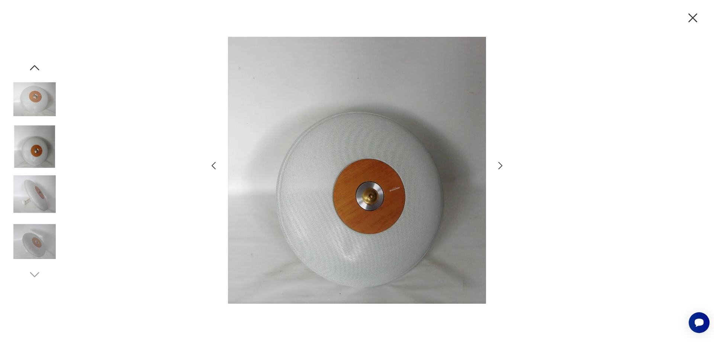
click at [501, 163] on icon "button" at bounding box center [500, 165] width 11 height 11
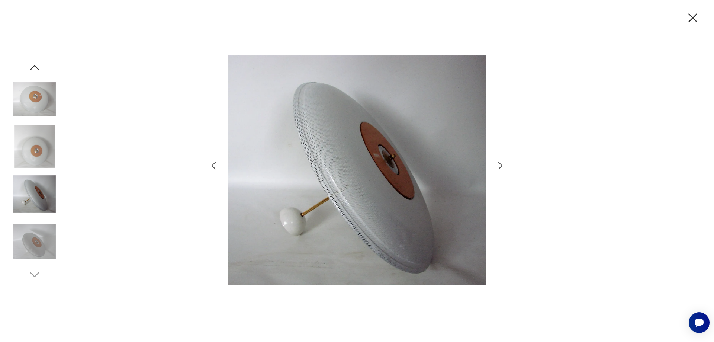
click at [501, 163] on icon "button" at bounding box center [500, 165] width 11 height 11
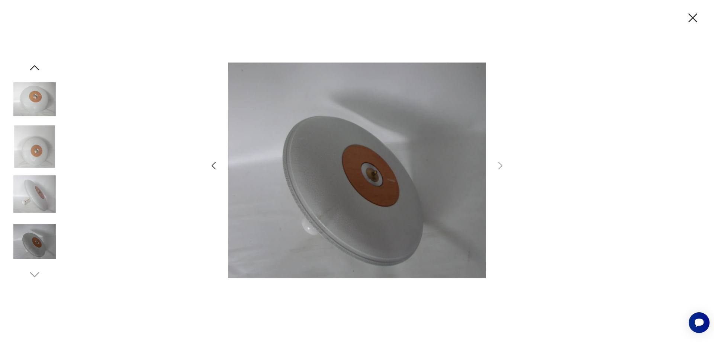
click at [691, 20] on icon "button" at bounding box center [693, 17] width 9 height 9
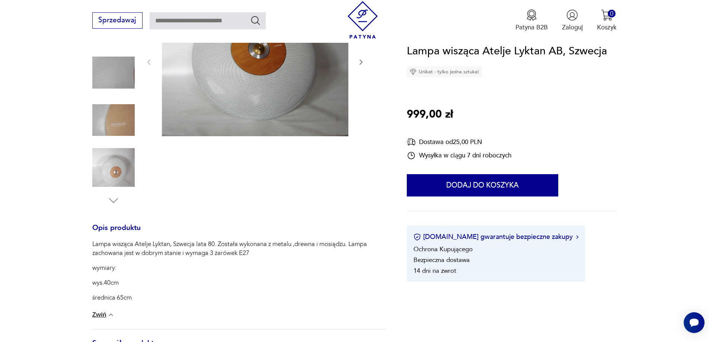
scroll to position [186, 0]
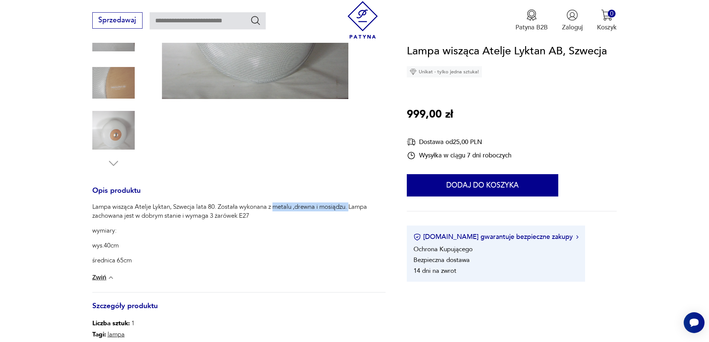
drag, startPoint x: 275, startPoint y: 207, endPoint x: 350, endPoint y: 210, distance: 75.6
click at [350, 210] on p "Lampa wisząca Atelje Lyktan, Szwecja lata 80. Została wykonana z metalu ,drewna…" at bounding box center [238, 211] width 293 height 18
click at [356, 248] on p "wys.40cm" at bounding box center [238, 245] width 293 height 9
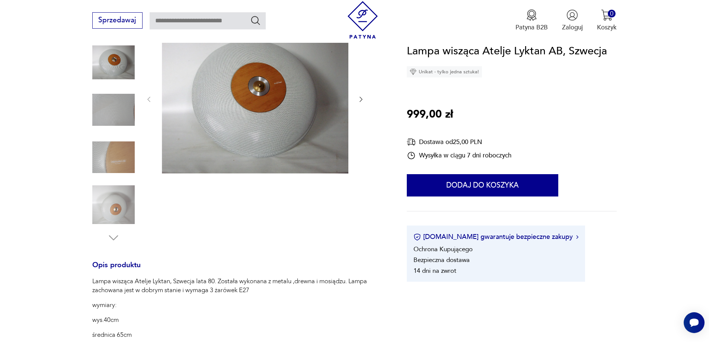
scroll to position [74, 0]
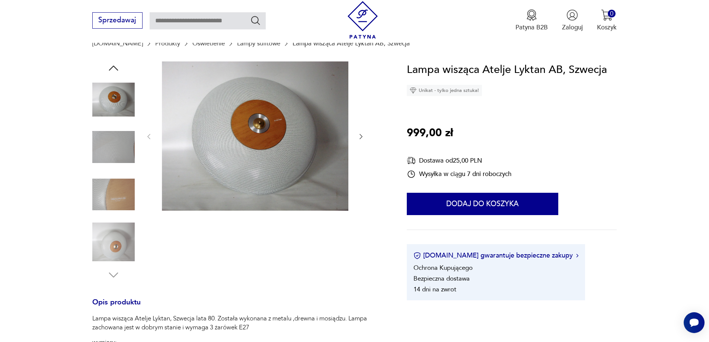
click at [116, 64] on icon "button" at bounding box center [113, 67] width 13 height 13
click at [112, 70] on icon "button" at bounding box center [113, 67] width 13 height 13
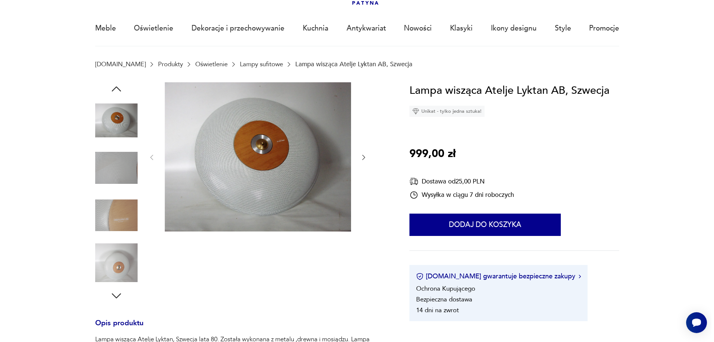
scroll to position [37, 0]
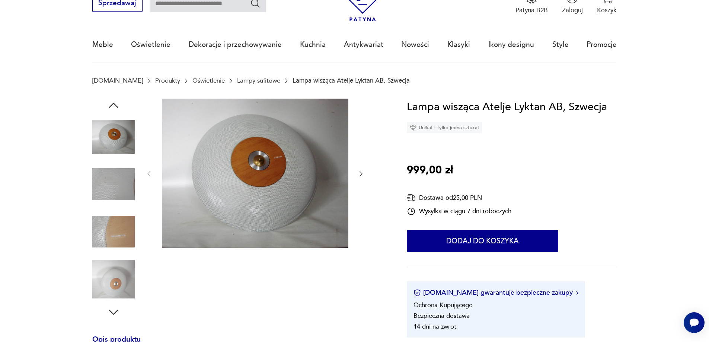
click at [318, 179] on img at bounding box center [255, 173] width 186 height 149
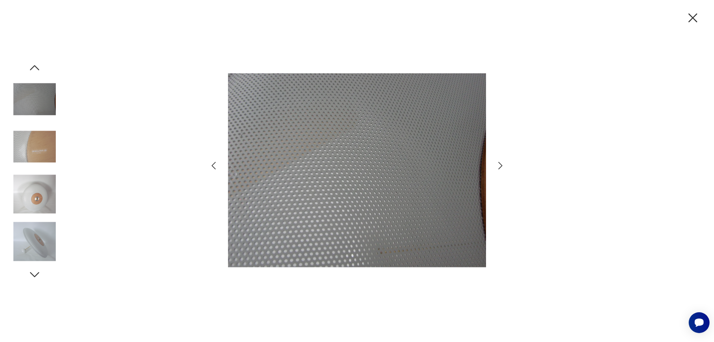
click at [213, 166] on icon "button" at bounding box center [213, 165] width 11 height 11
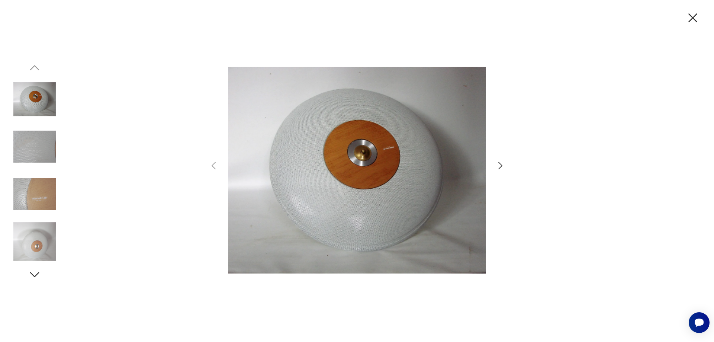
click at [503, 166] on icon "button" at bounding box center [500, 165] width 11 height 11
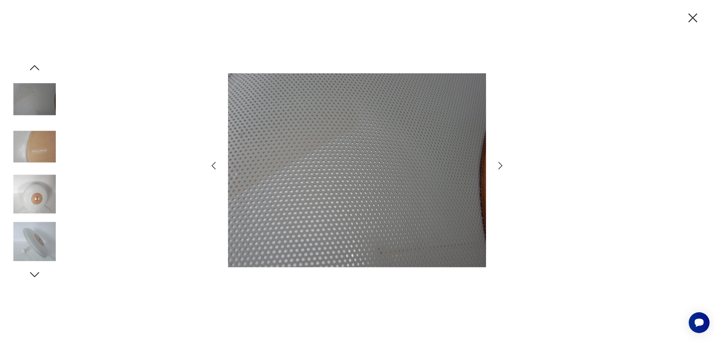
click at [505, 164] on icon "button" at bounding box center [500, 165] width 11 height 11
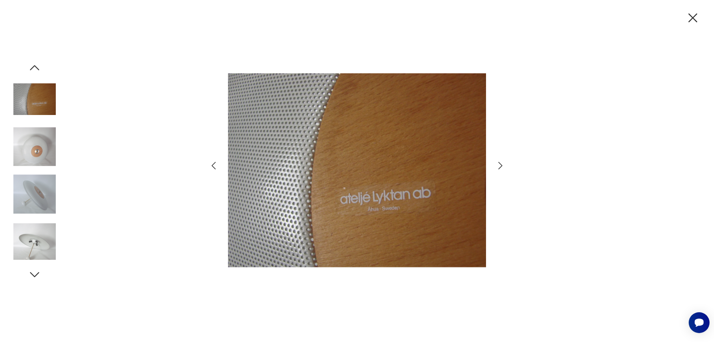
click at [504, 164] on icon "button" at bounding box center [500, 165] width 11 height 11
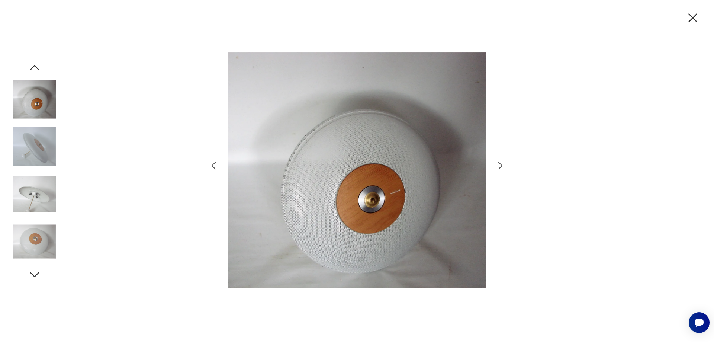
click at [504, 164] on icon "button" at bounding box center [500, 165] width 11 height 11
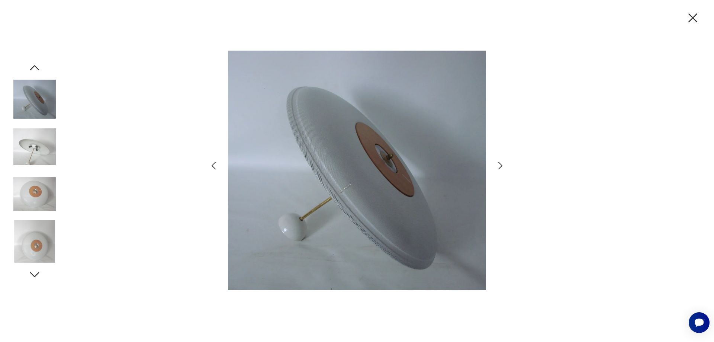
click at [504, 164] on icon "button" at bounding box center [500, 165] width 11 height 11
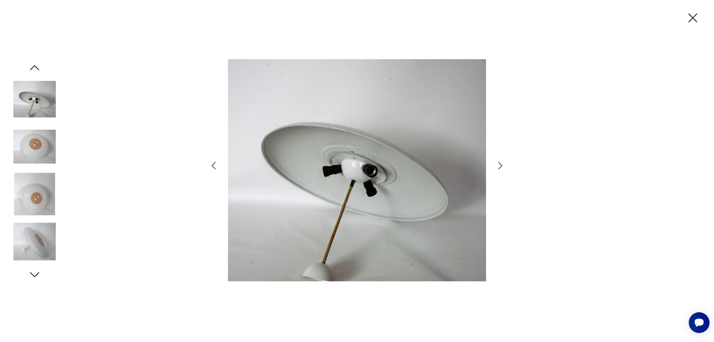
click at [504, 164] on icon "button" at bounding box center [500, 165] width 11 height 11
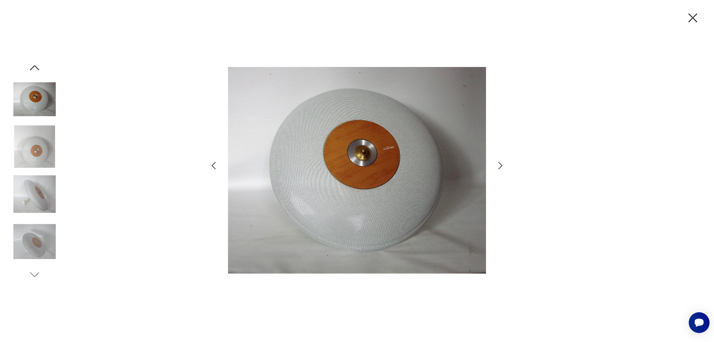
click at [504, 164] on icon "button" at bounding box center [500, 165] width 11 height 11
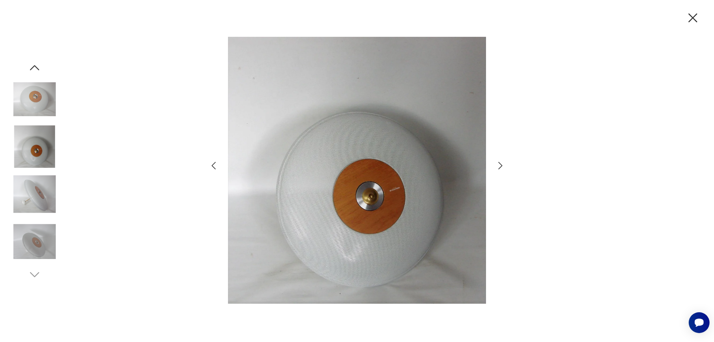
click at [504, 164] on icon "button" at bounding box center [500, 165] width 11 height 11
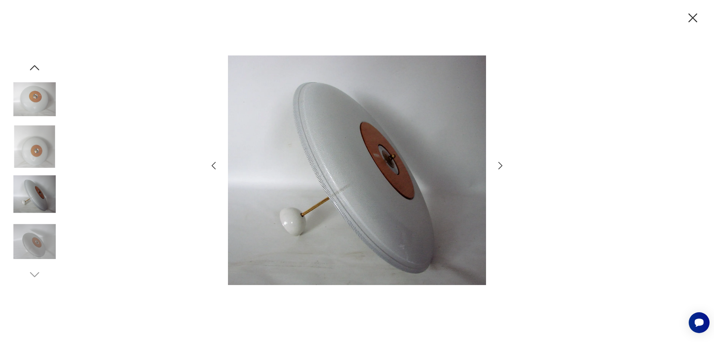
click at [504, 164] on icon "button" at bounding box center [500, 165] width 11 height 11
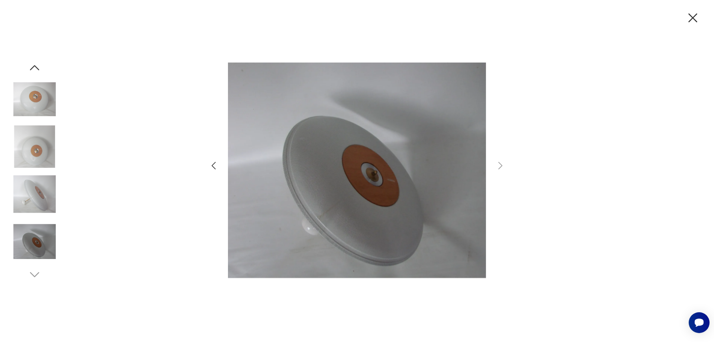
click at [217, 168] on icon "button" at bounding box center [213, 165] width 11 height 11
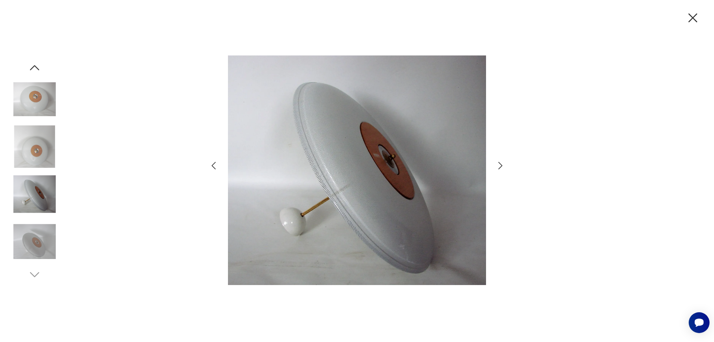
click at [217, 168] on icon "button" at bounding box center [213, 165] width 11 height 11
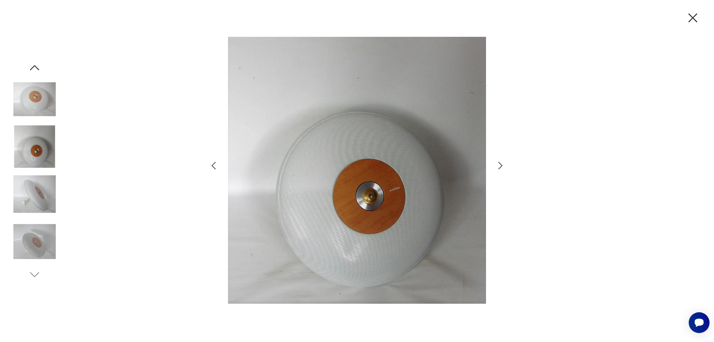
click at [217, 168] on icon "button" at bounding box center [213, 165] width 11 height 11
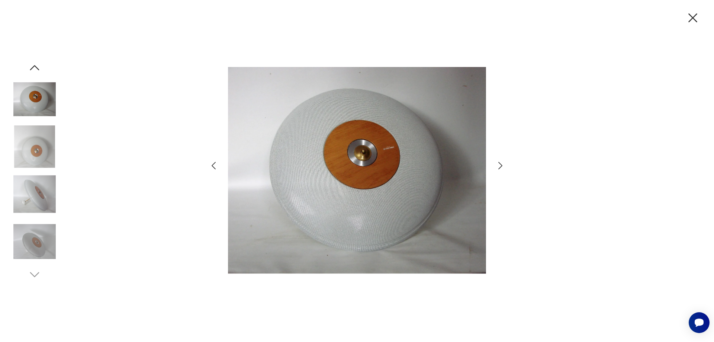
click at [217, 168] on icon "button" at bounding box center [213, 165] width 11 height 11
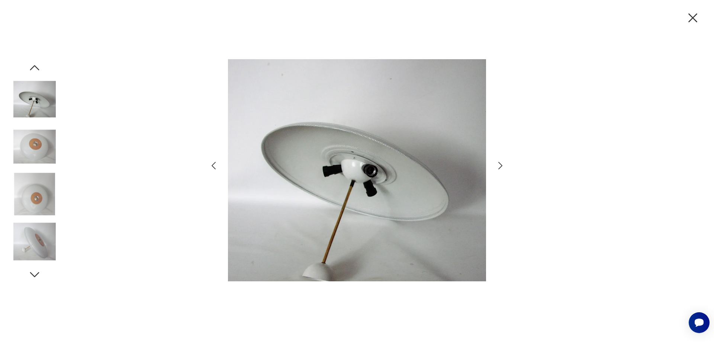
click at [217, 168] on icon "button" at bounding box center [213, 165] width 11 height 11
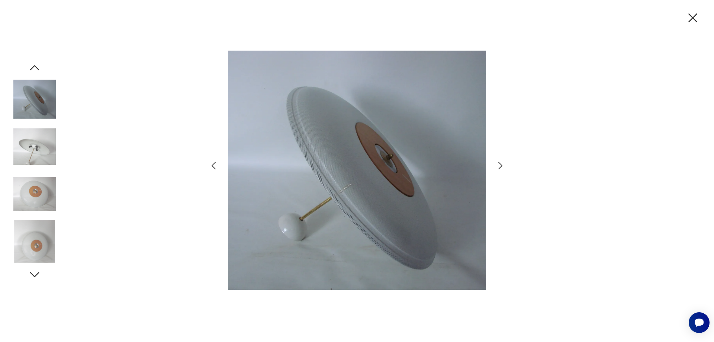
click at [217, 168] on icon "button" at bounding box center [213, 165] width 11 height 11
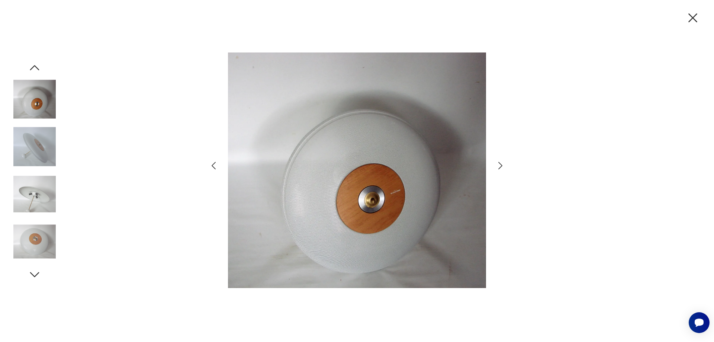
click at [217, 168] on icon "button" at bounding box center [213, 165] width 11 height 11
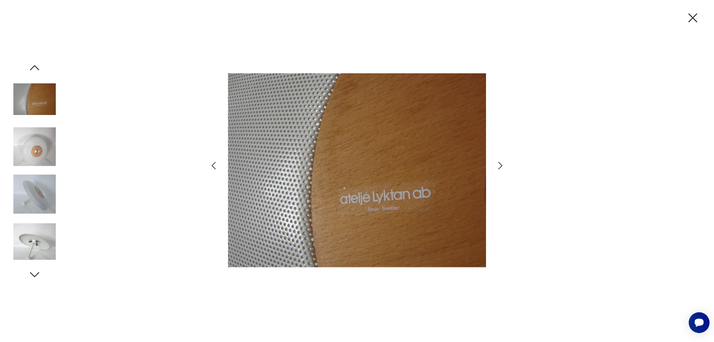
click at [217, 168] on icon "button" at bounding box center [213, 165] width 11 height 11
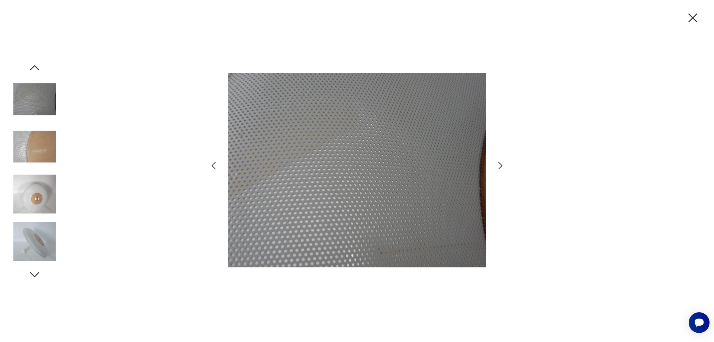
click at [217, 168] on icon "button" at bounding box center [213, 165] width 11 height 11
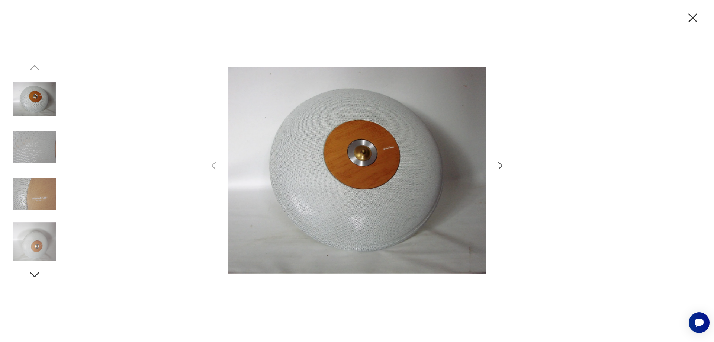
click at [32, 242] on img at bounding box center [34, 241] width 42 height 42
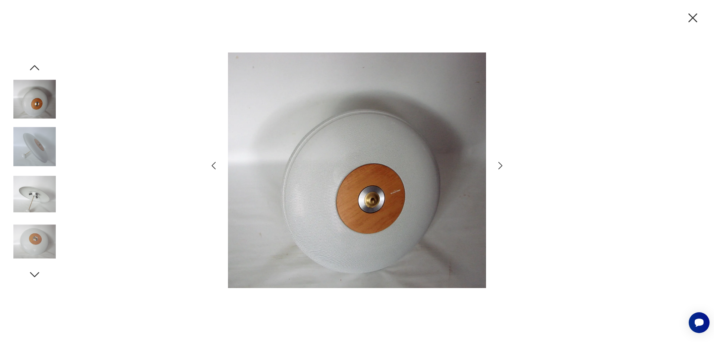
click at [32, 242] on img at bounding box center [34, 241] width 42 height 42
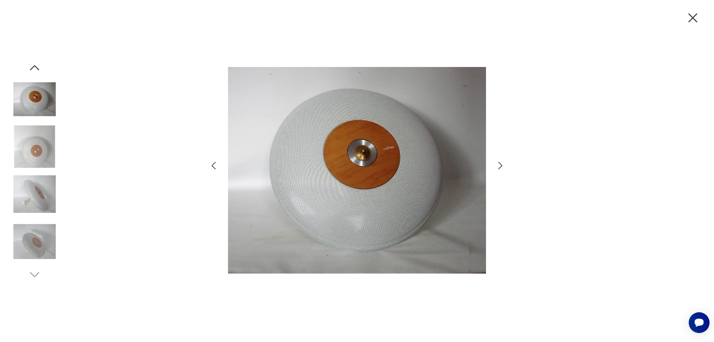
click at [32, 242] on img at bounding box center [34, 241] width 42 height 42
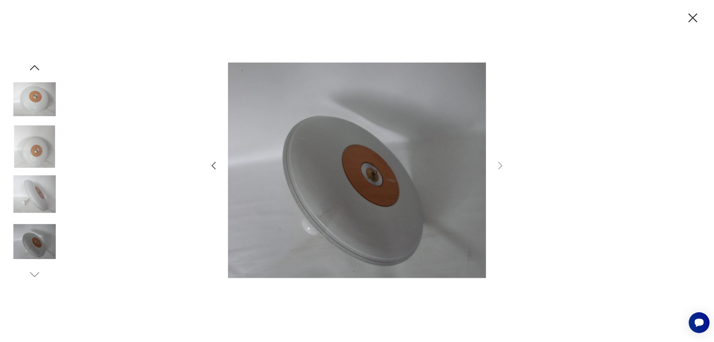
click at [32, 242] on img at bounding box center [34, 241] width 42 height 42
click at [42, 190] on img at bounding box center [34, 194] width 42 height 42
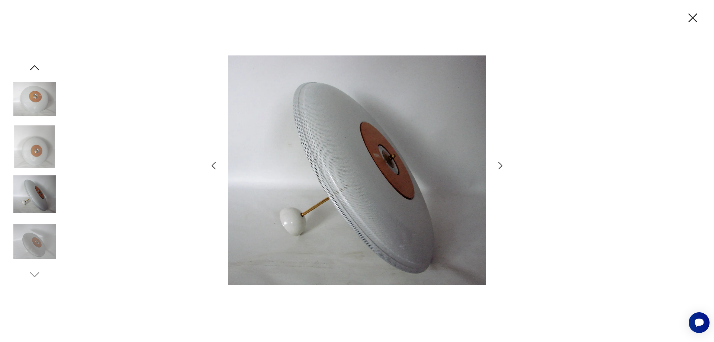
click at [42, 190] on img at bounding box center [34, 194] width 42 height 42
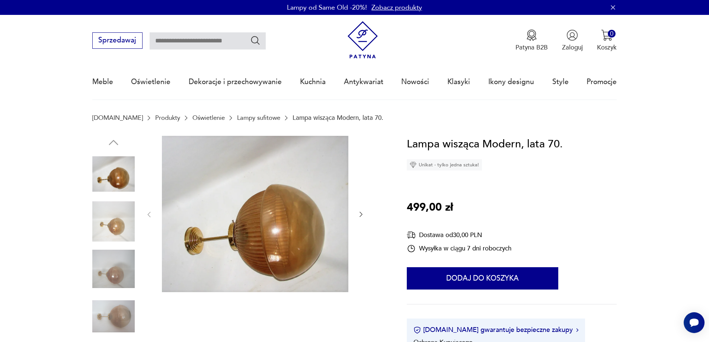
click at [360, 214] on icon "button" at bounding box center [360, 214] width 7 height 7
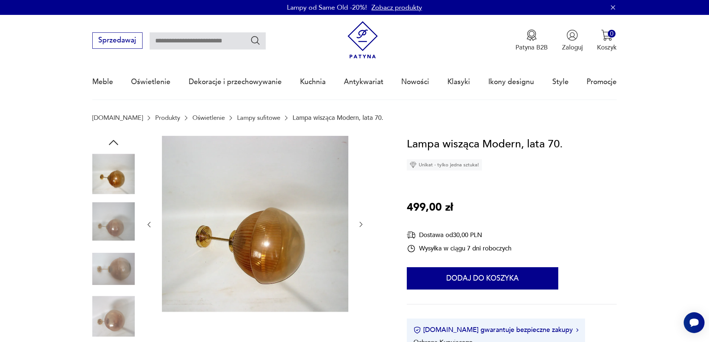
click at [361, 213] on div at bounding box center [254, 225] width 219 height 178
click at [359, 223] on icon "button" at bounding box center [360, 224] width 7 height 7
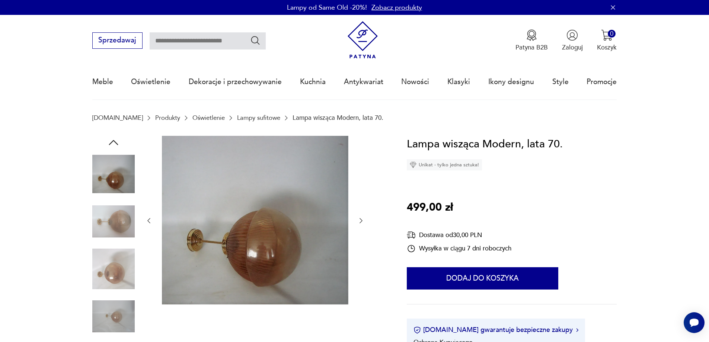
click at [359, 223] on icon "button" at bounding box center [360, 220] width 7 height 7
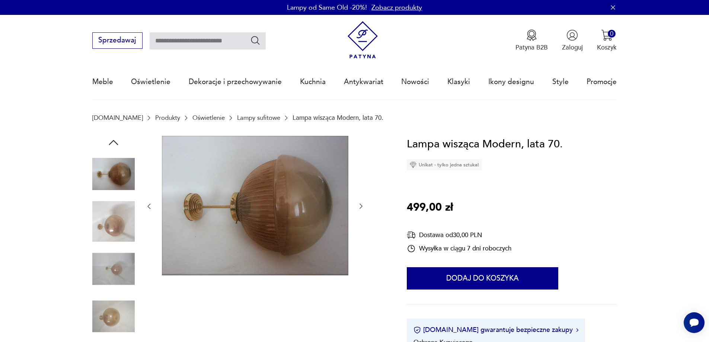
click at [359, 223] on div at bounding box center [254, 206] width 219 height 141
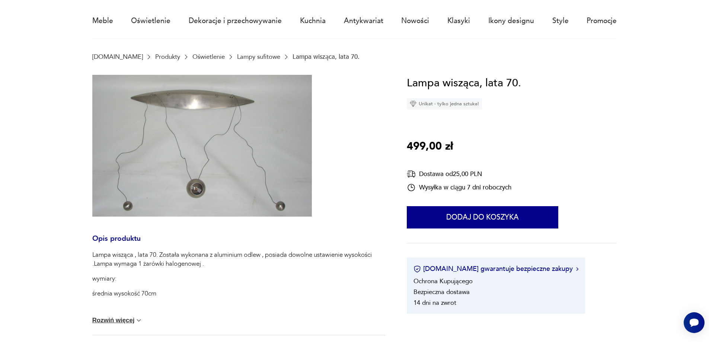
scroll to position [74, 0]
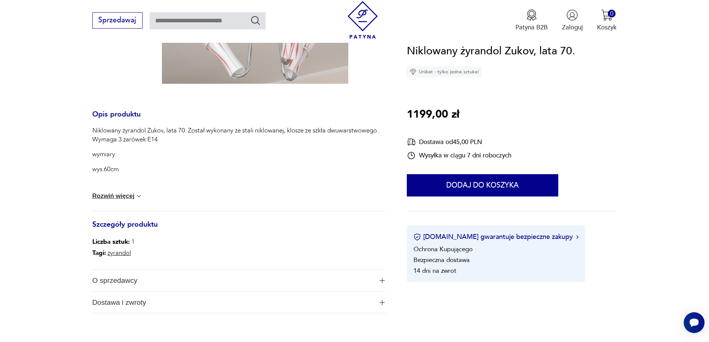
scroll to position [260, 0]
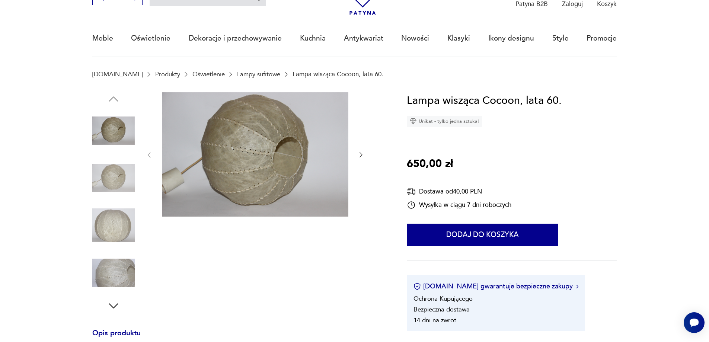
scroll to position [112, 0]
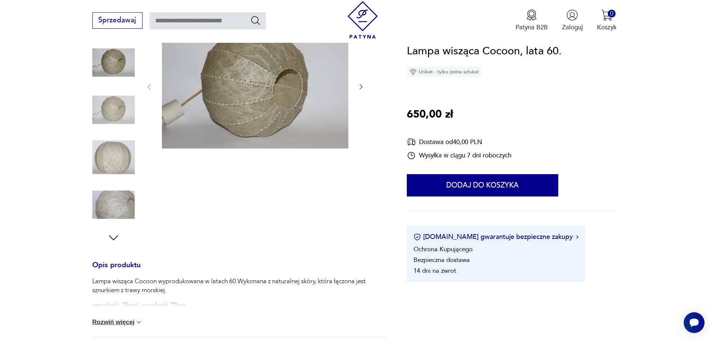
click at [130, 319] on button "Rozwiń więcej" at bounding box center [117, 321] width 51 height 7
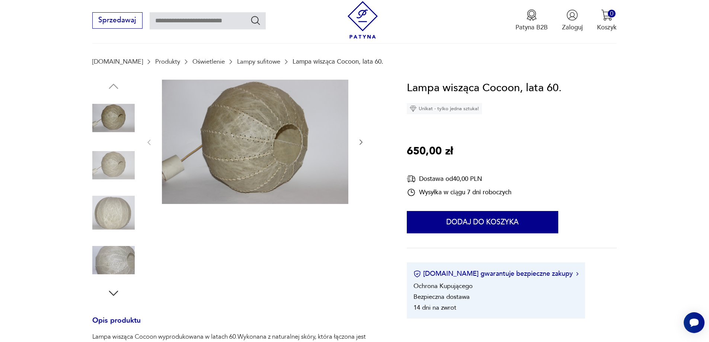
scroll to position [0, 0]
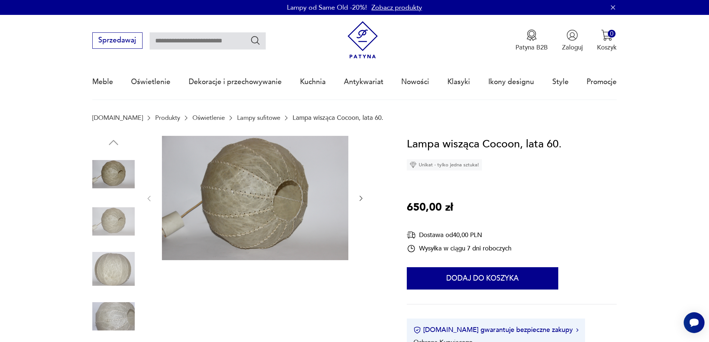
click at [361, 197] on icon "button" at bounding box center [360, 198] width 7 height 7
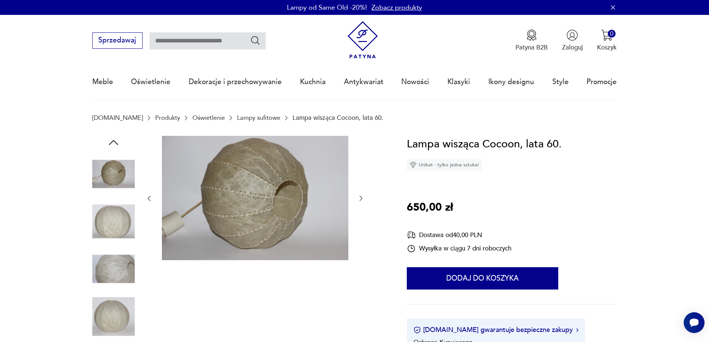
click at [363, 195] on icon "button" at bounding box center [360, 198] width 7 height 7
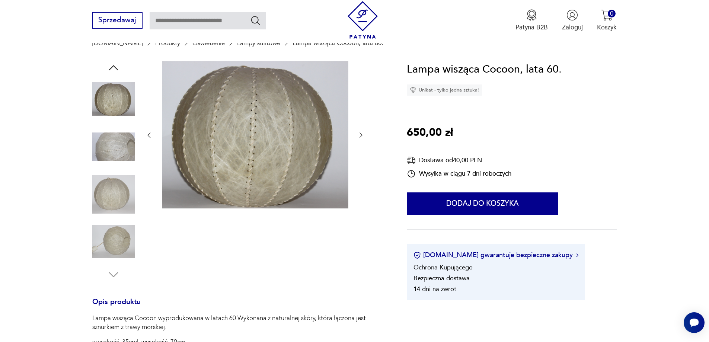
scroll to position [74, 0]
click at [149, 136] on icon "button" at bounding box center [148, 135] width 7 height 7
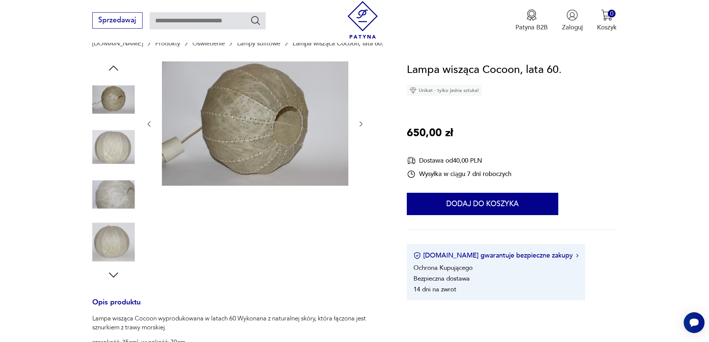
click at [145, 121] on icon "button" at bounding box center [148, 123] width 7 height 7
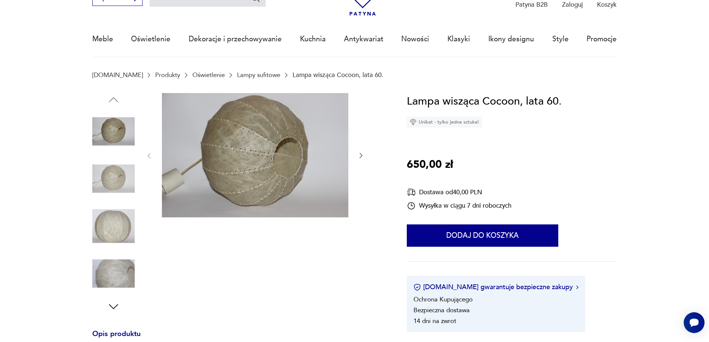
scroll to position [0, 0]
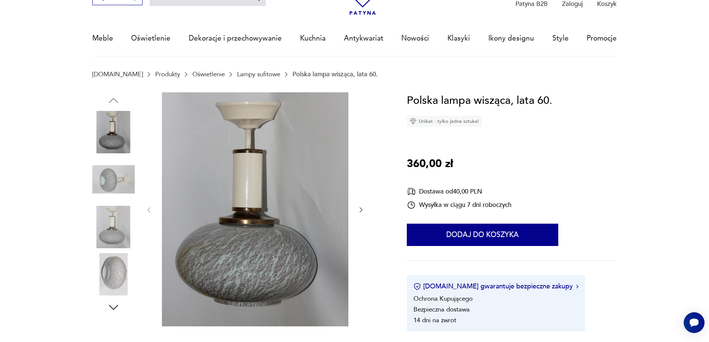
scroll to position [74, 0]
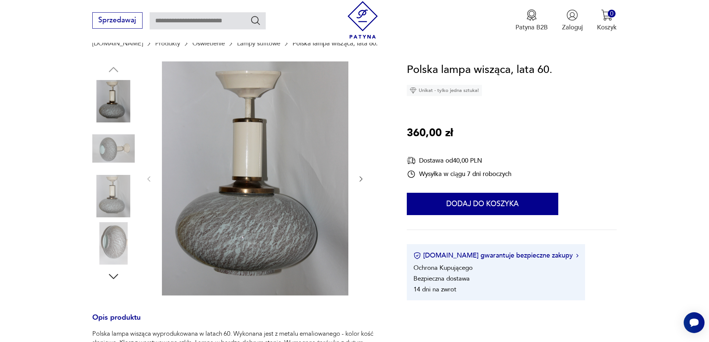
click at [360, 177] on icon "button" at bounding box center [360, 178] width 7 height 7
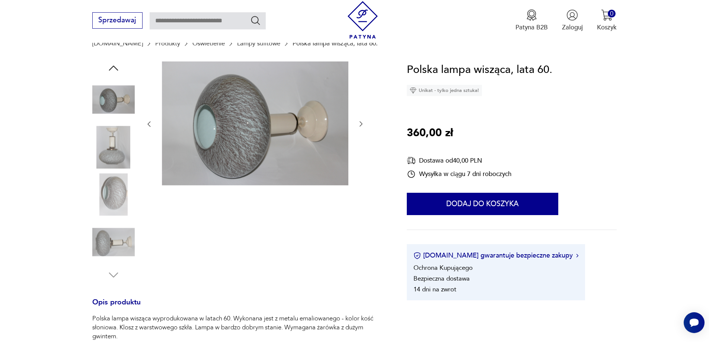
click at [362, 122] on icon "button" at bounding box center [360, 123] width 7 height 7
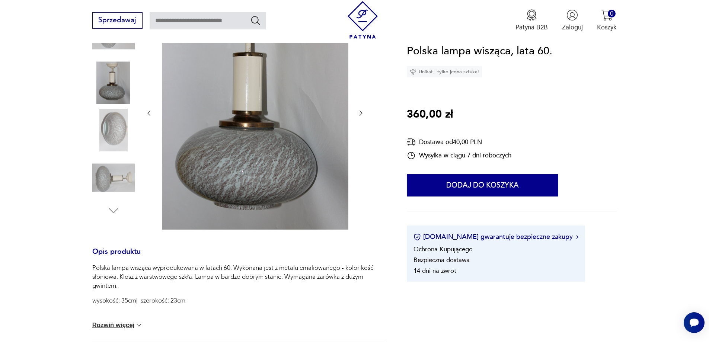
scroll to position [186, 0]
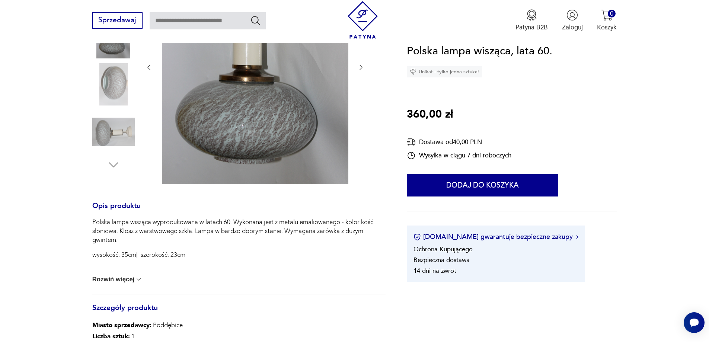
click at [118, 276] on button "Rozwiń więcej" at bounding box center [117, 279] width 51 height 7
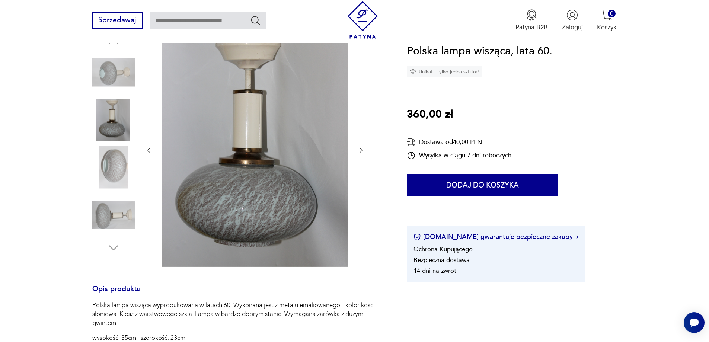
scroll to position [37, 0]
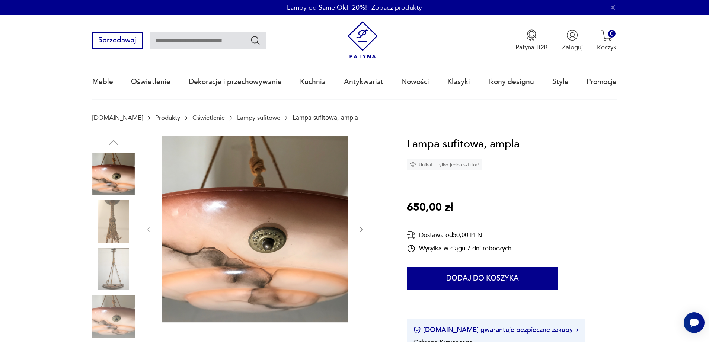
click at [362, 229] on icon "button" at bounding box center [360, 229] width 3 height 5
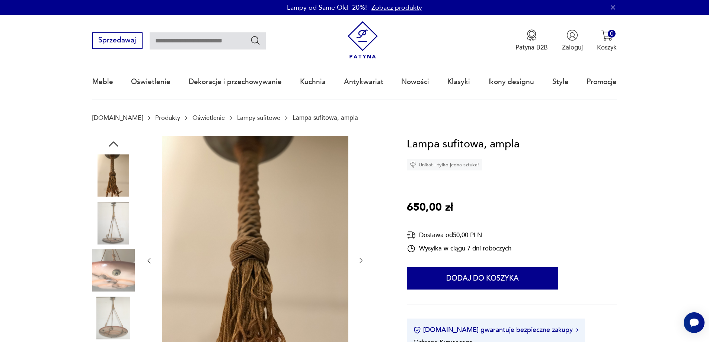
click at [360, 260] on icon "button" at bounding box center [360, 260] width 7 height 7
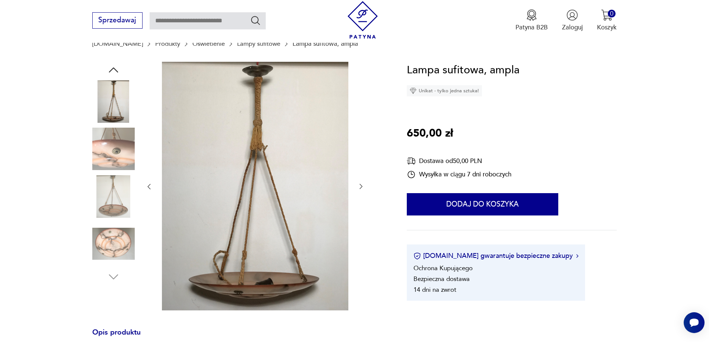
scroll to position [74, 0]
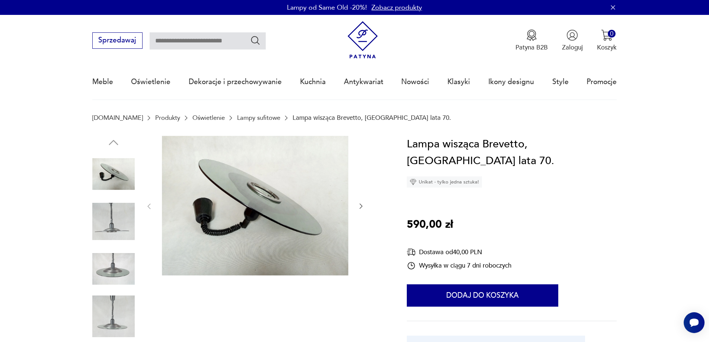
click at [359, 205] on icon "button" at bounding box center [360, 205] width 7 height 7
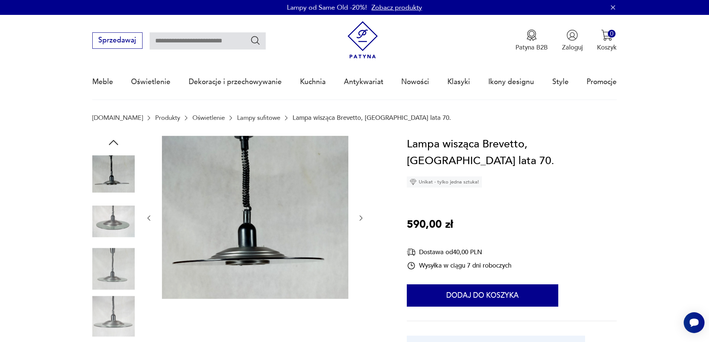
click at [359, 205] on div at bounding box center [254, 218] width 219 height 165
click at [361, 219] on icon "button" at bounding box center [360, 217] width 7 height 7
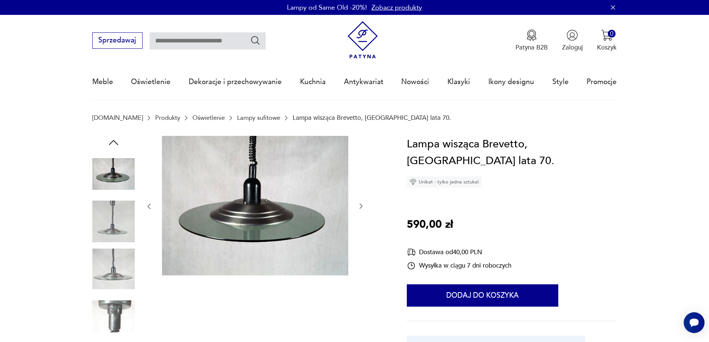
click at [360, 204] on icon "button" at bounding box center [360, 205] width 7 height 7
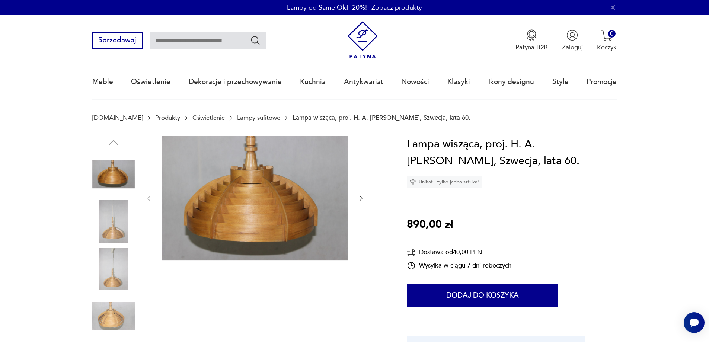
click at [358, 196] on icon "button" at bounding box center [360, 198] width 7 height 7
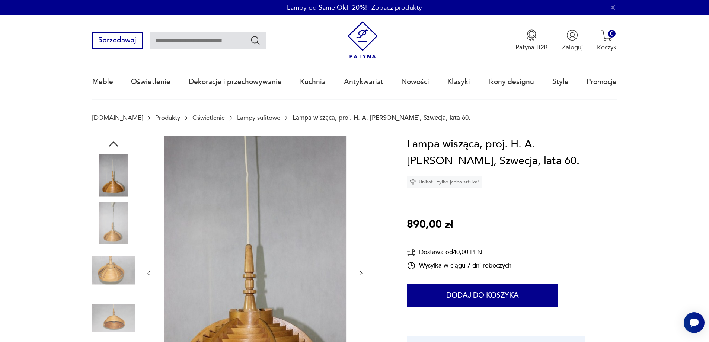
click at [358, 196] on div at bounding box center [254, 273] width 219 height 275
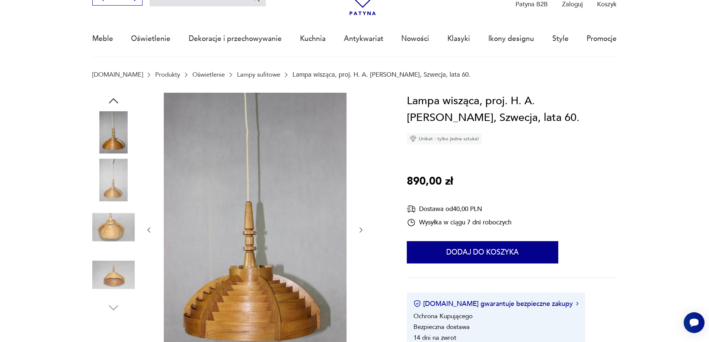
scroll to position [74, 0]
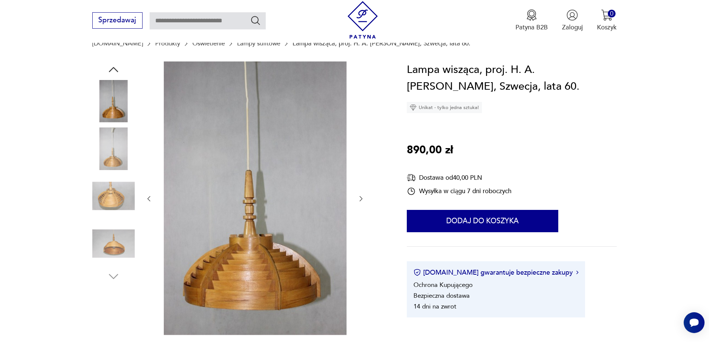
click at [362, 199] on icon "button" at bounding box center [360, 198] width 7 height 7
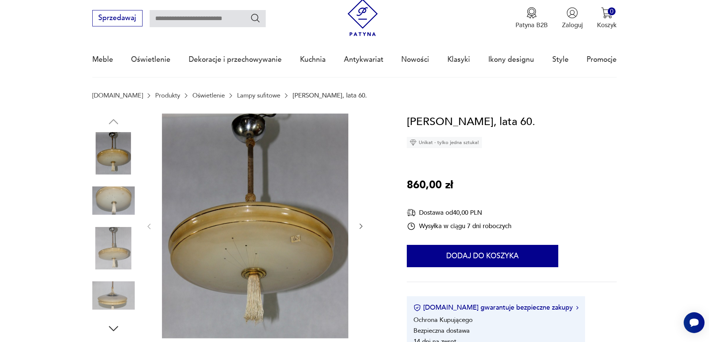
scroll to position [112, 0]
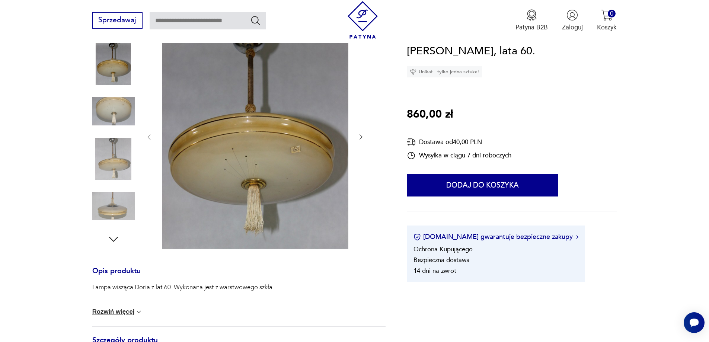
click at [359, 134] on icon "button" at bounding box center [360, 136] width 7 height 7
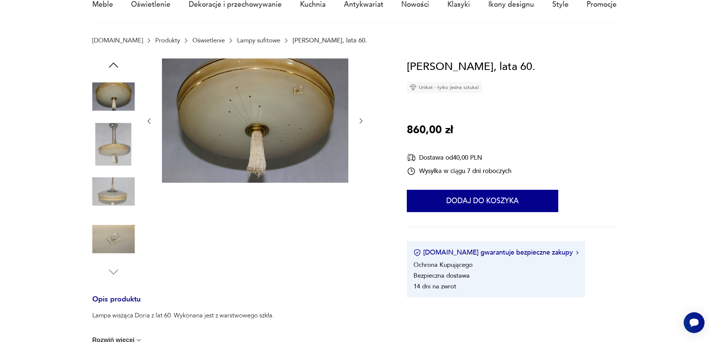
scroll to position [37, 0]
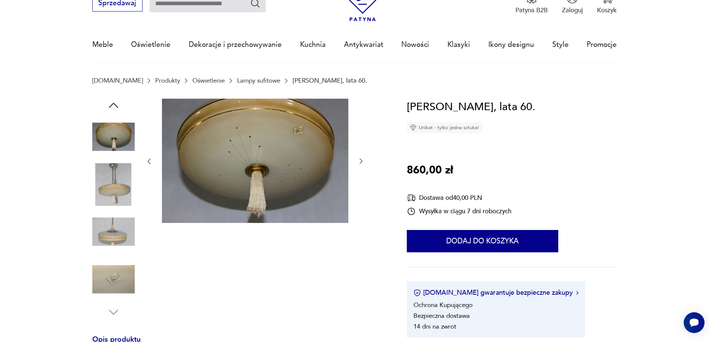
click at [358, 161] on icon "button" at bounding box center [360, 160] width 7 height 7
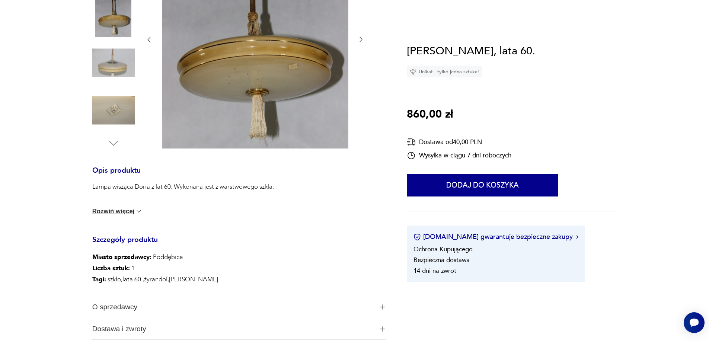
scroll to position [223, 0]
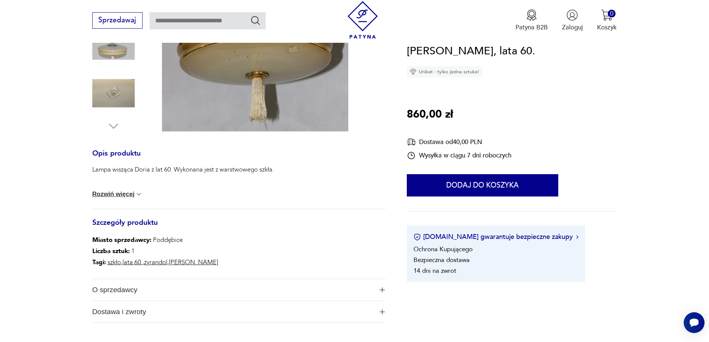
click at [123, 196] on button "Rozwiń więcej" at bounding box center [117, 193] width 51 height 7
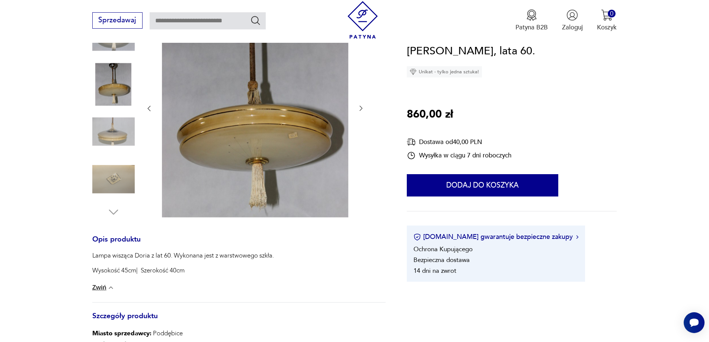
scroll to position [74, 0]
